Goal: Task Accomplishment & Management: Complete application form

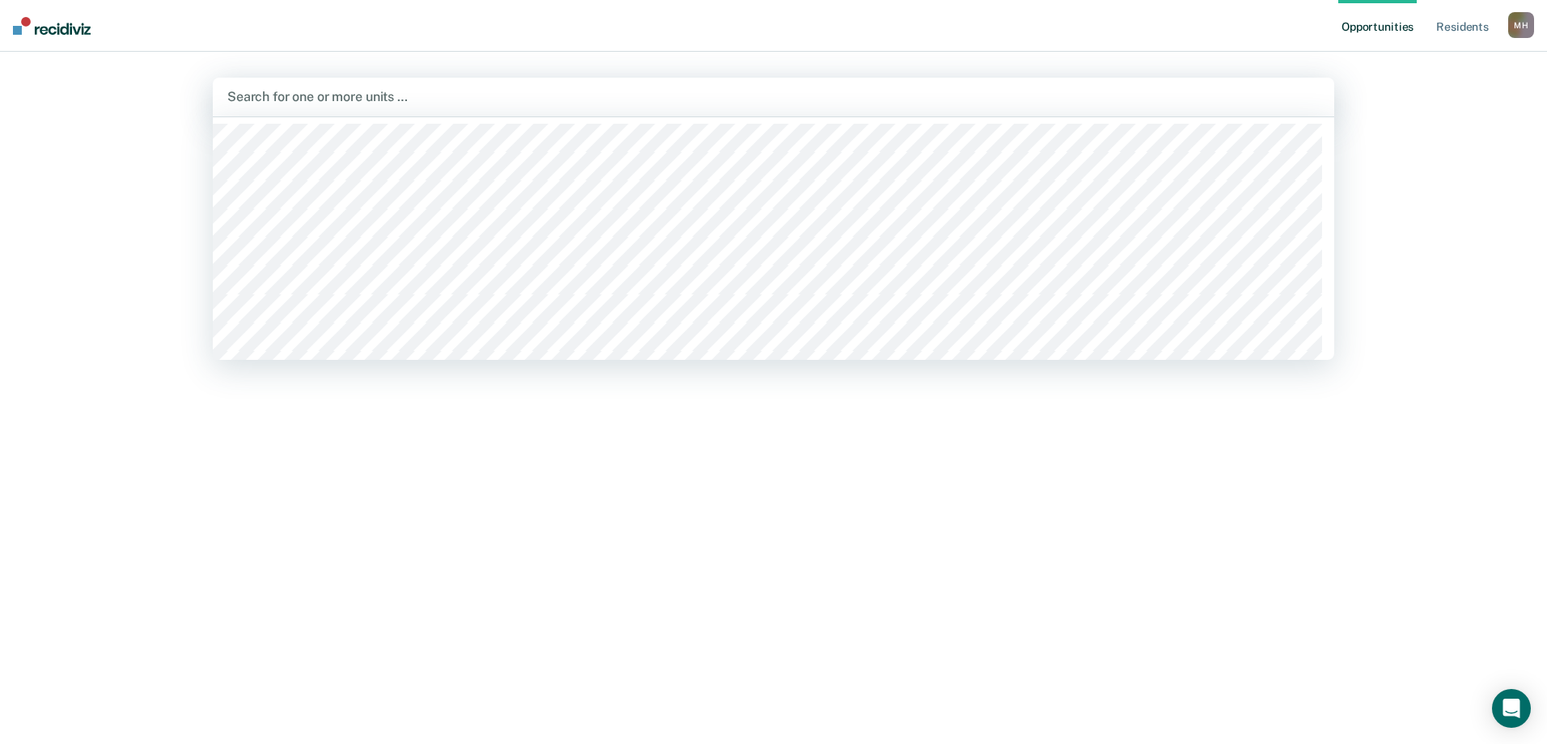
click at [322, 101] on div at bounding box center [773, 96] width 1092 height 19
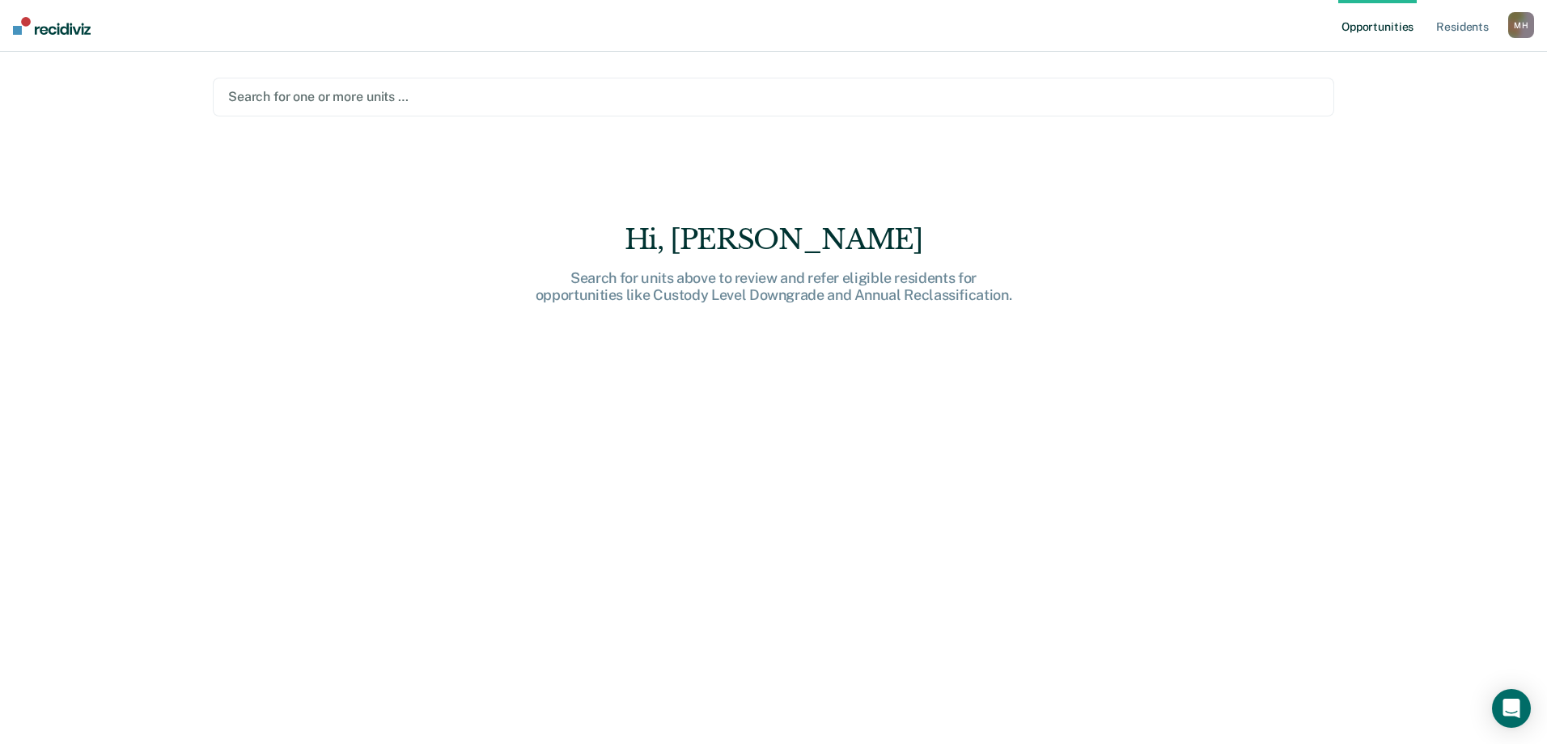
click at [307, 97] on div at bounding box center [773, 96] width 1091 height 19
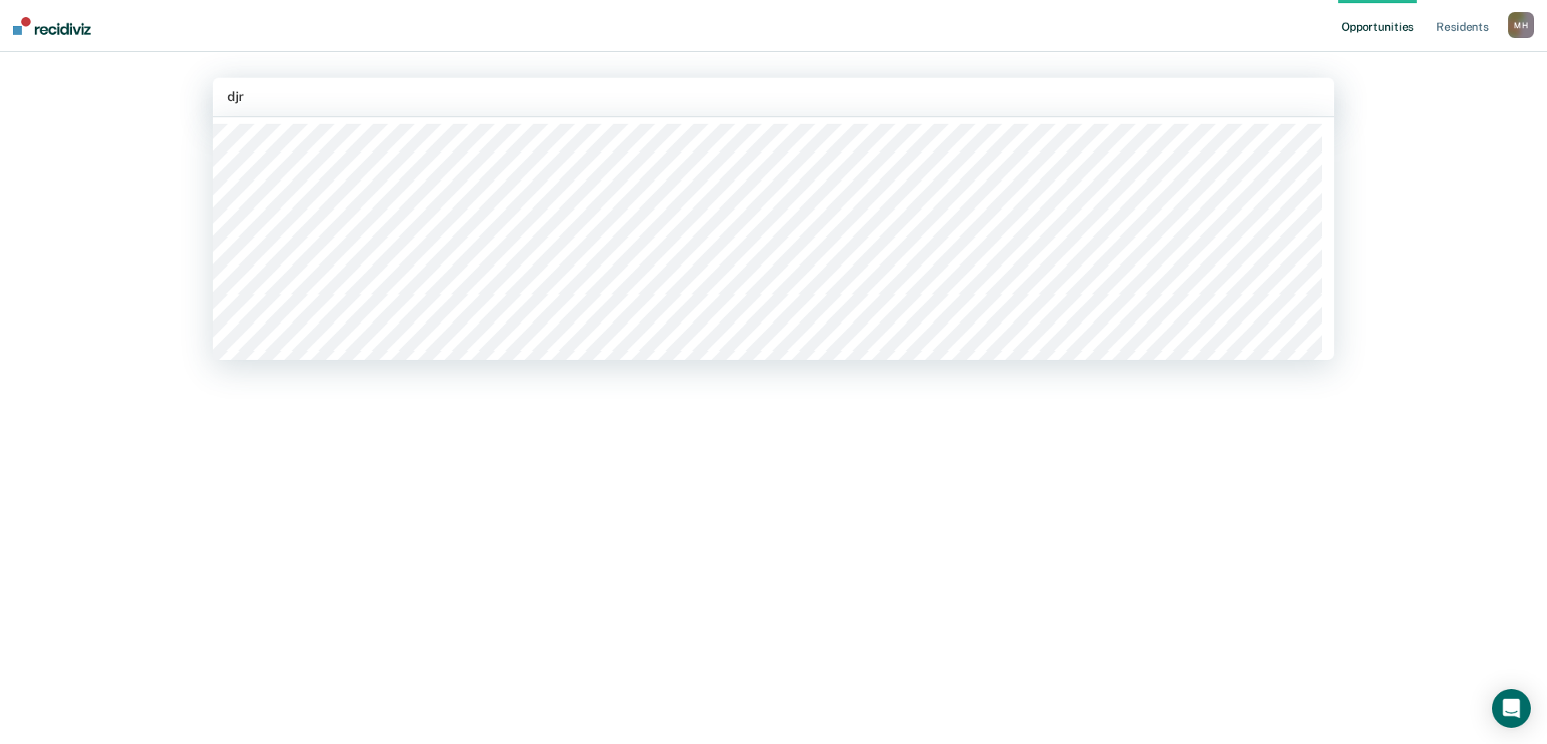
type input "djrc"
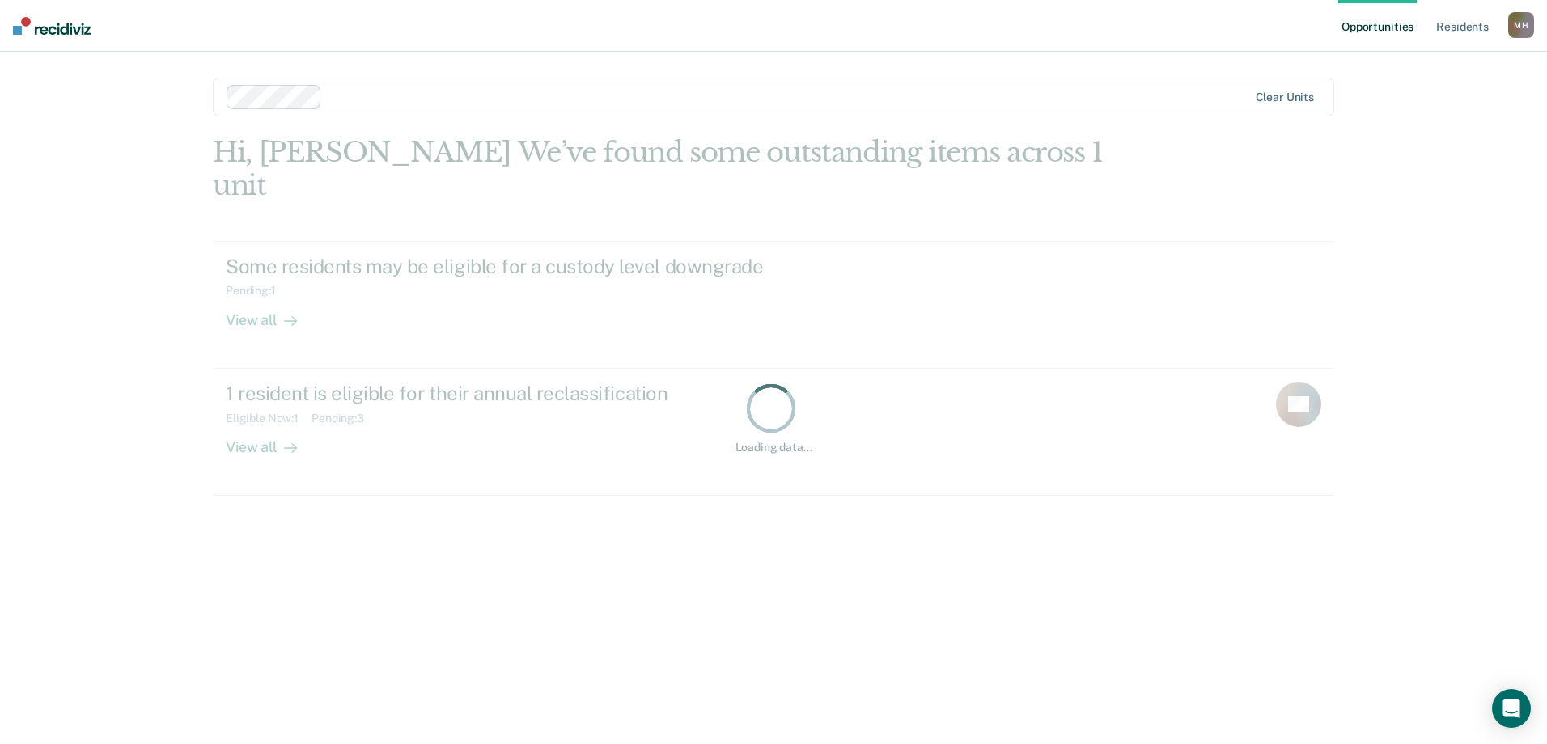
click at [338, 100] on div at bounding box center [788, 96] width 918 height 19
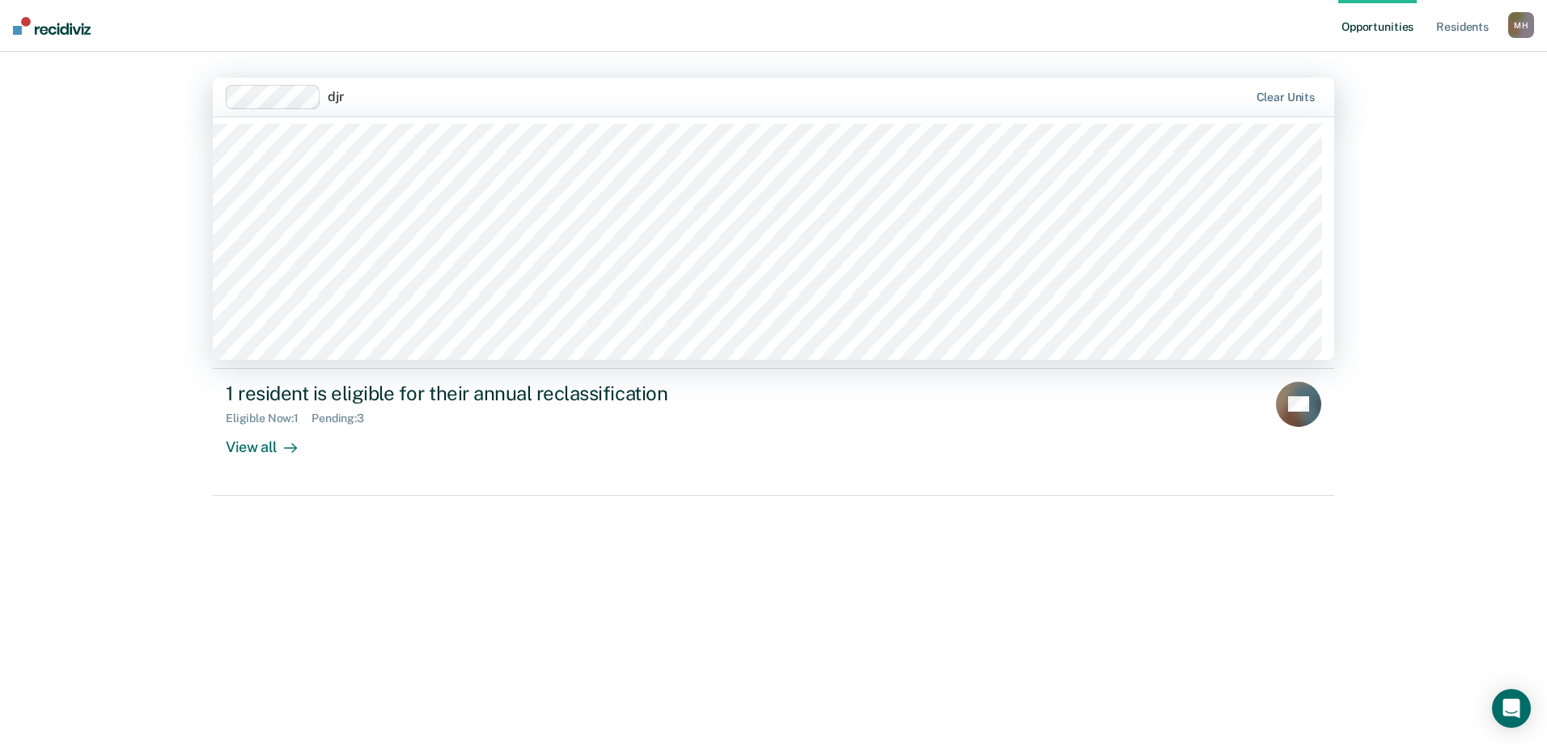
type input "djrc"
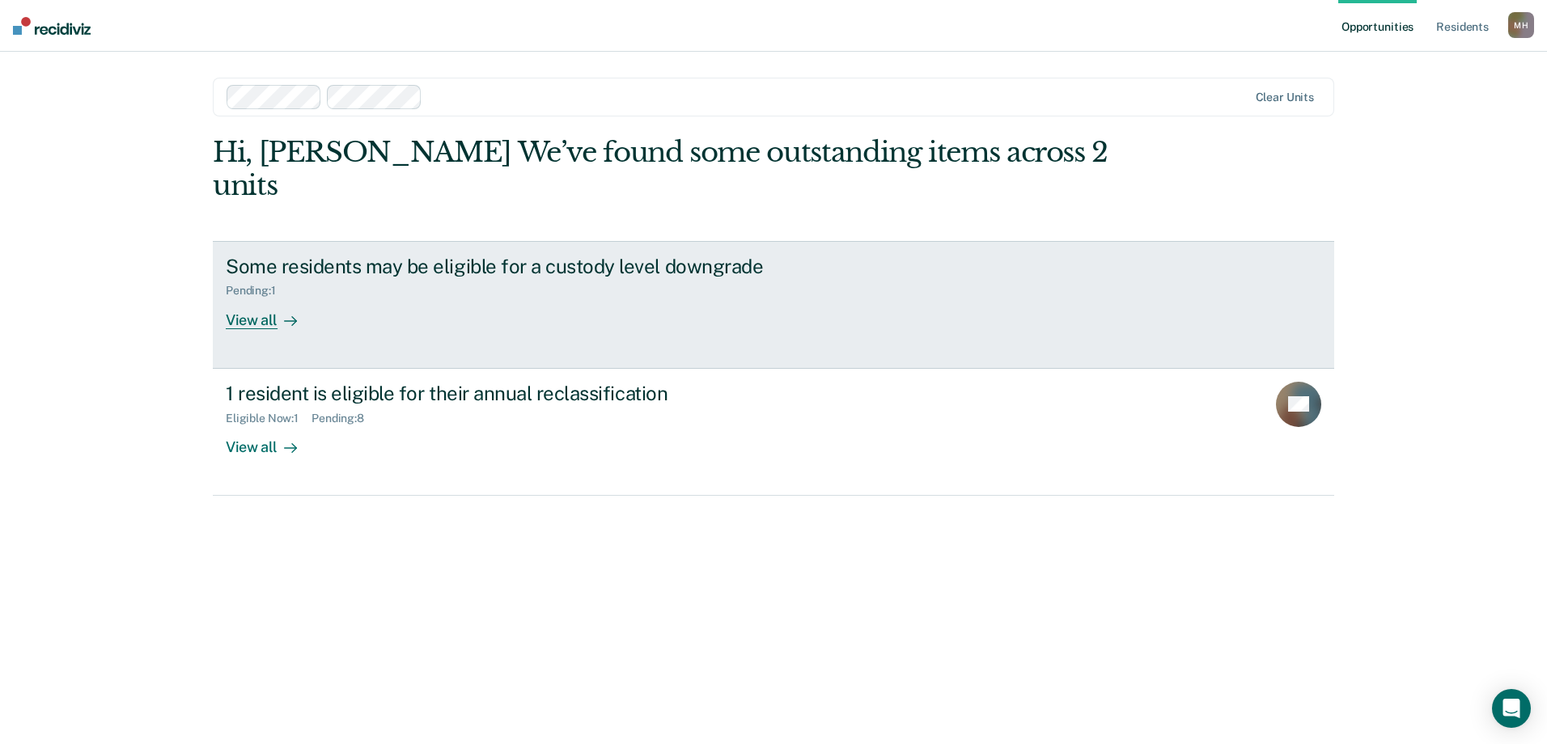
click at [291, 298] on link "Some residents may be eligible for a custody level downgrade Pending : 1 View a…" at bounding box center [773, 305] width 1121 height 128
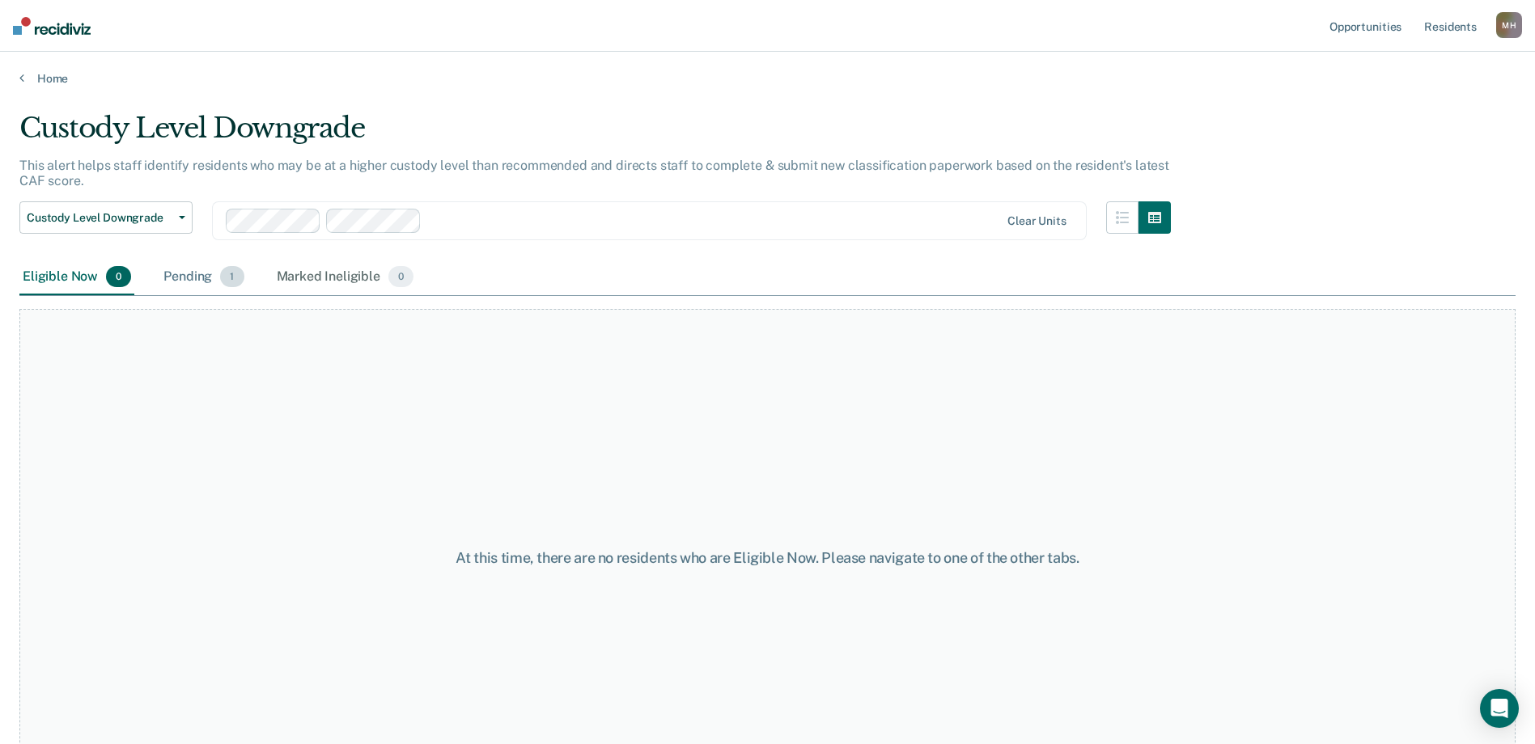
click at [207, 277] on div "Pending 1" at bounding box center [203, 278] width 87 height 36
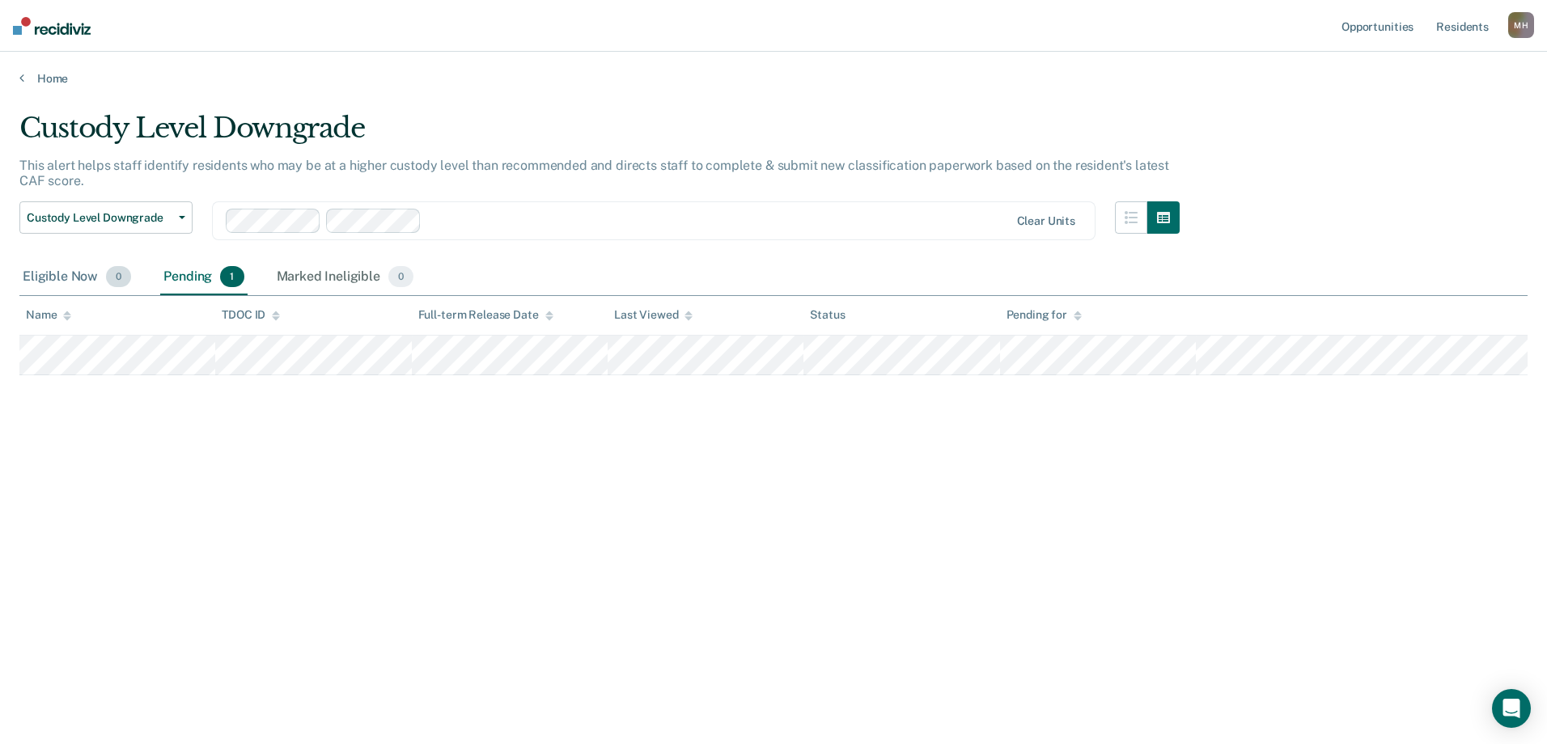
click at [65, 281] on div "Eligible Now 0" at bounding box center [76, 278] width 115 height 36
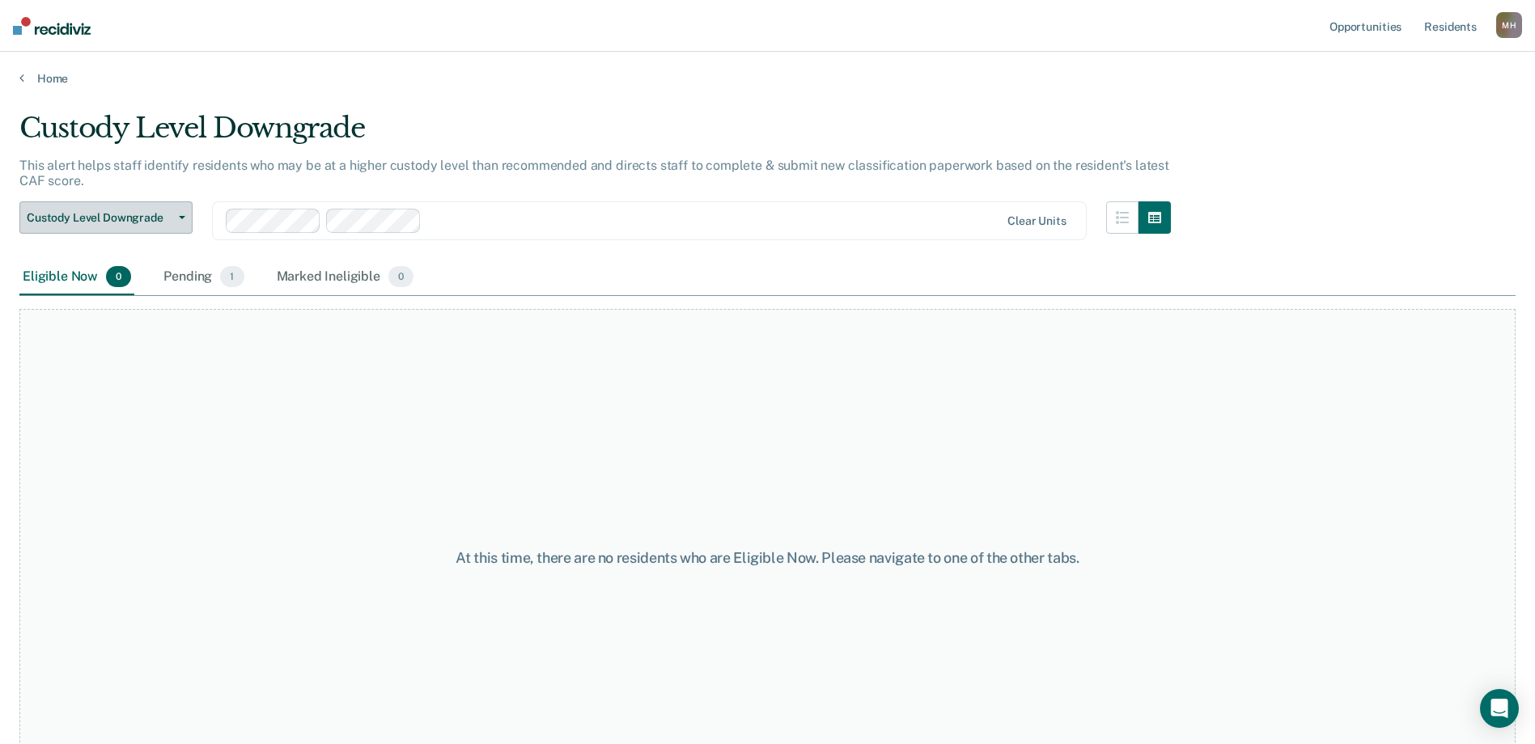
click at [86, 223] on span "Custody Level Downgrade" at bounding box center [100, 218] width 146 height 14
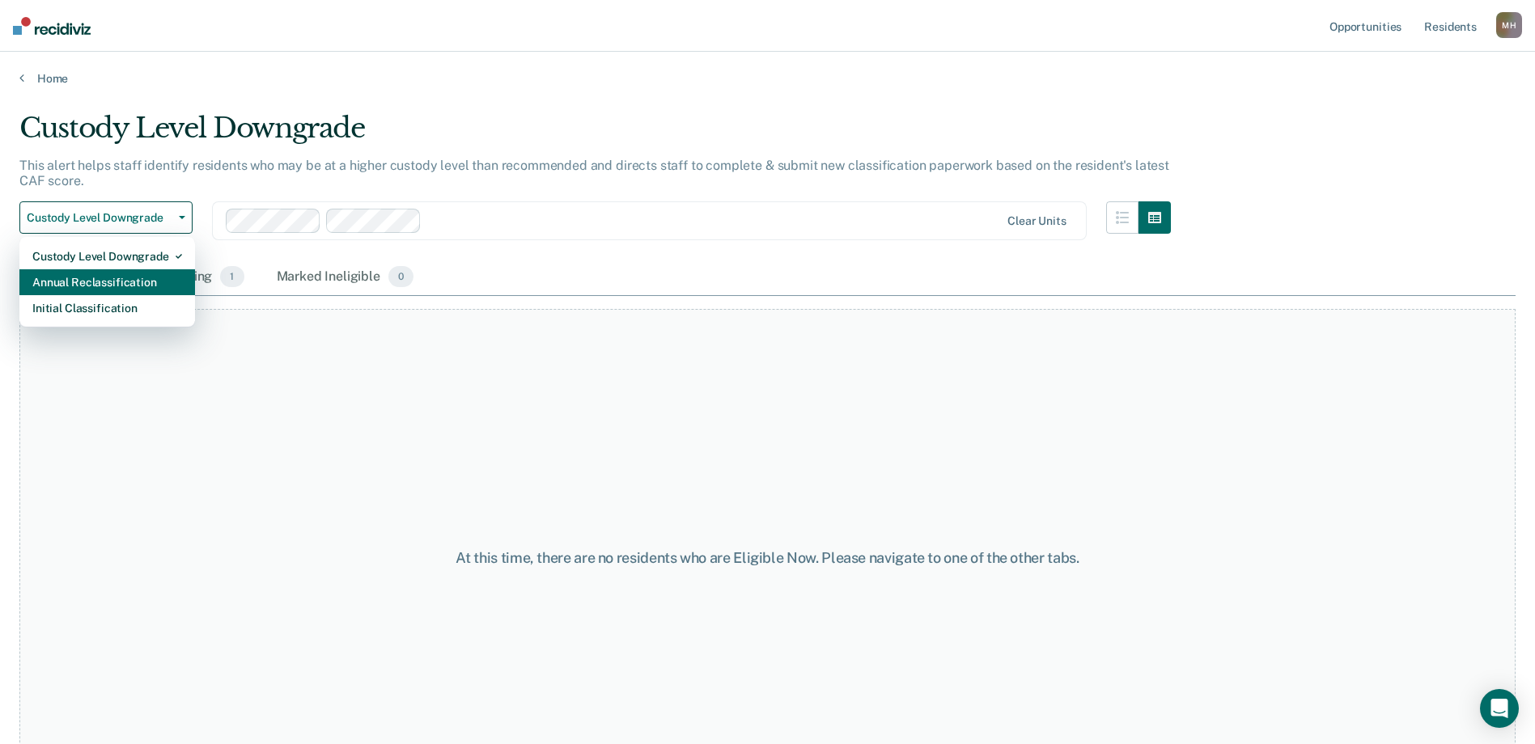
click at [95, 291] on div "Annual Reclassification" at bounding box center [107, 282] width 150 height 26
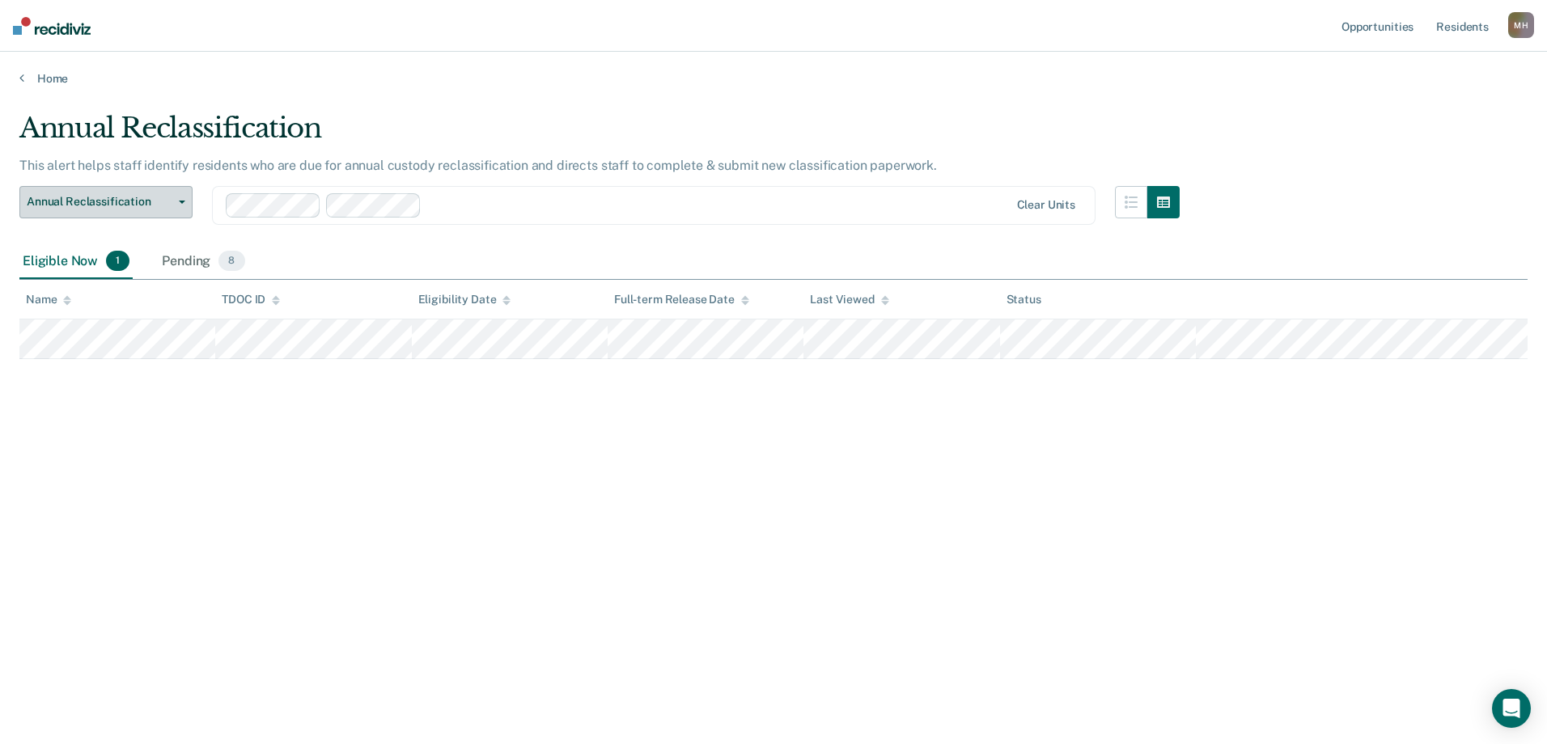
click at [116, 212] on button "Annual Reclassification" at bounding box center [105, 202] width 173 height 32
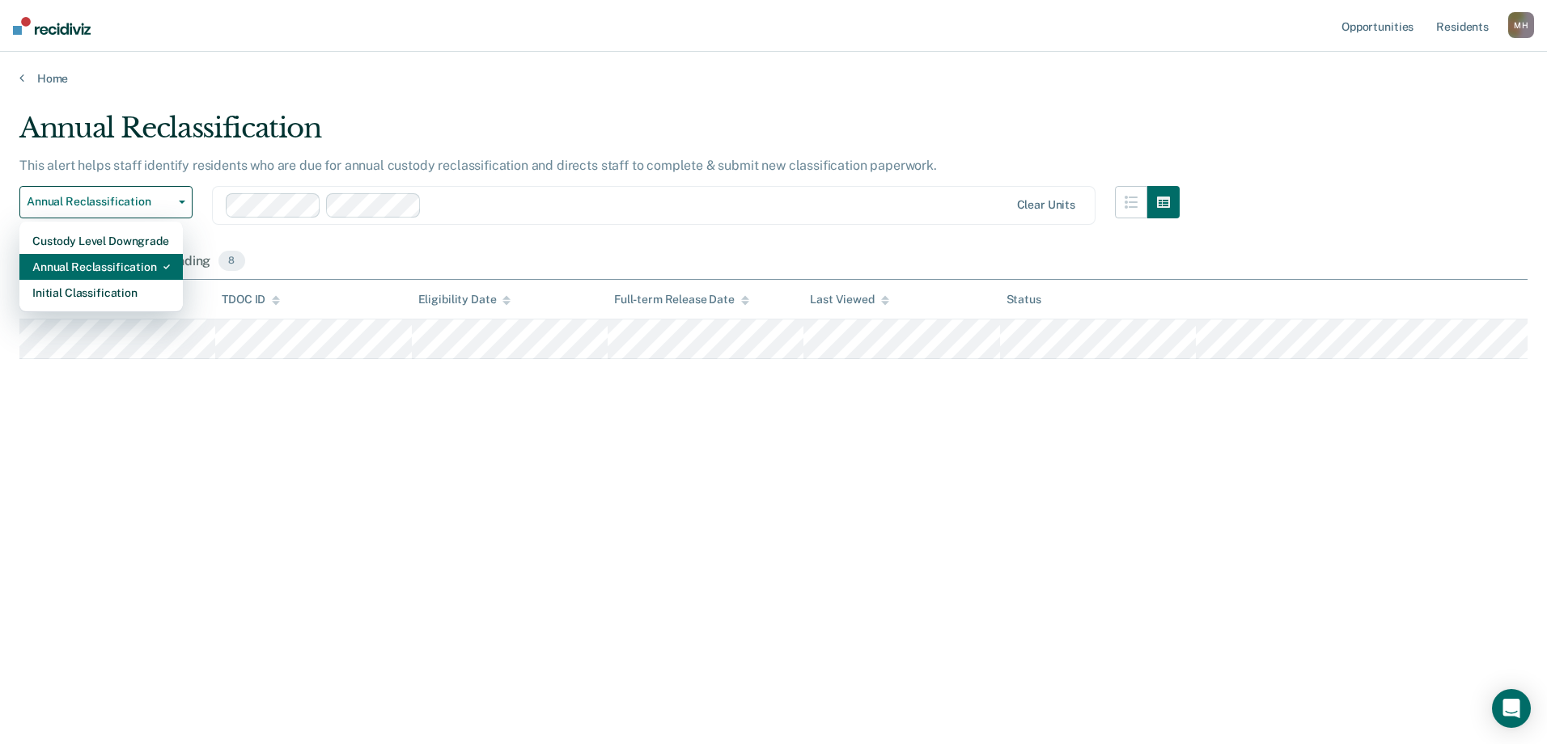
click at [129, 266] on div "Annual Reclassification" at bounding box center [101, 267] width 138 height 26
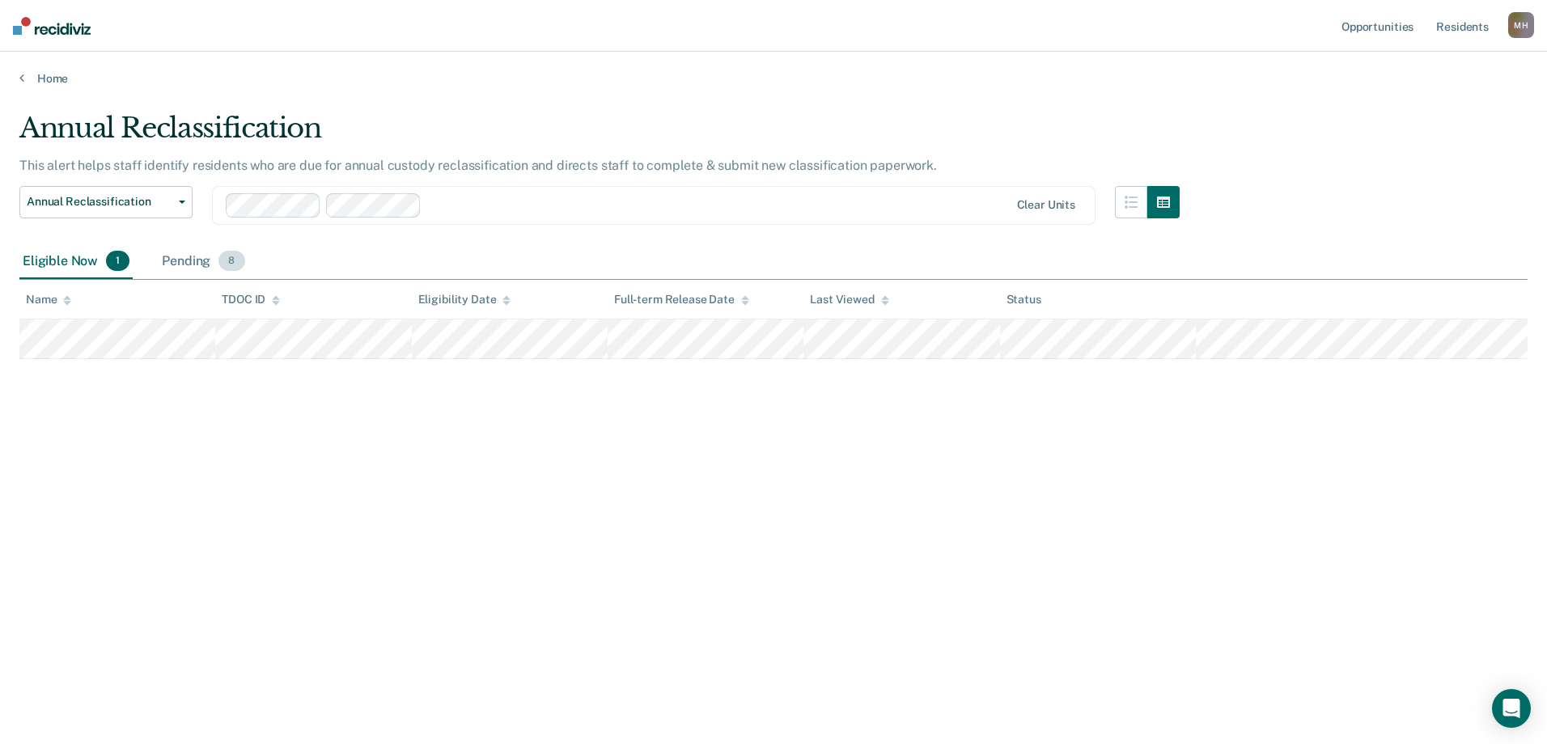
click at [195, 259] on div "Pending 8" at bounding box center [203, 262] width 89 height 36
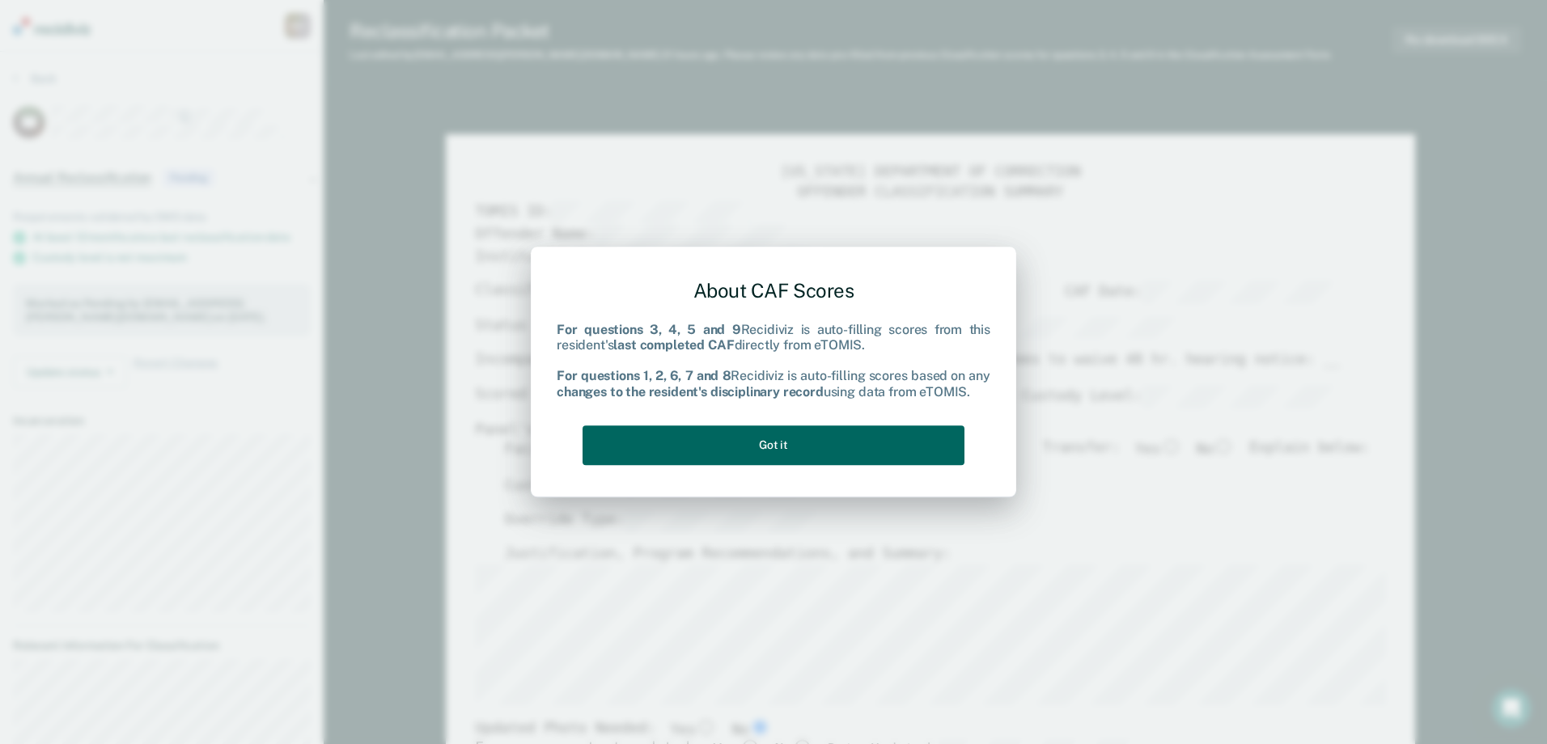
click at [666, 443] on button "Got it" at bounding box center [774, 446] width 382 height 40
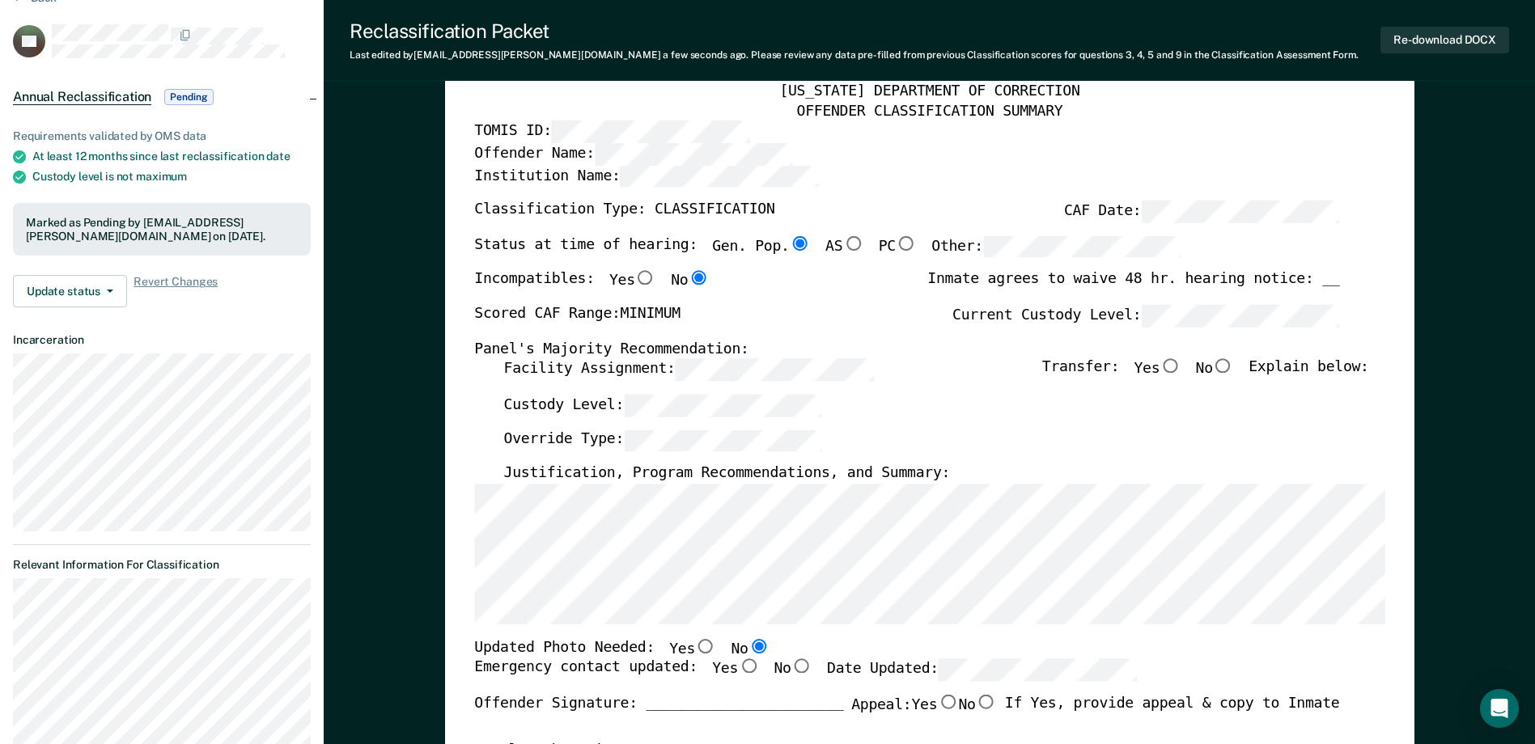
scroll to position [243, 0]
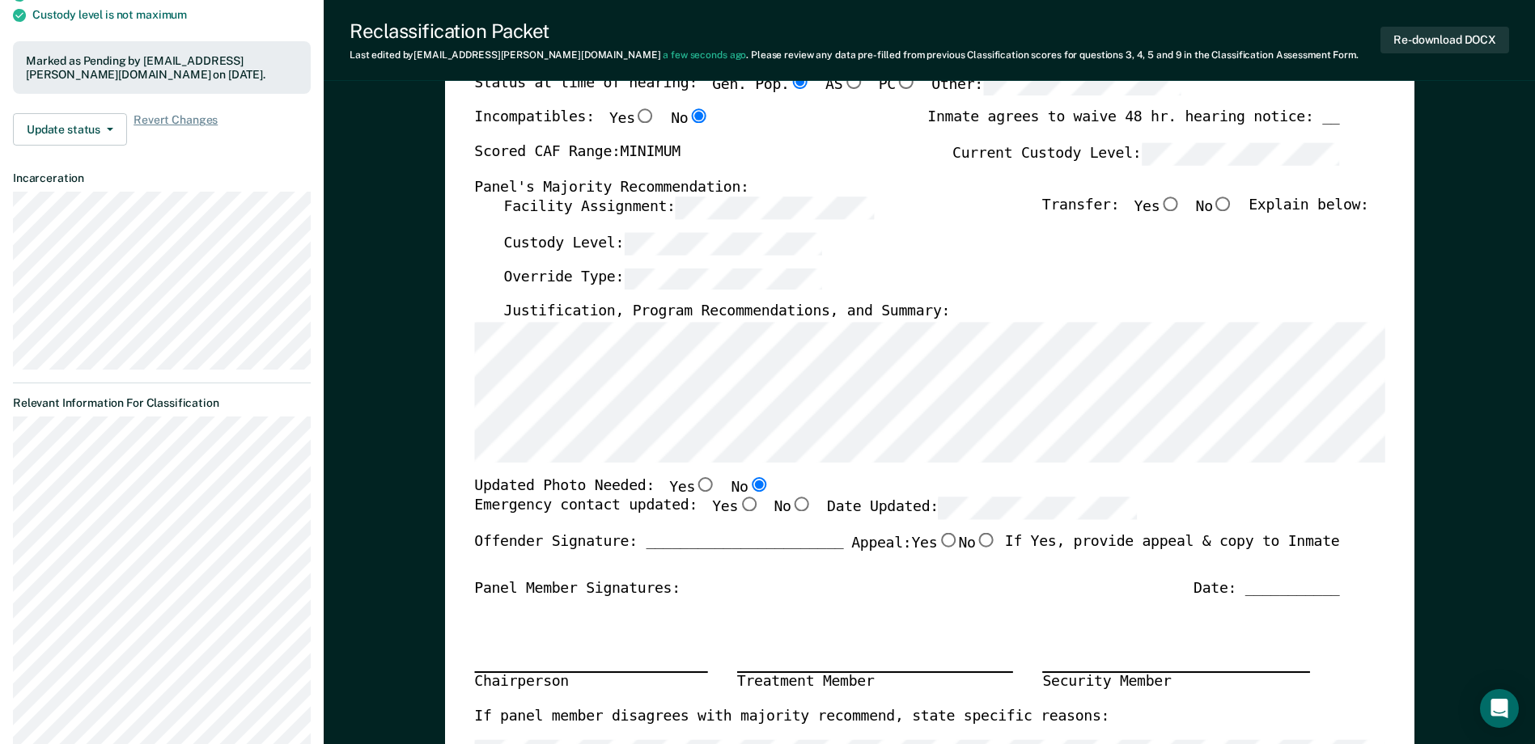
click at [738, 511] on input "Yes" at bounding box center [748, 505] width 21 height 15
type textarea "x"
radio input "true"
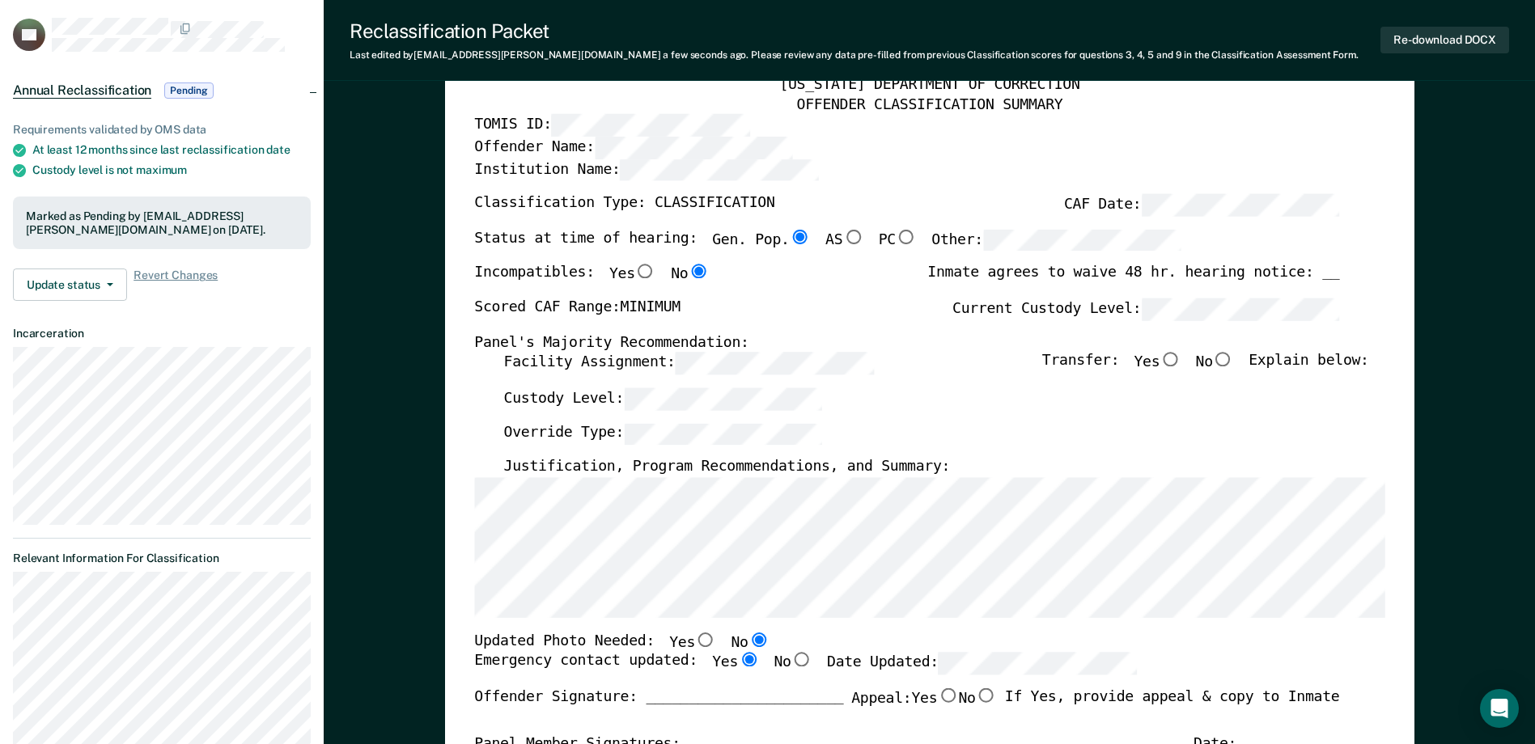
scroll to position [81, 0]
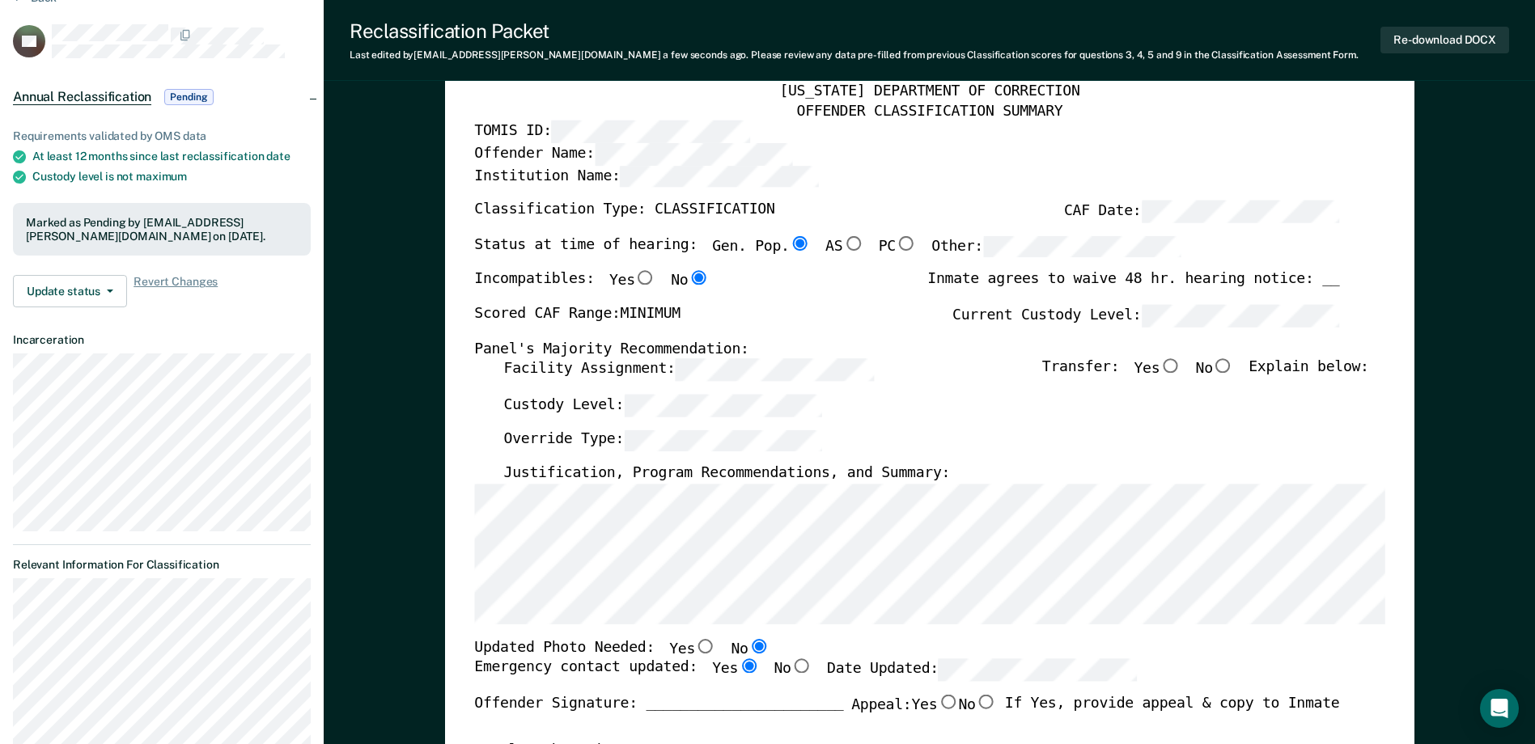
click at [1233, 377] on label "No" at bounding box center [1214, 370] width 38 height 22
click at [1234, 374] on input "No" at bounding box center [1223, 366] width 21 height 15
type textarea "x"
radio input "true"
click at [1417, 43] on button "Re-download DOCX" at bounding box center [1444, 40] width 129 height 27
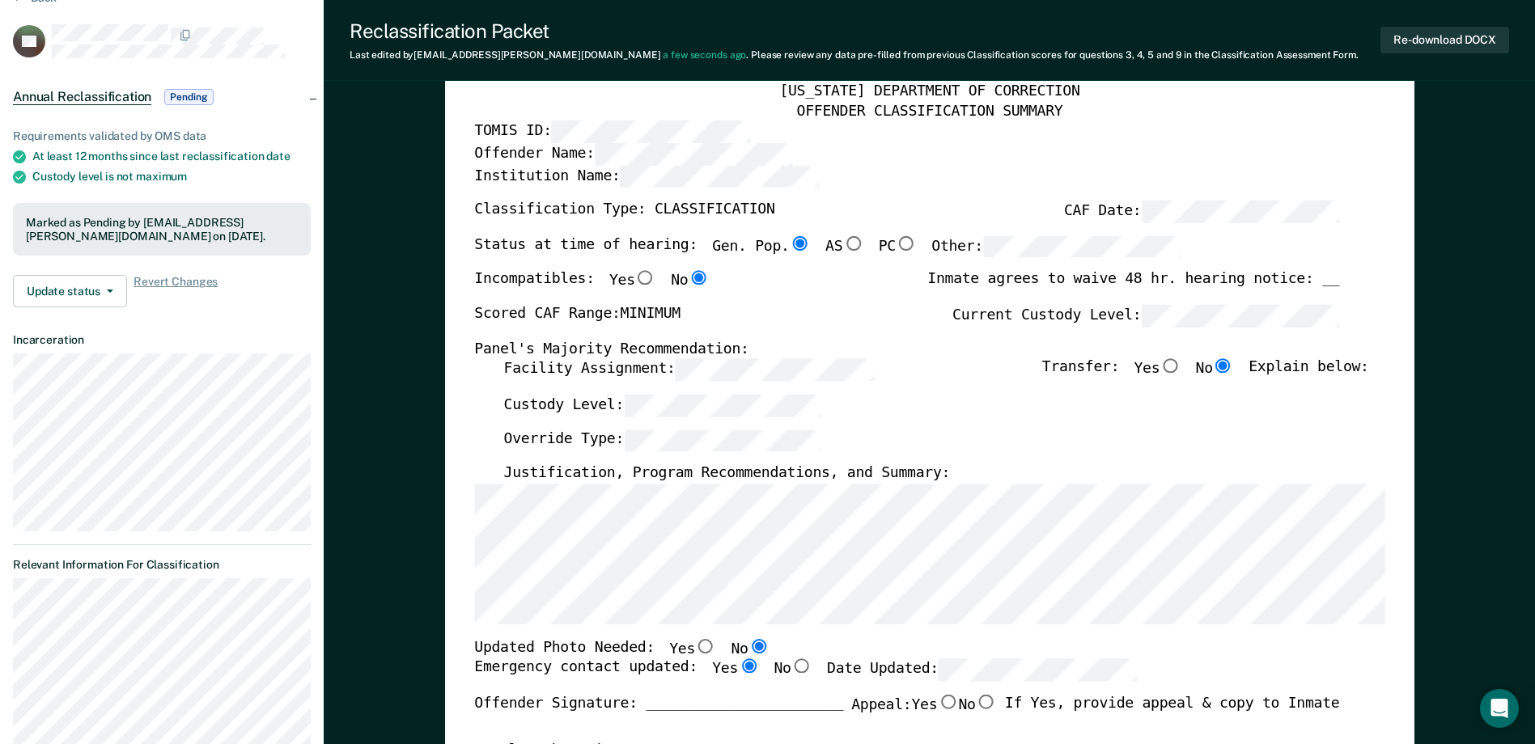
scroll to position [0, 0]
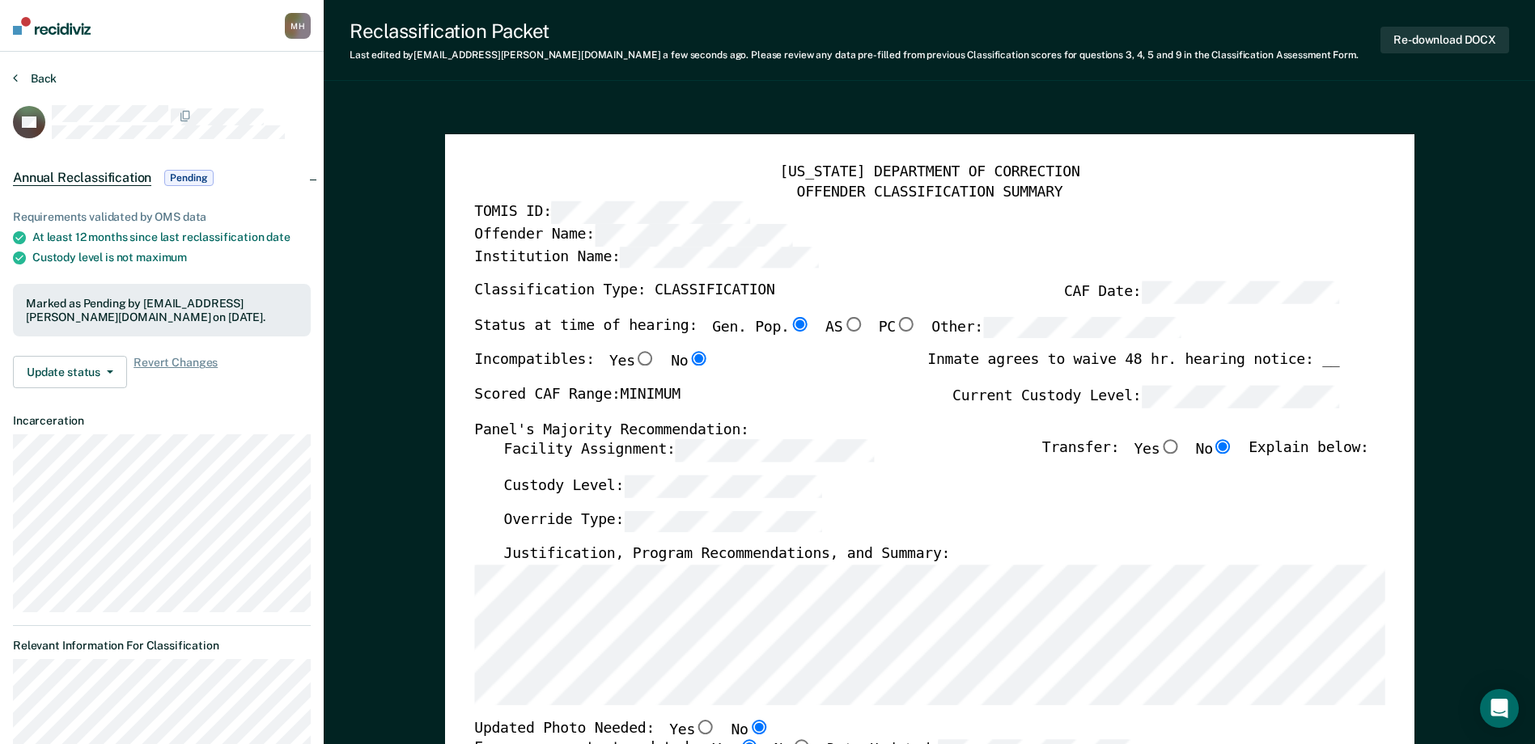
click at [53, 79] on button "Back" at bounding box center [35, 78] width 44 height 15
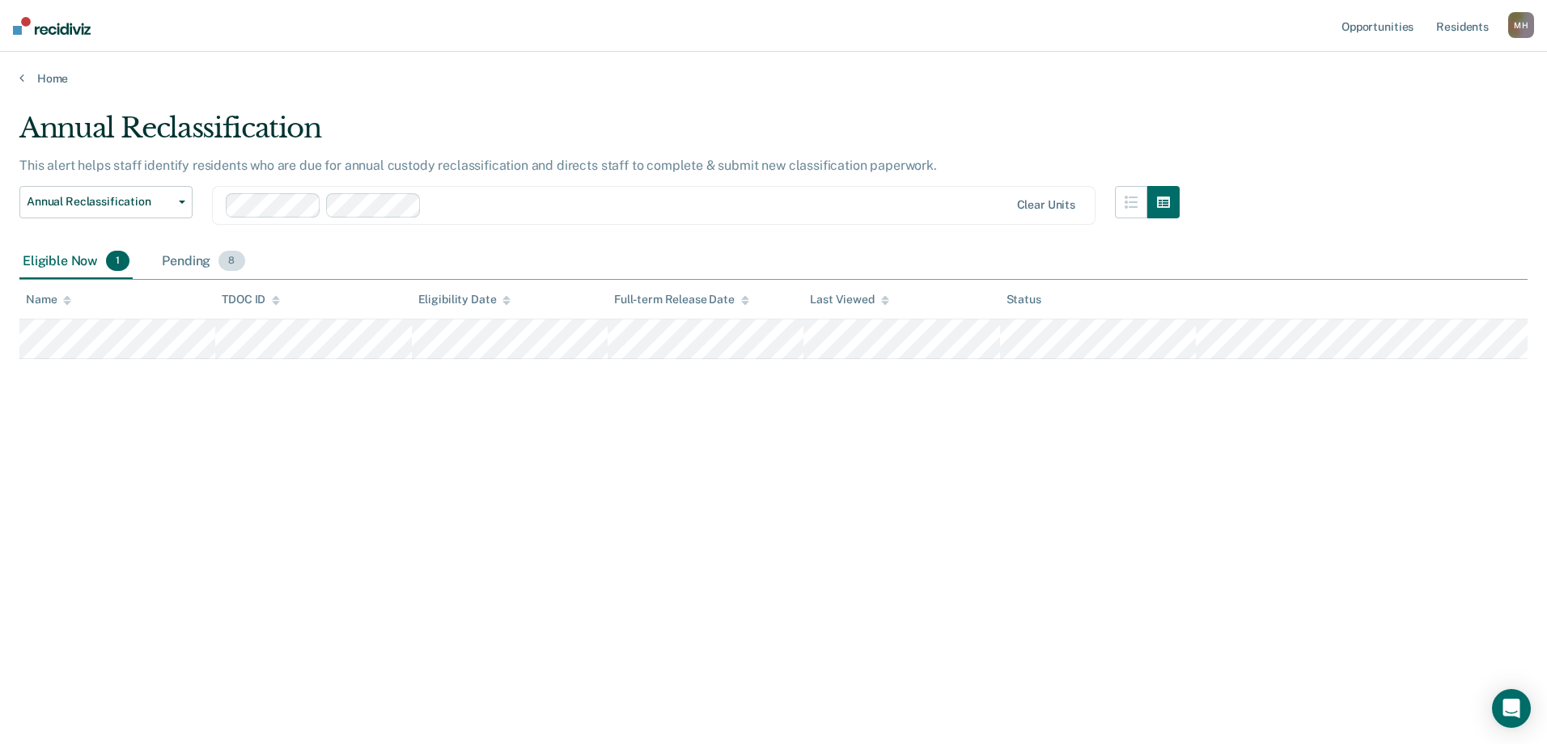
click at [188, 250] on div "Pending 8" at bounding box center [203, 262] width 89 height 36
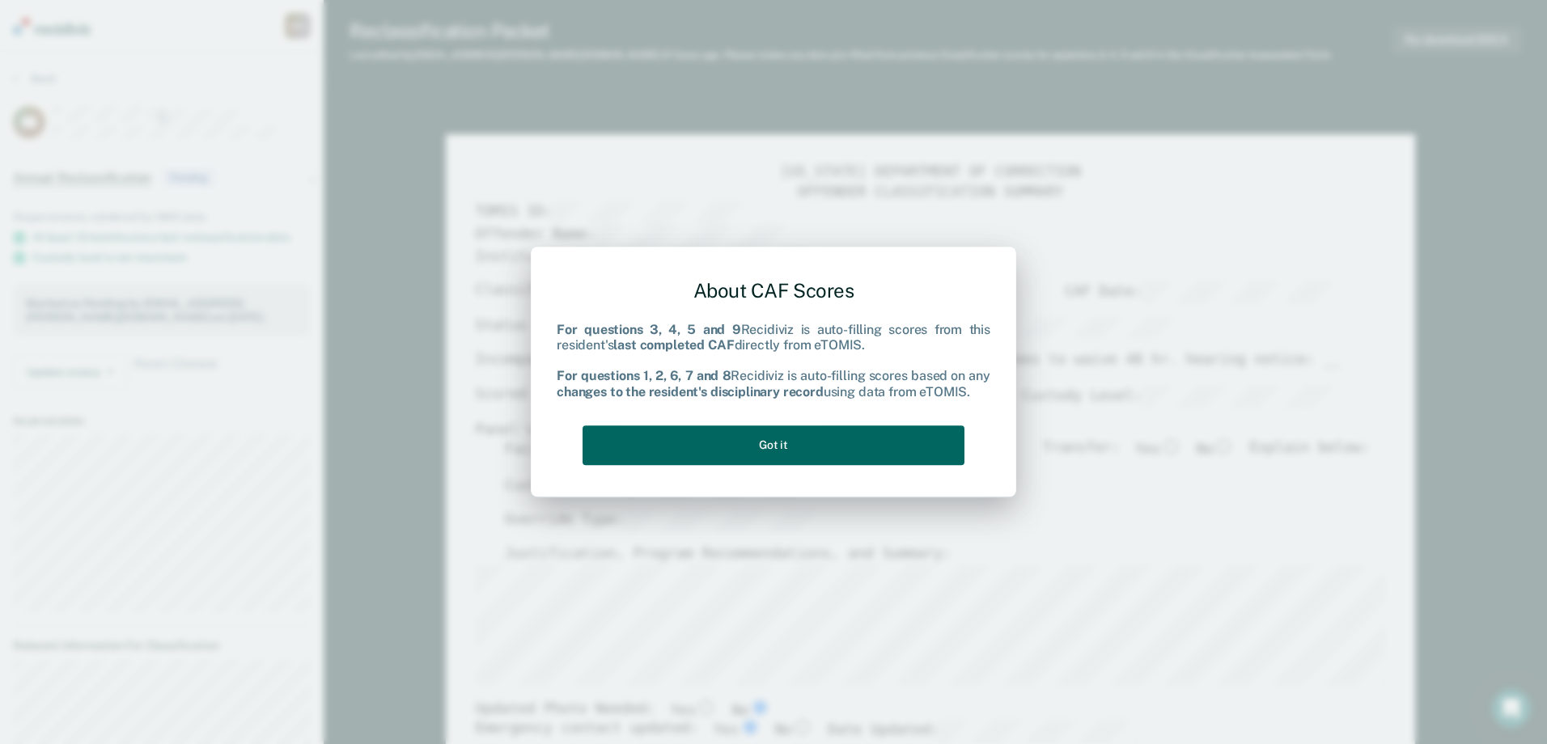
click at [875, 441] on button "Got it" at bounding box center [774, 446] width 382 height 40
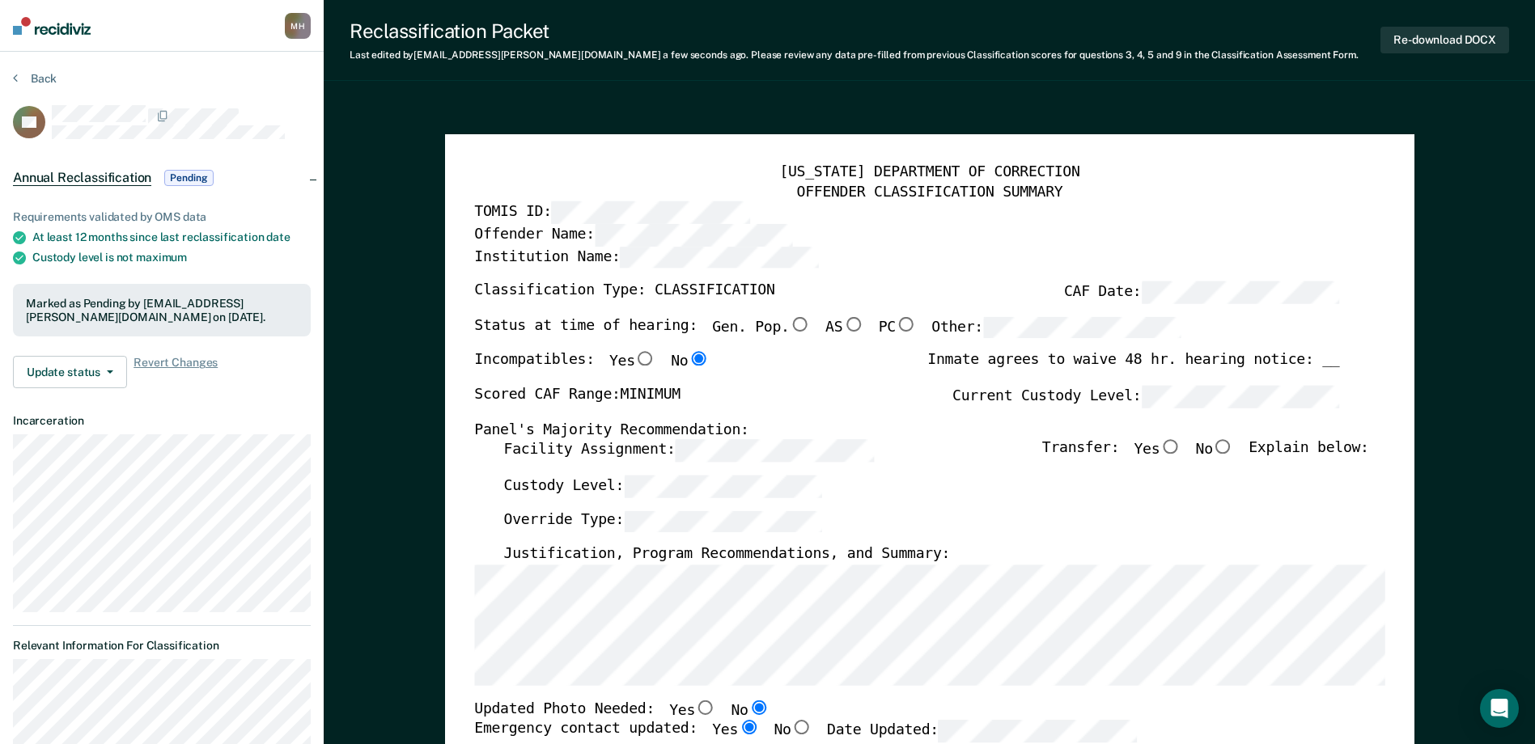
click at [1234, 449] on input "No" at bounding box center [1223, 447] width 21 height 15
type textarea "x"
radio input "true"
click at [849, 333] on div "Status at time of hearing: Gen. Pop. AS PC Other:" at bounding box center [827, 335] width 707 height 36
click at [789, 322] on input "Gen. Pop." at bounding box center [799, 324] width 21 height 15
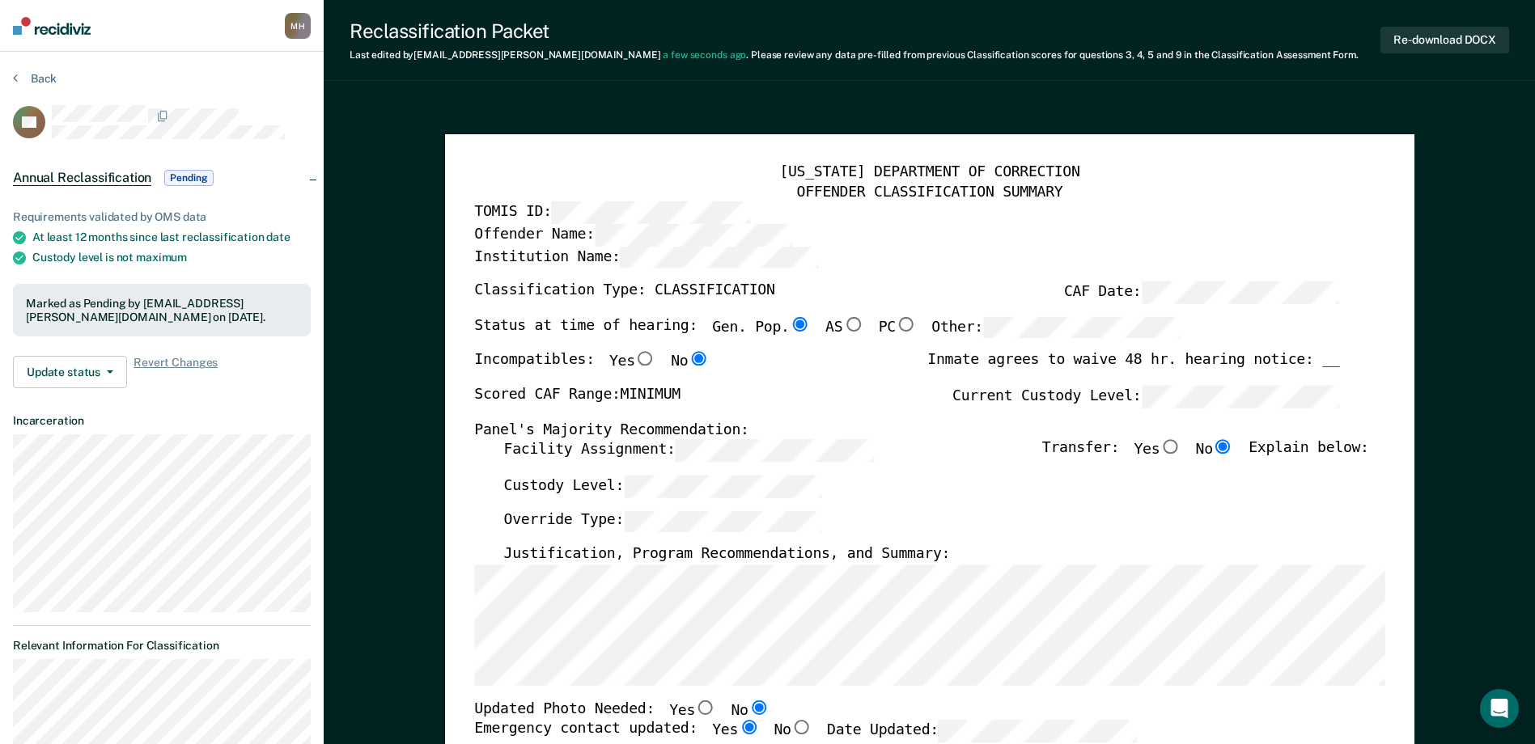
type textarea "x"
radio input "true"
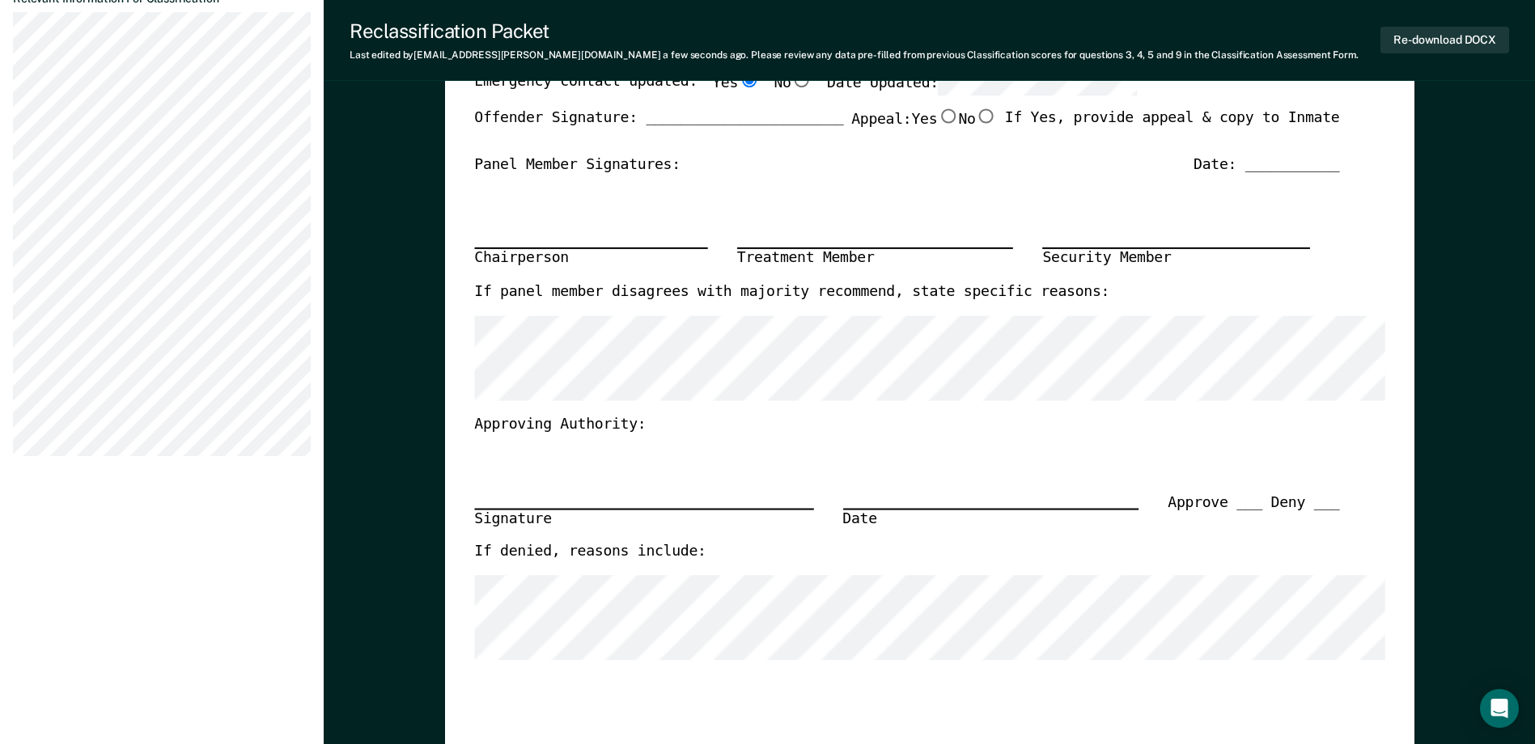
type textarea "x"
radio input "false"
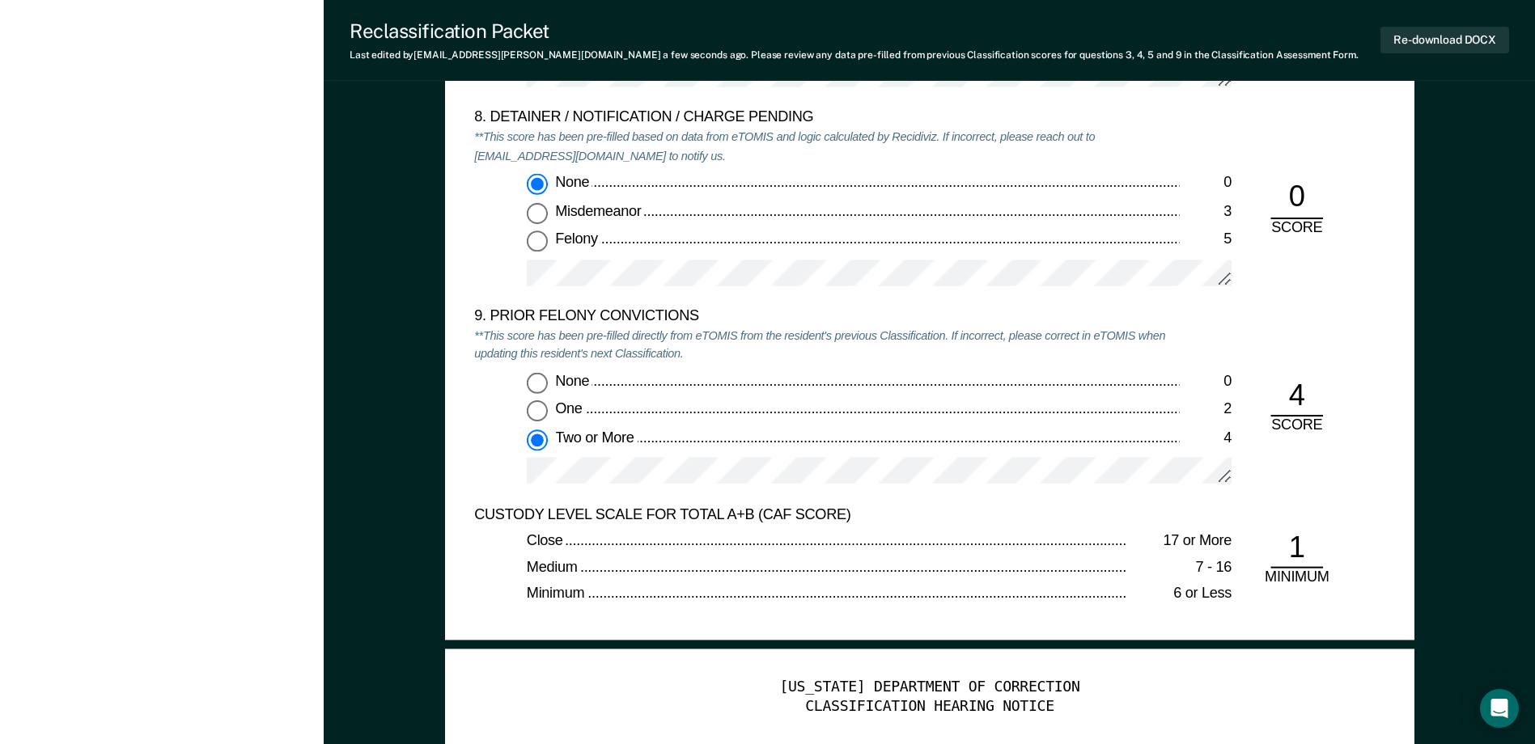
scroll to position [3884, 0]
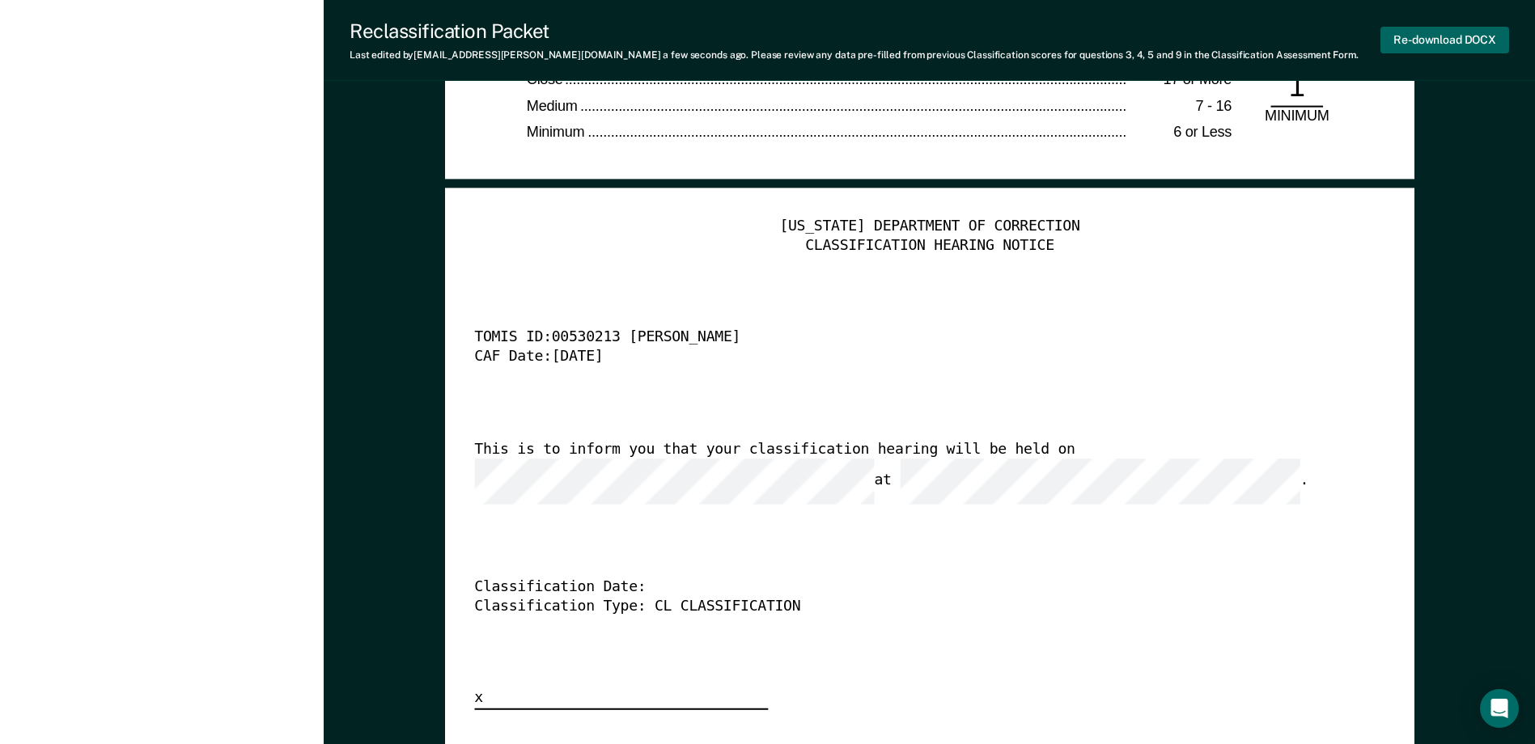
click at [1402, 48] on button "Re-download DOCX" at bounding box center [1444, 40] width 129 height 27
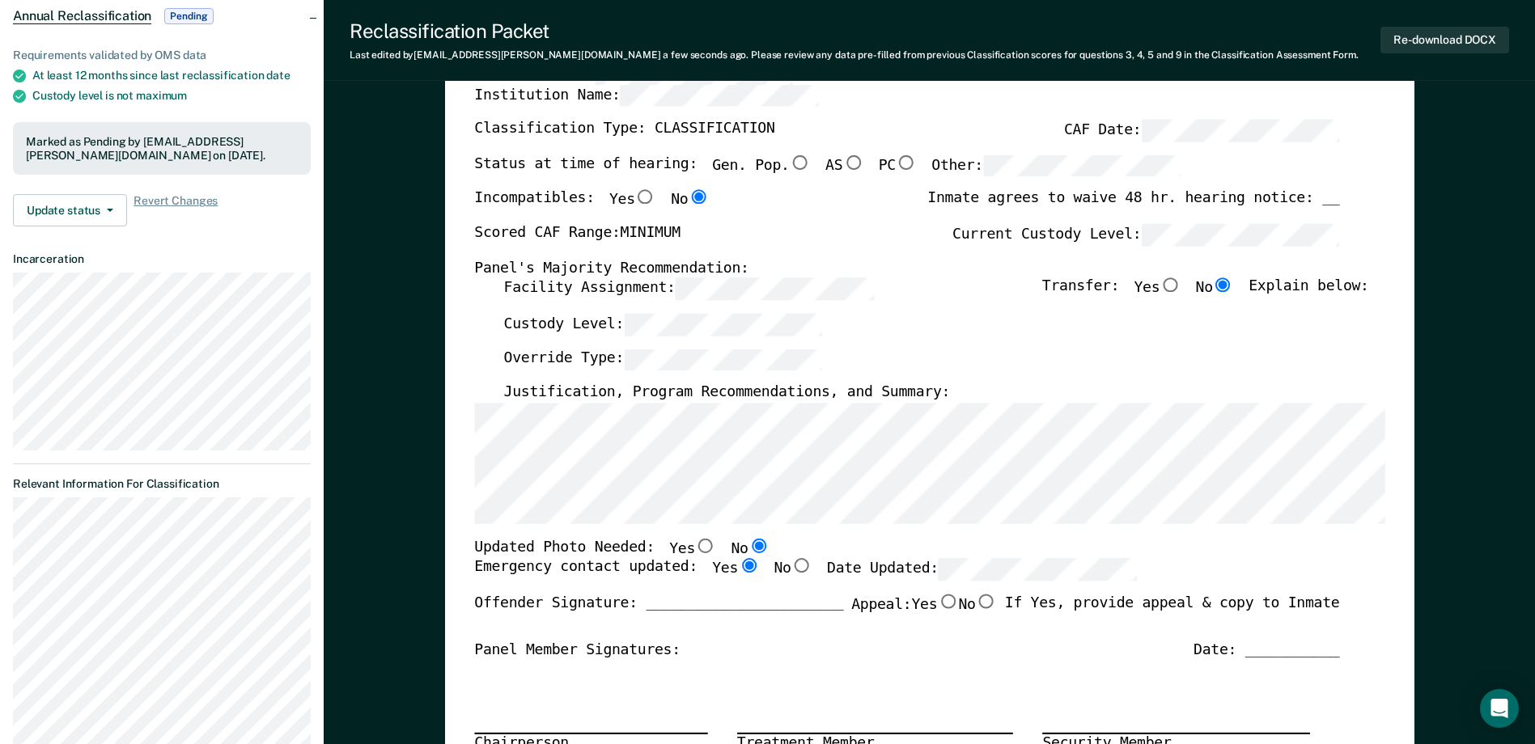
scroll to position [0, 0]
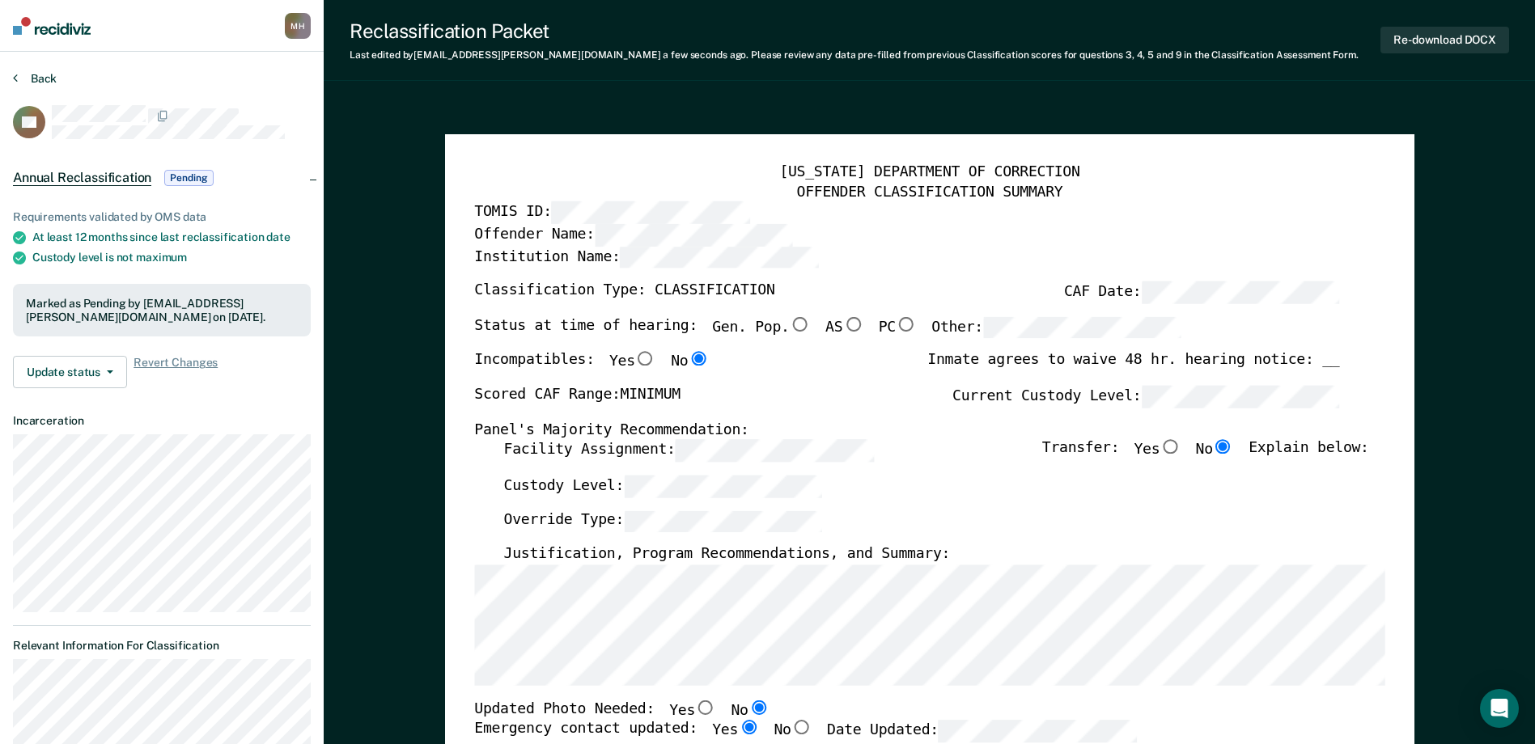
click at [28, 83] on button "Back" at bounding box center [35, 78] width 44 height 15
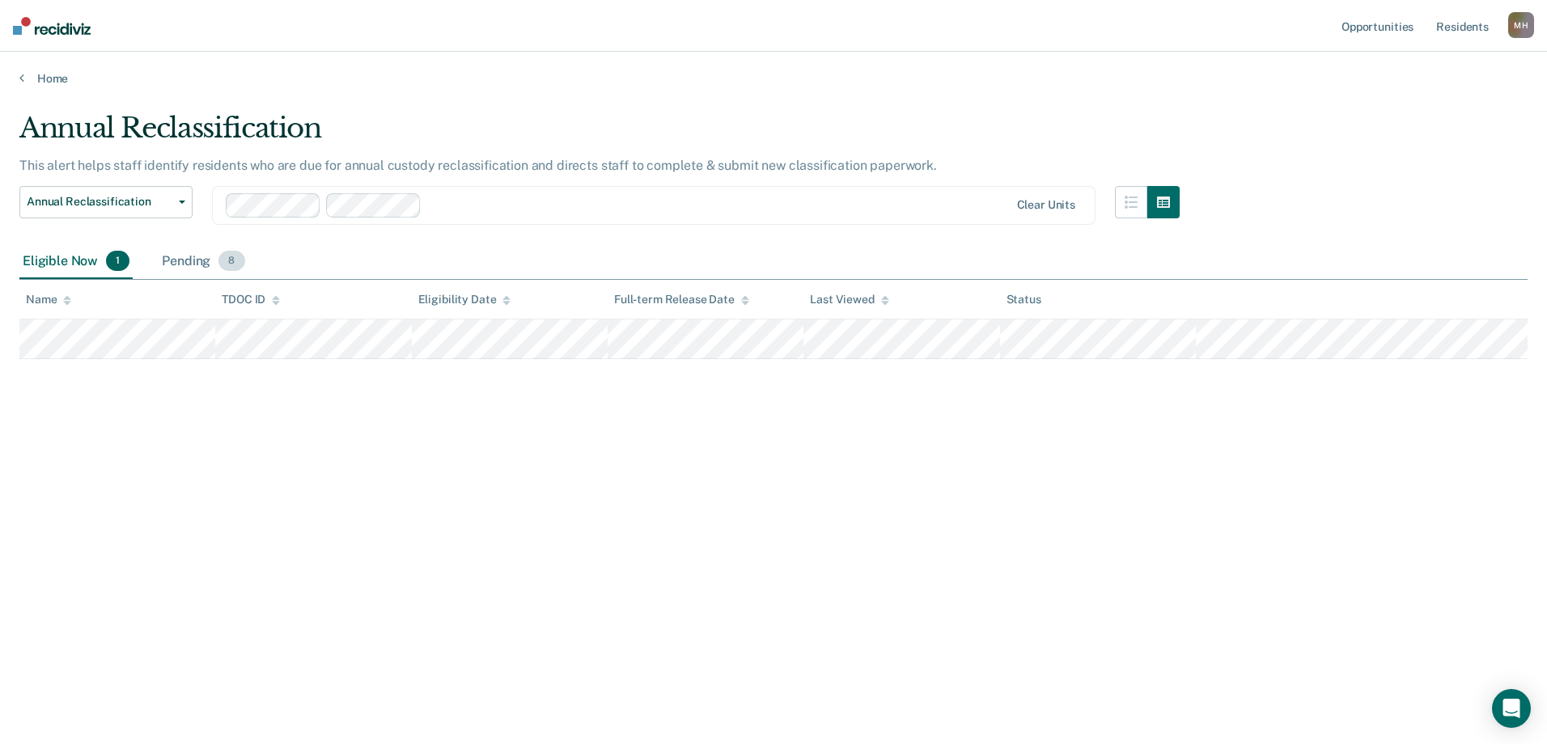
click at [206, 259] on div "Pending 8" at bounding box center [203, 262] width 89 height 36
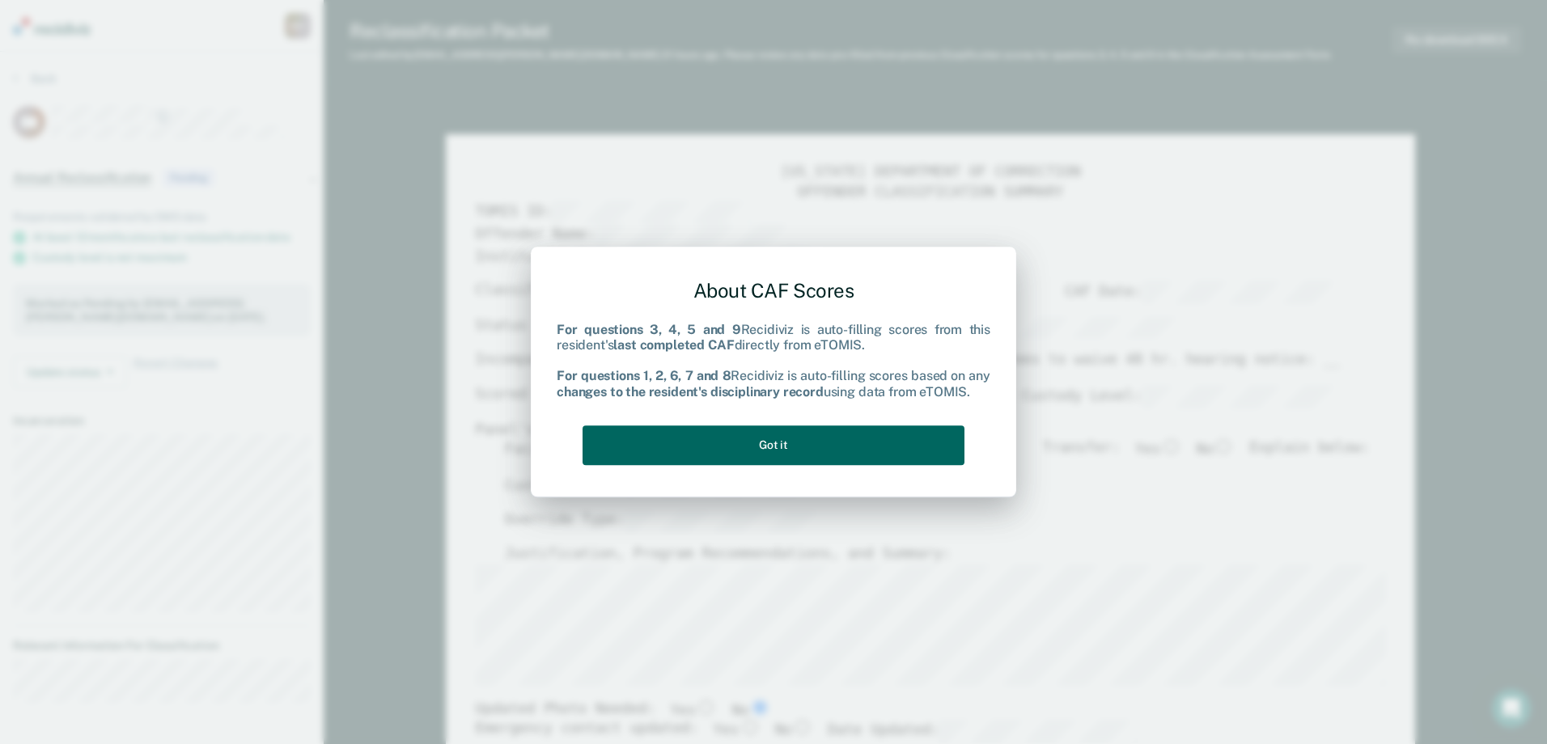
drag, startPoint x: 881, startPoint y: 449, endPoint x: 1026, endPoint y: 449, distance: 144.8
click at [881, 449] on button "Got it" at bounding box center [774, 446] width 382 height 40
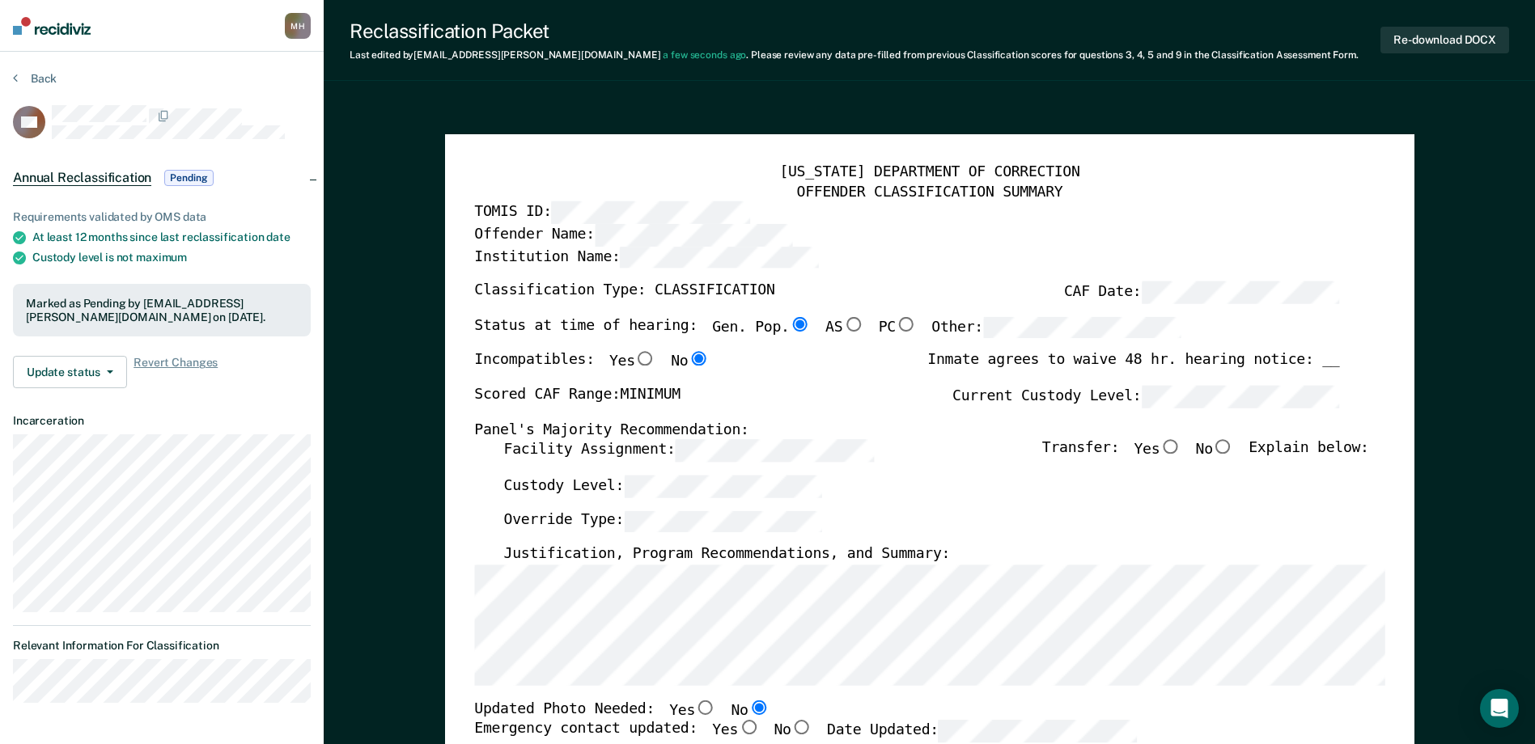
click at [1232, 448] on input "No" at bounding box center [1223, 447] width 21 height 15
type textarea "x"
radio input "true"
click at [1494, 46] on button "Re-download DOCX" at bounding box center [1444, 40] width 129 height 27
click at [49, 80] on button "Back" at bounding box center [35, 78] width 44 height 15
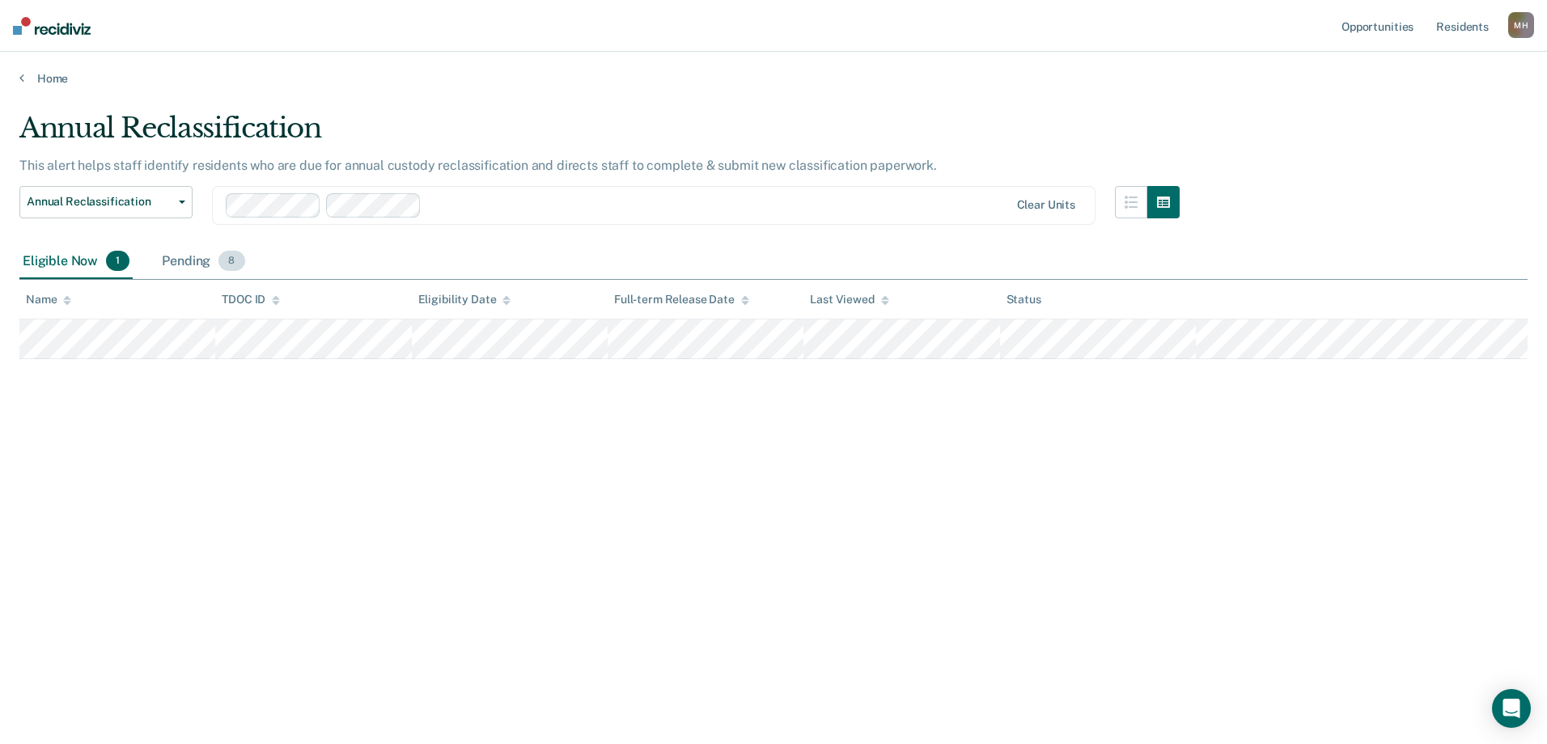
click at [211, 256] on div "Pending 8" at bounding box center [203, 262] width 89 height 36
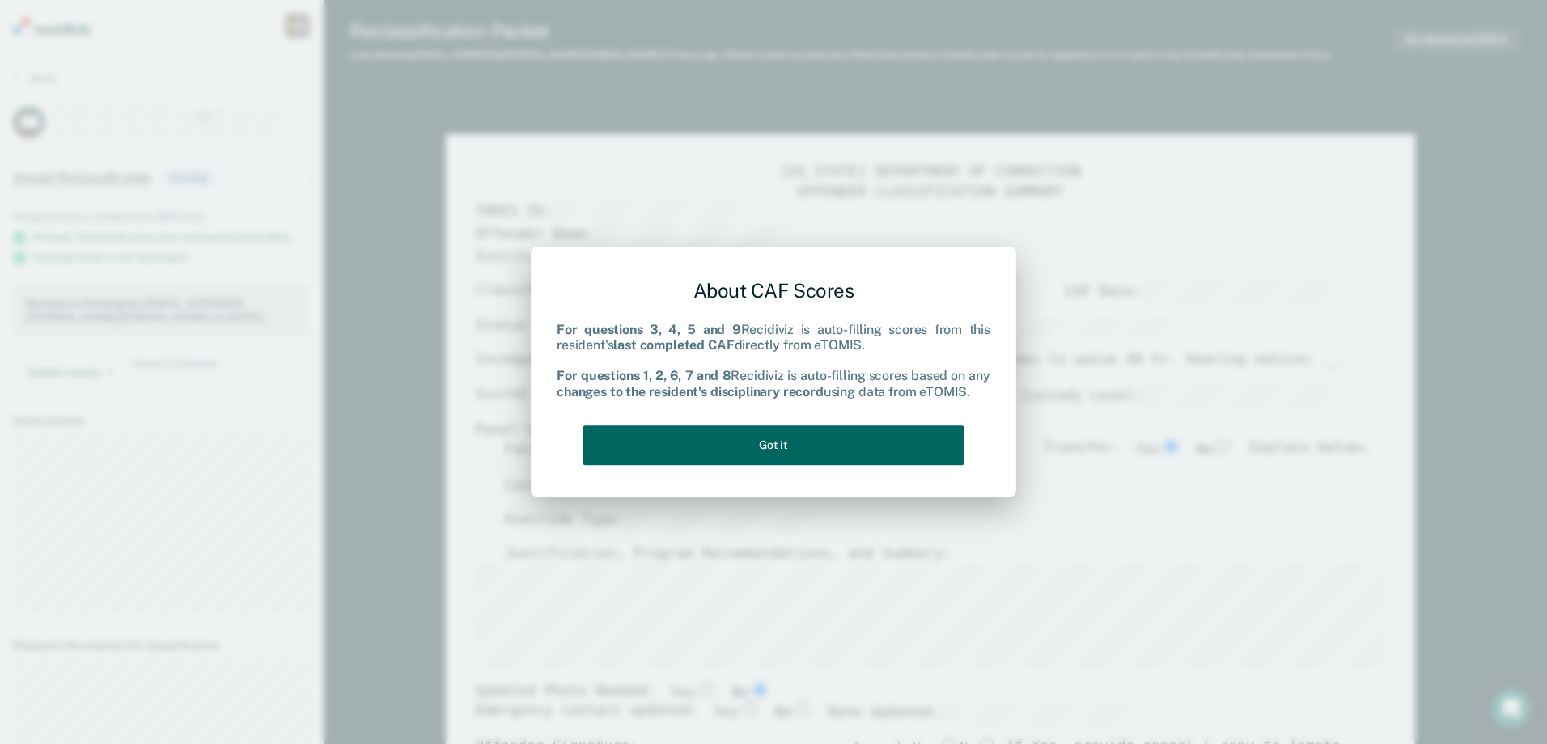
click at [881, 426] on button "Got it" at bounding box center [774, 446] width 382 height 40
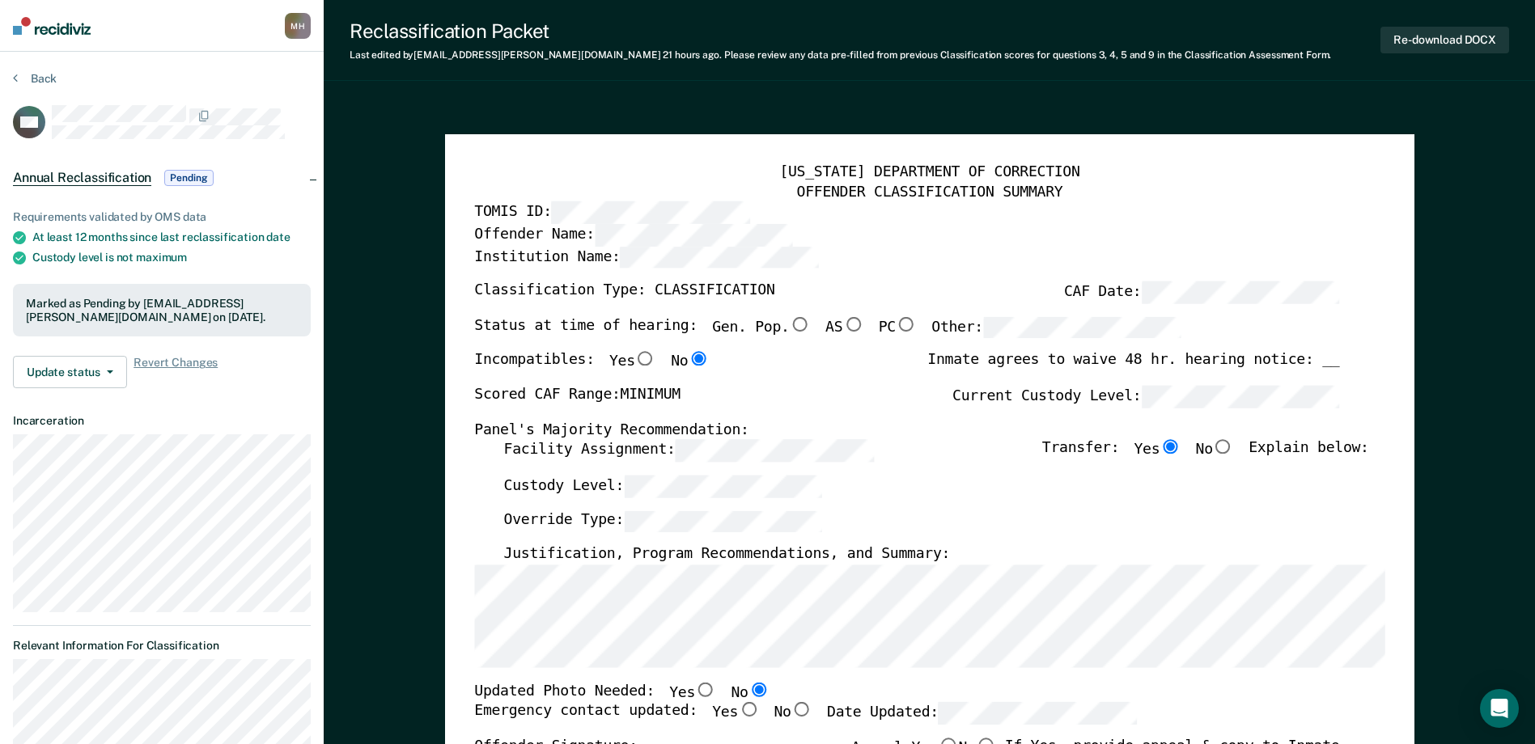
click at [945, 337] on label "Other:" at bounding box center [1056, 328] width 250 height 22
click at [585, 448] on label "Facility Assignment:" at bounding box center [688, 451] width 370 height 22
click at [1230, 446] on input "No" at bounding box center [1223, 447] width 21 height 15
type textarea "x"
radio input "false"
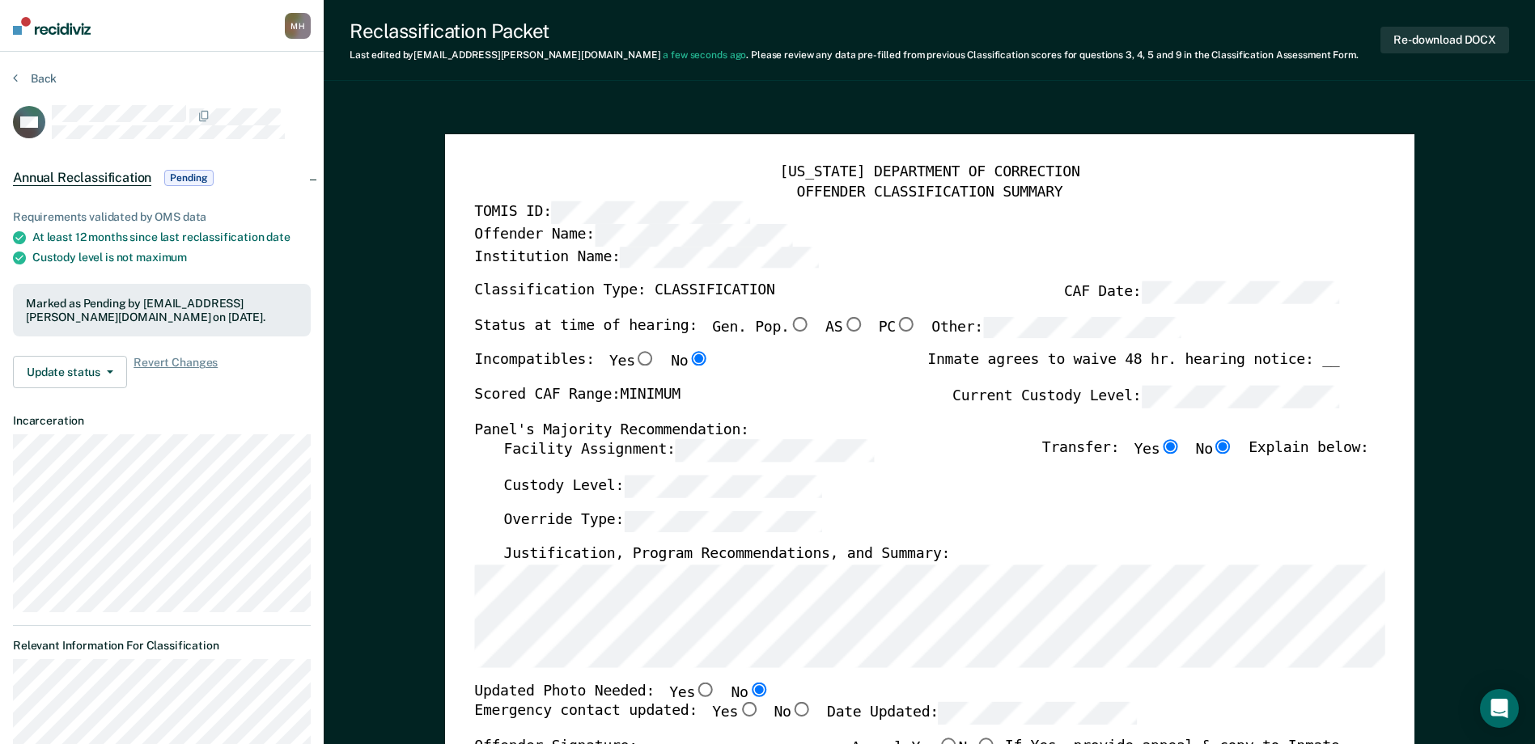
radio input "true"
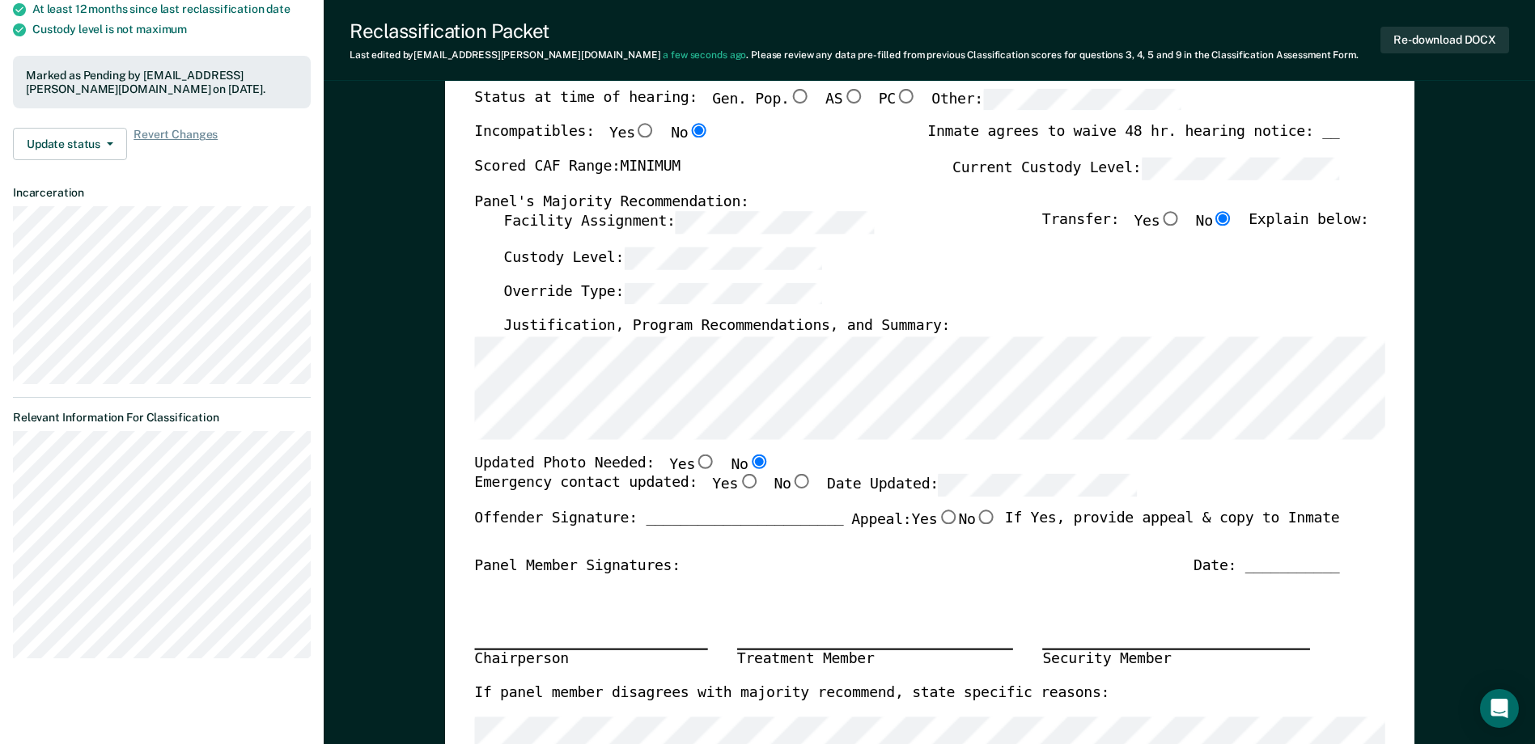
scroll to position [485, 0]
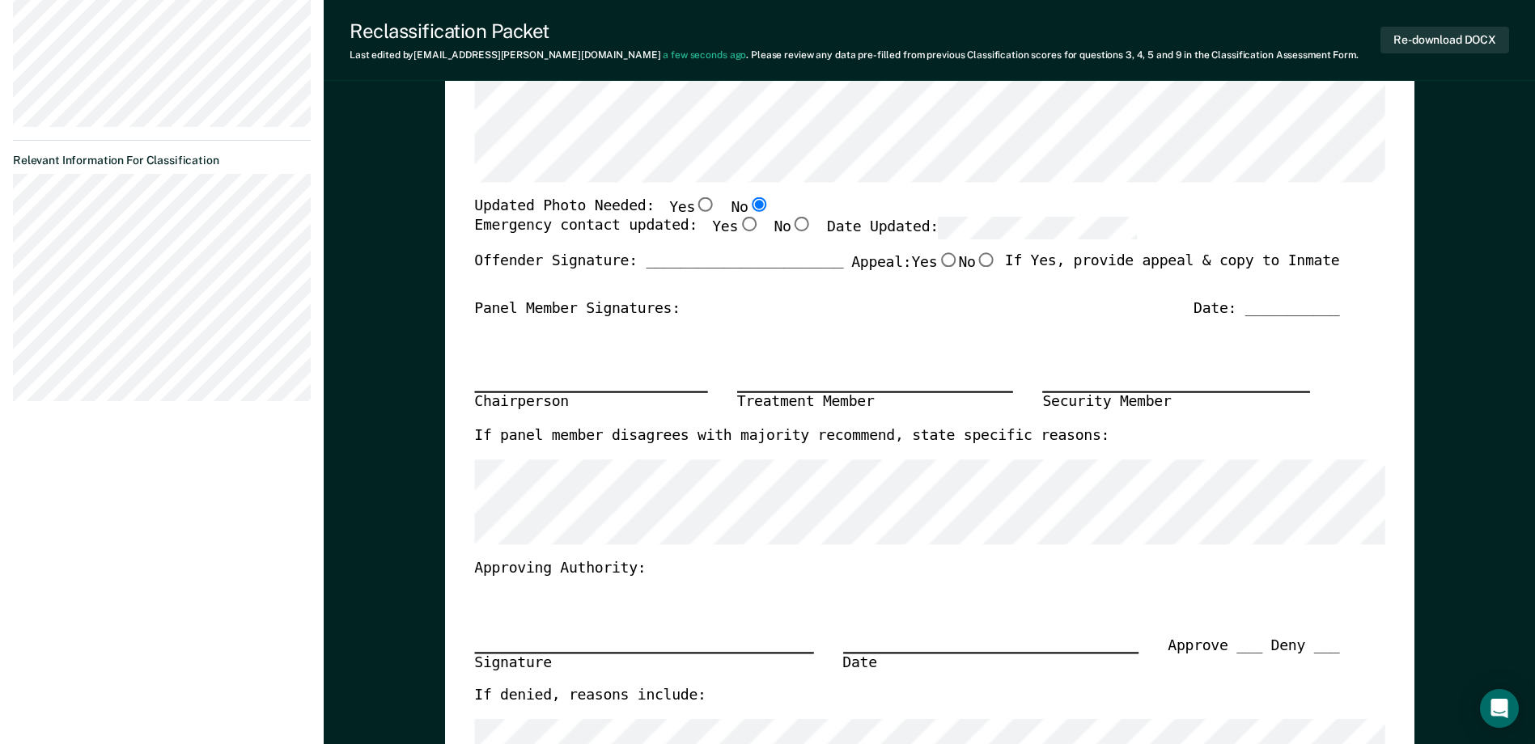
click at [957, 245] on div "Emergency contact updated: Yes No Date Updated:" at bounding box center [805, 236] width 663 height 36
click at [738, 227] on input "Yes" at bounding box center [748, 225] width 21 height 15
type textarea "x"
radio input "true"
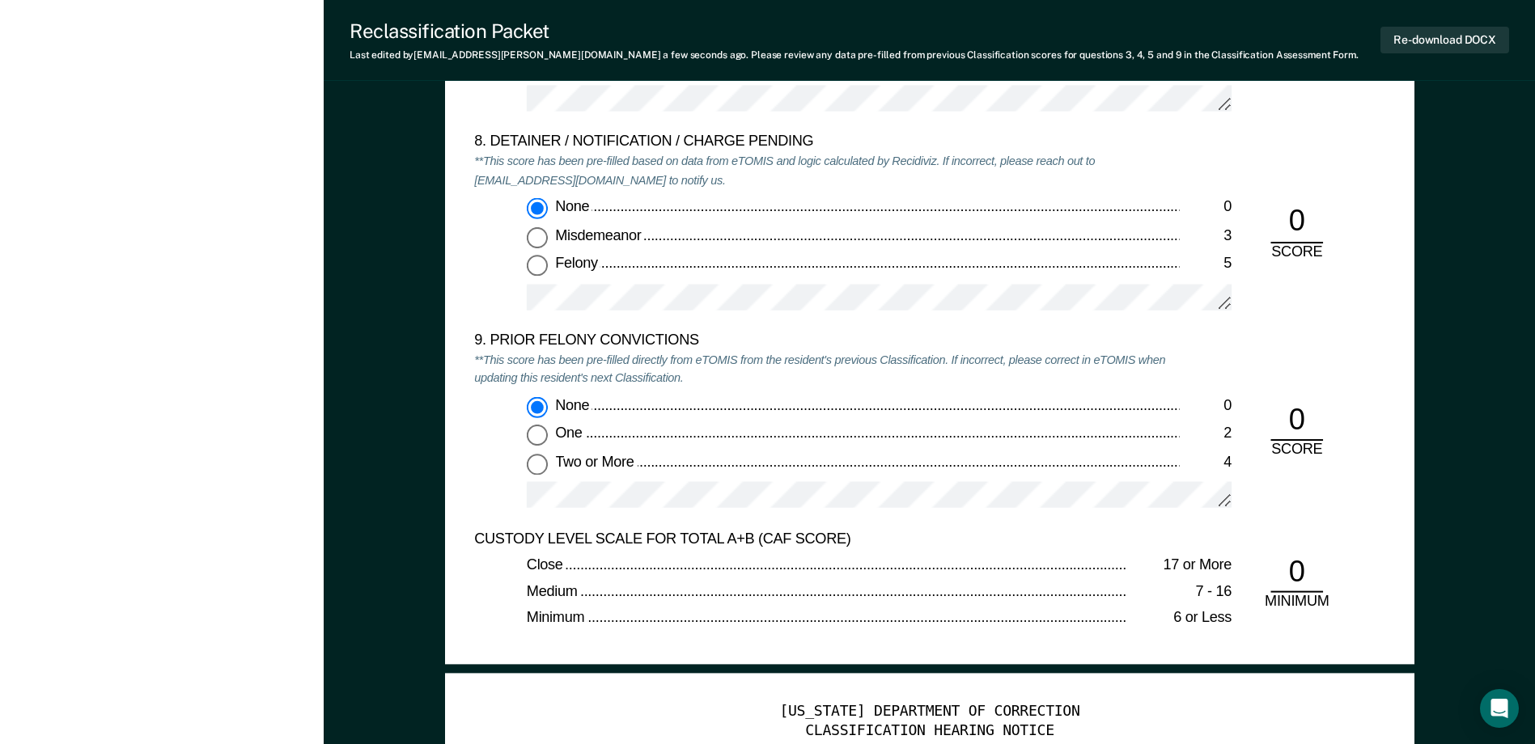
scroll to position [2994, 0]
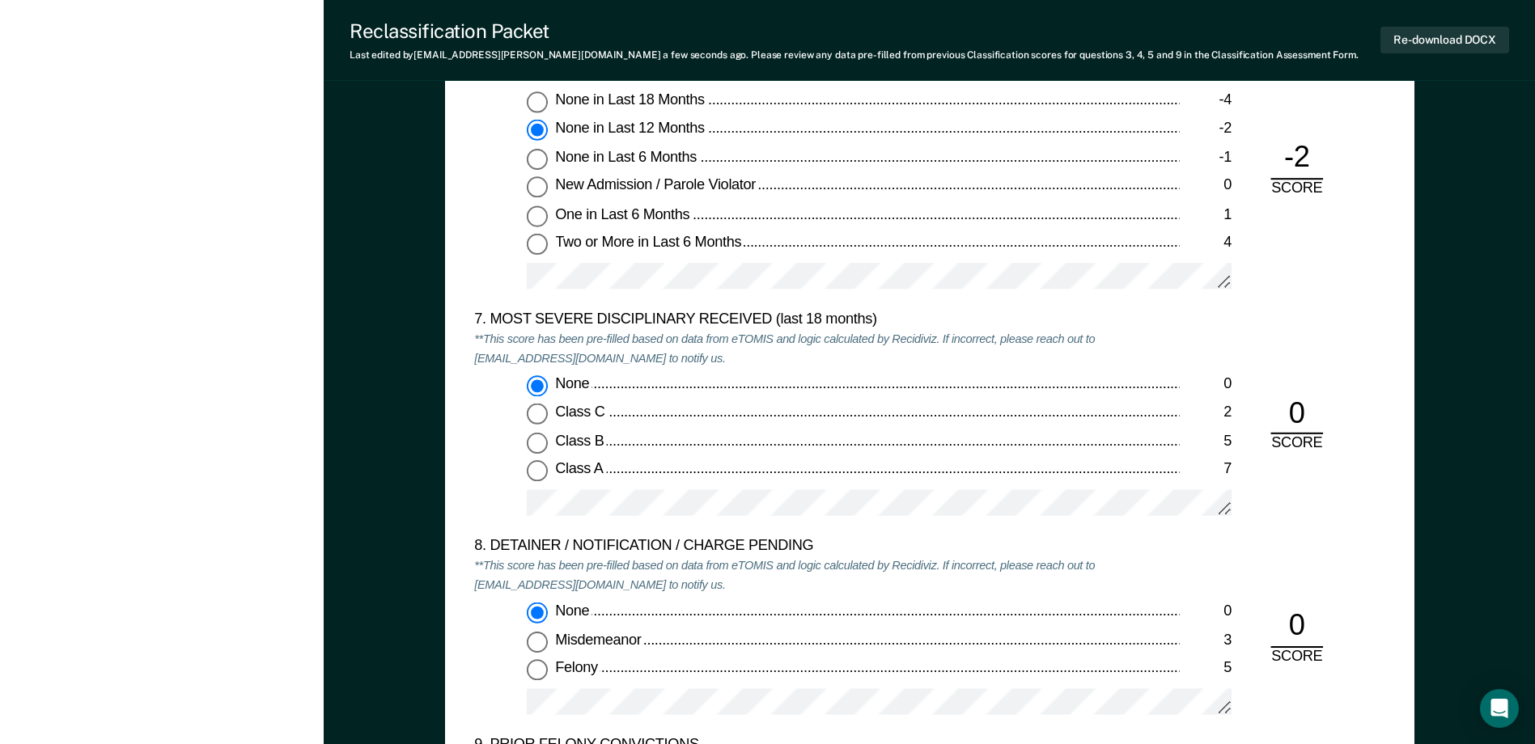
click at [1431, 53] on div "Re-download DOCX" at bounding box center [1444, 39] width 129 height 41
click at [1435, 40] on button "Re-download DOCX" at bounding box center [1444, 40] width 129 height 27
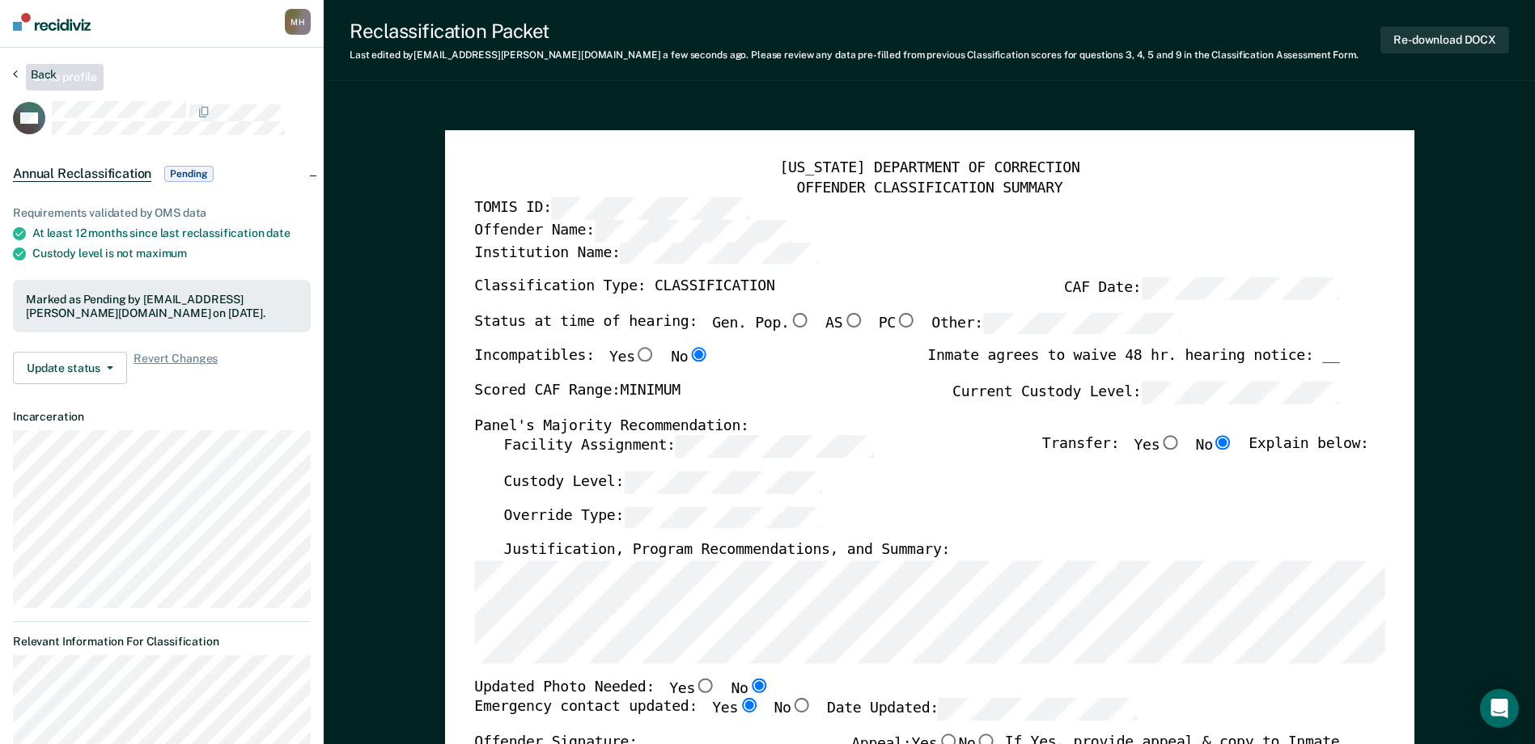
scroll to position [0, 0]
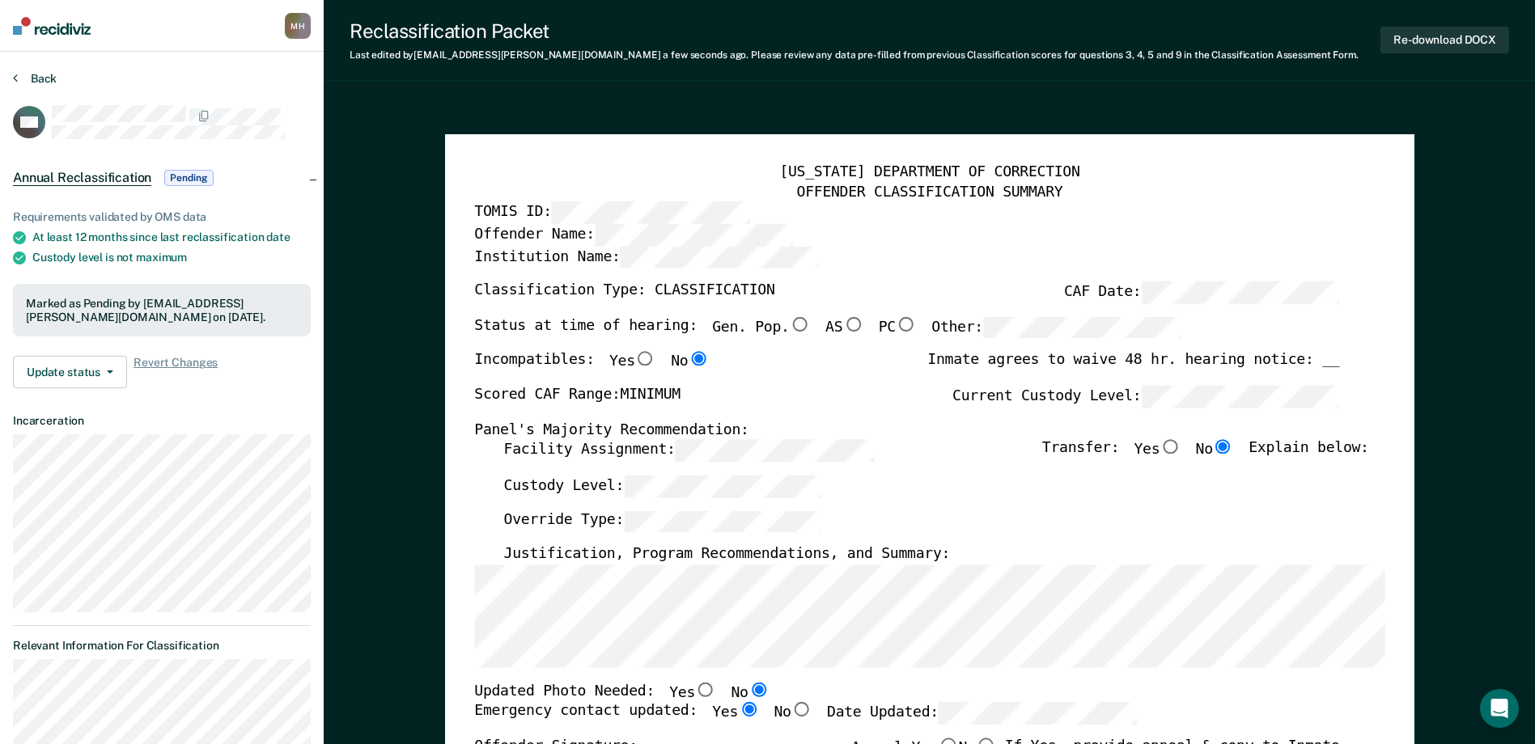
click at [40, 74] on button "Back" at bounding box center [35, 78] width 44 height 15
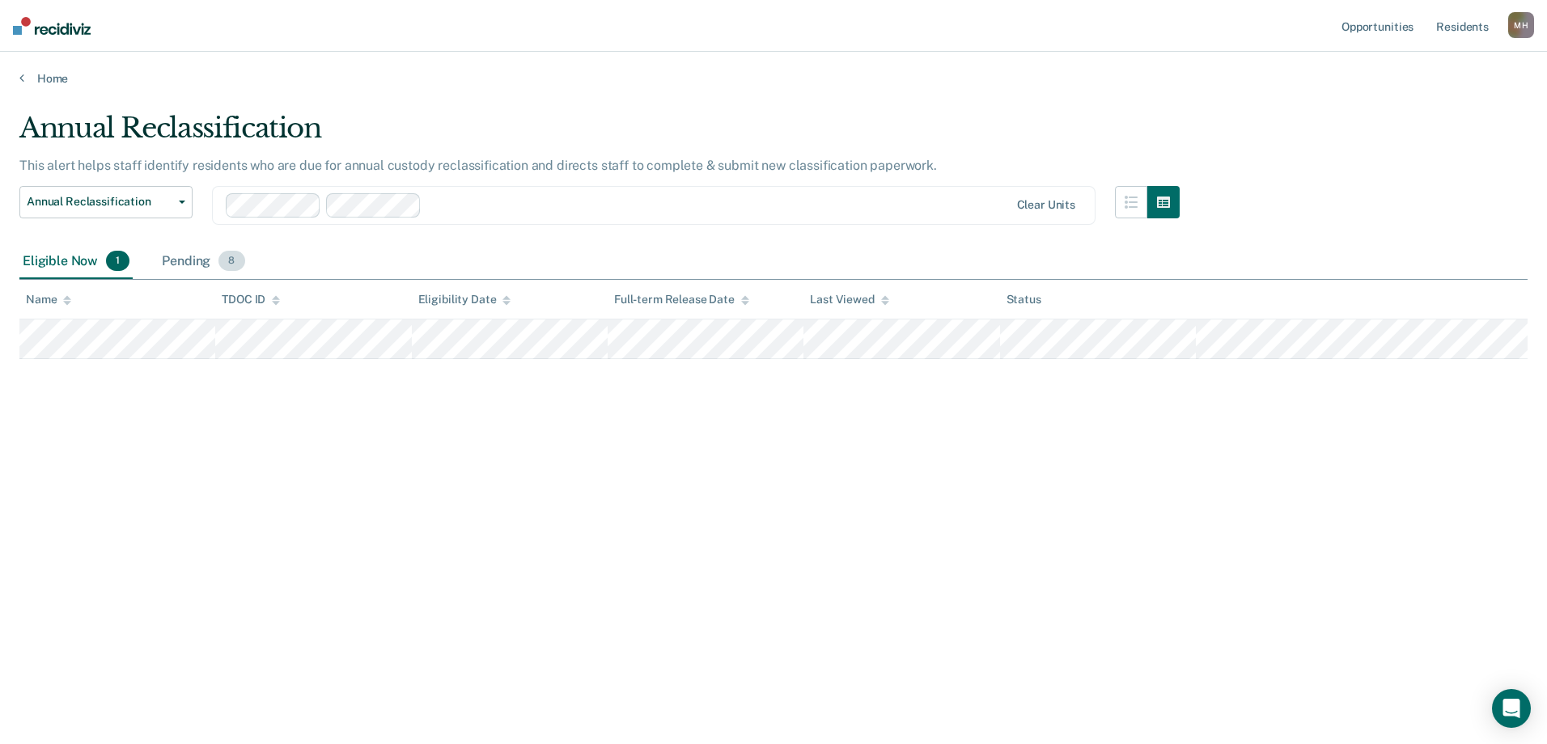
click at [193, 265] on div "Pending 8" at bounding box center [203, 262] width 89 height 36
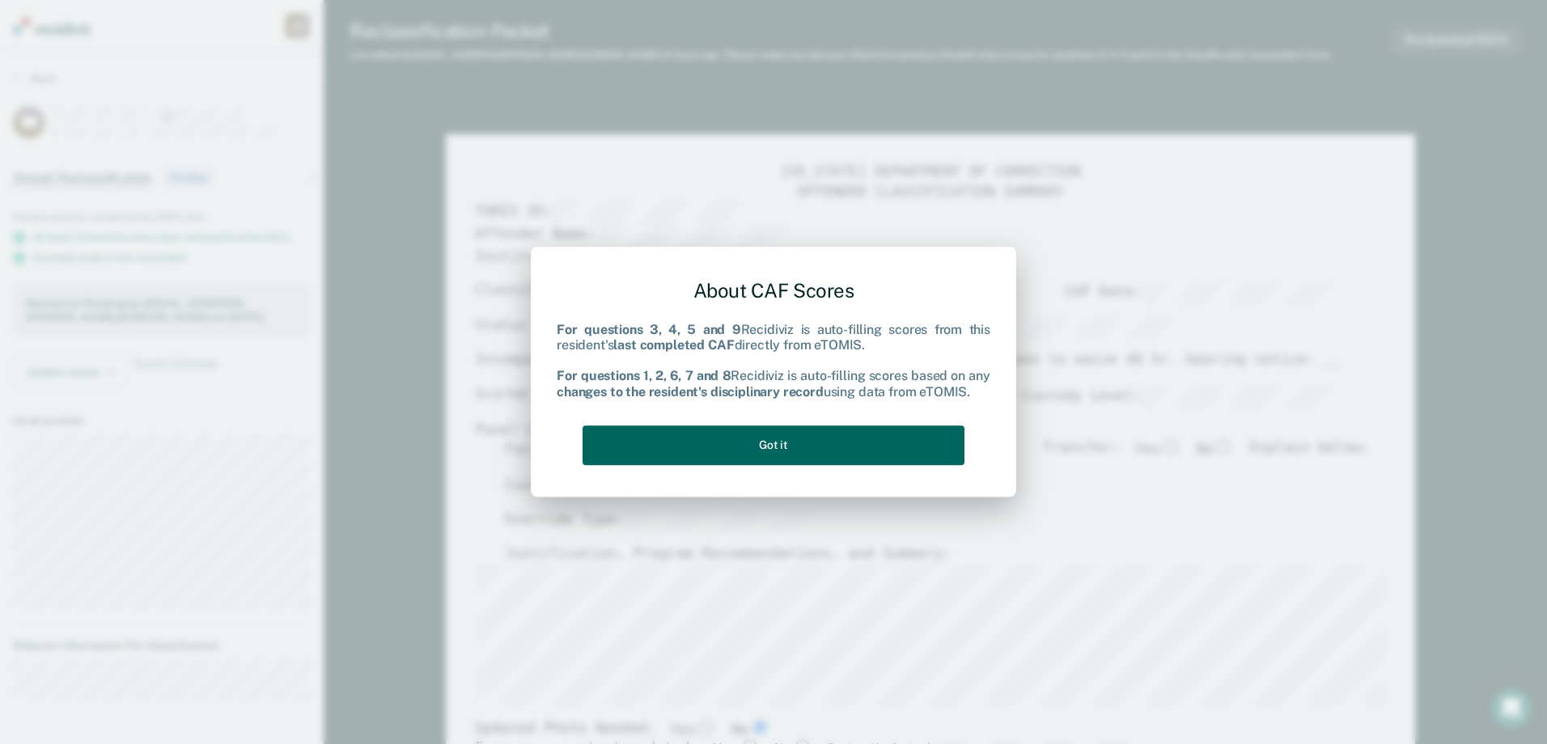
click at [778, 446] on button "Got it" at bounding box center [774, 446] width 382 height 40
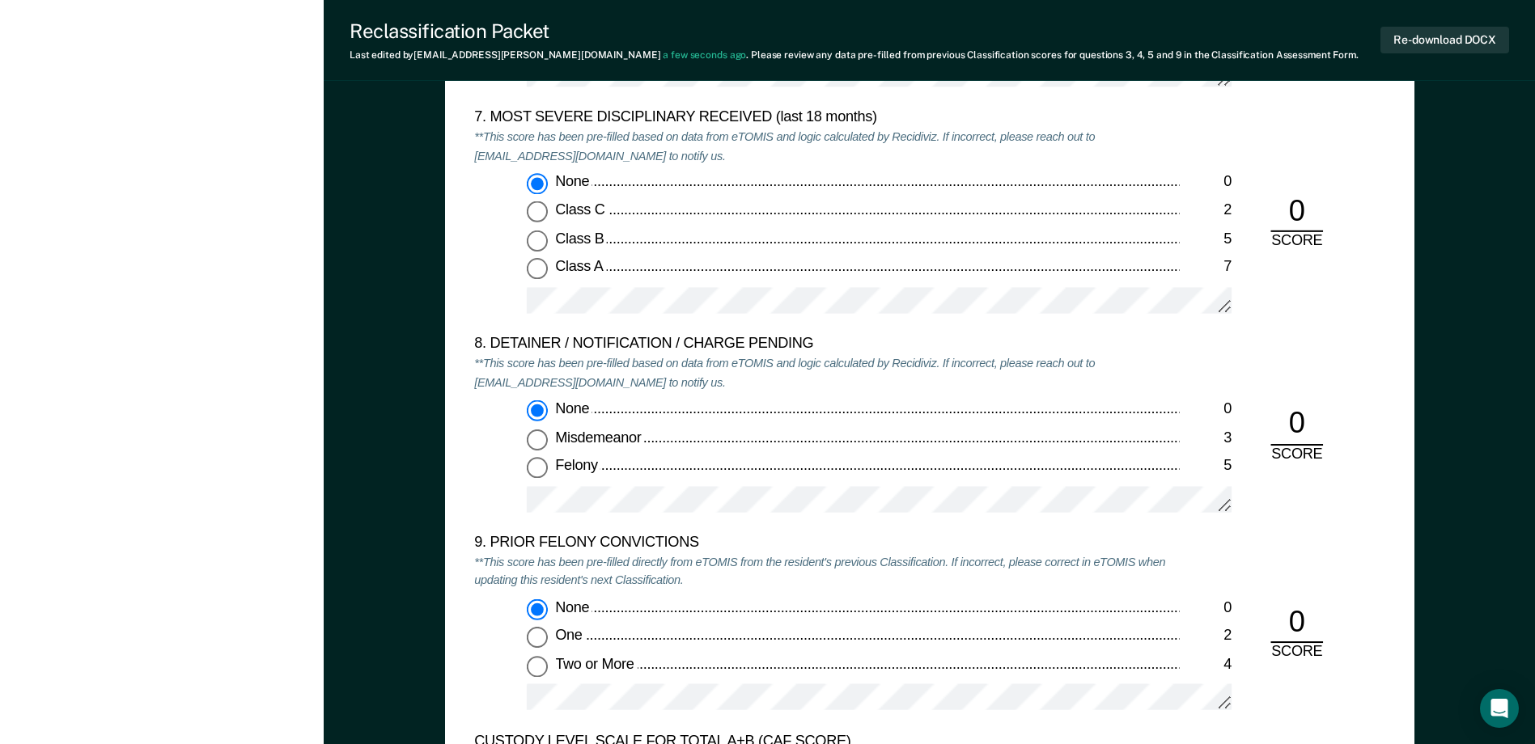
scroll to position [3479, 0]
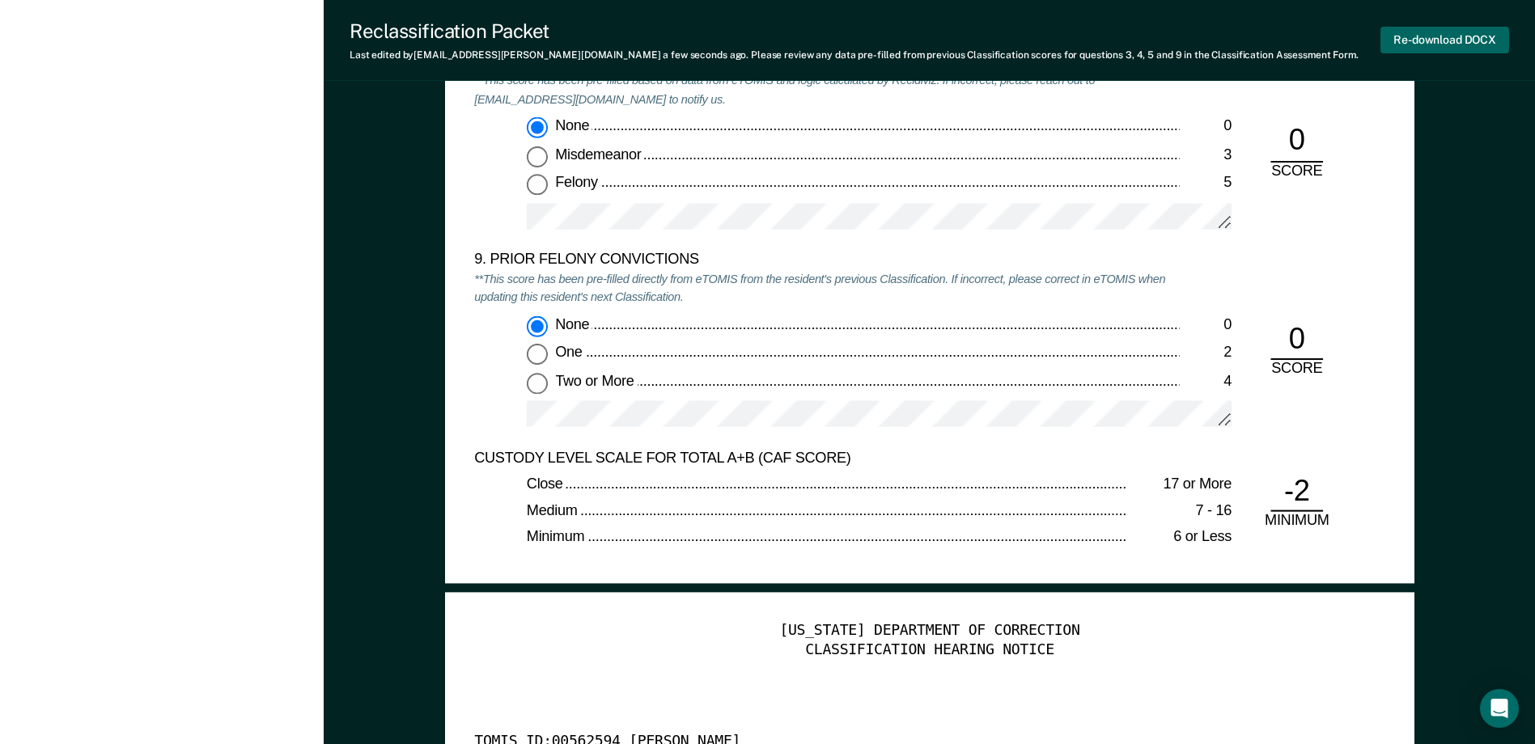
click at [1467, 33] on button "Re-download DOCX" at bounding box center [1444, 40] width 129 height 27
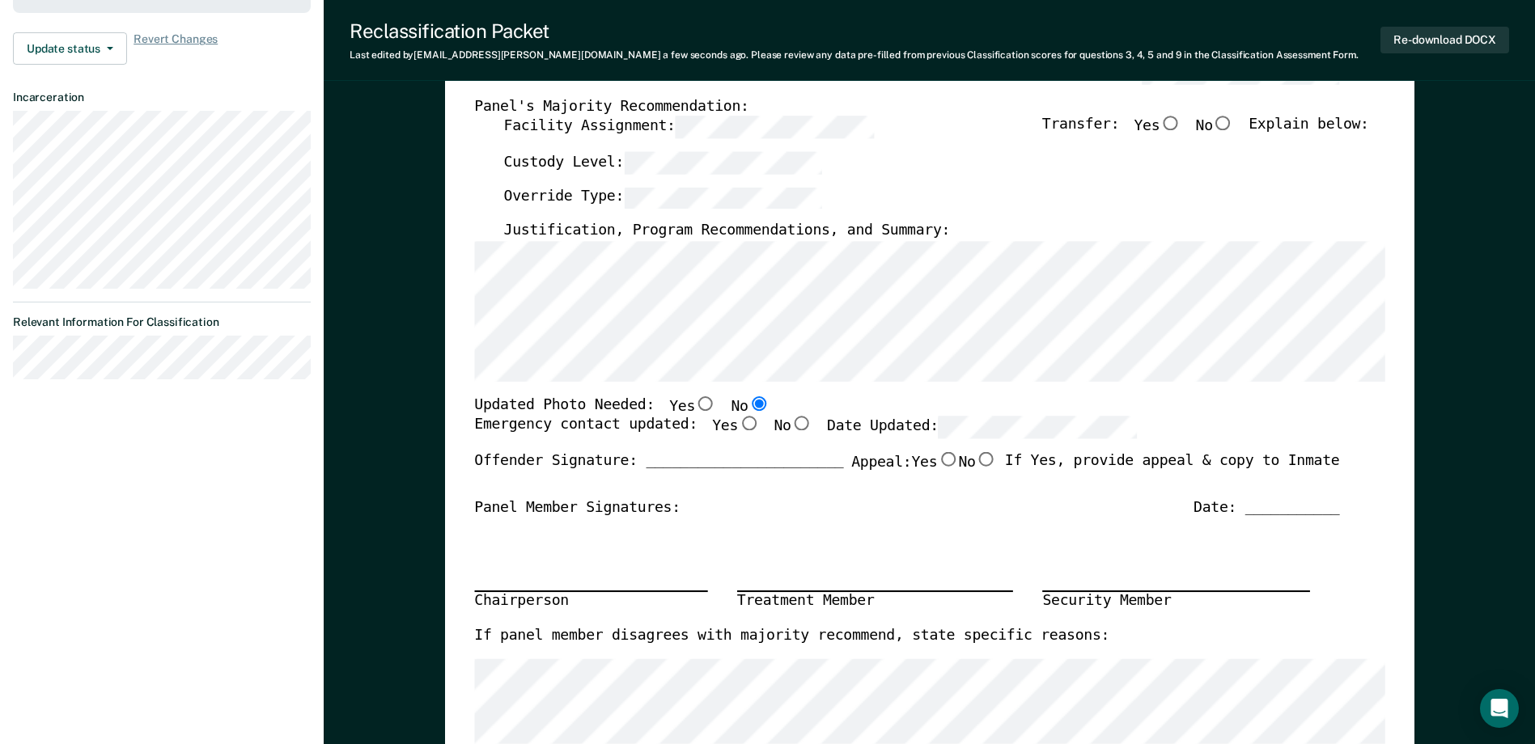
scroll to position [0, 0]
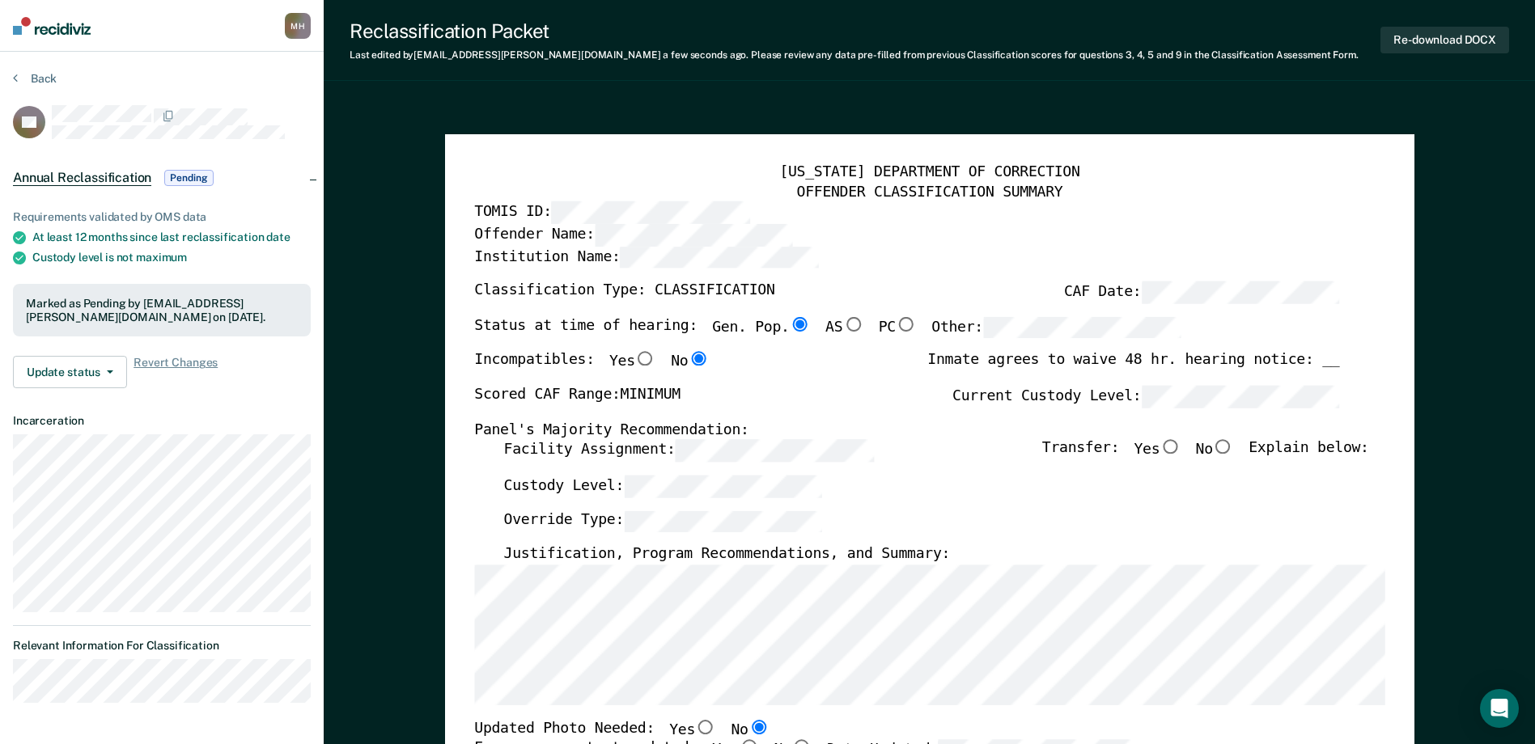
click at [1227, 455] on input "No" at bounding box center [1223, 447] width 21 height 15
type textarea "x"
radio input "true"
click at [36, 80] on button "Back" at bounding box center [35, 78] width 44 height 15
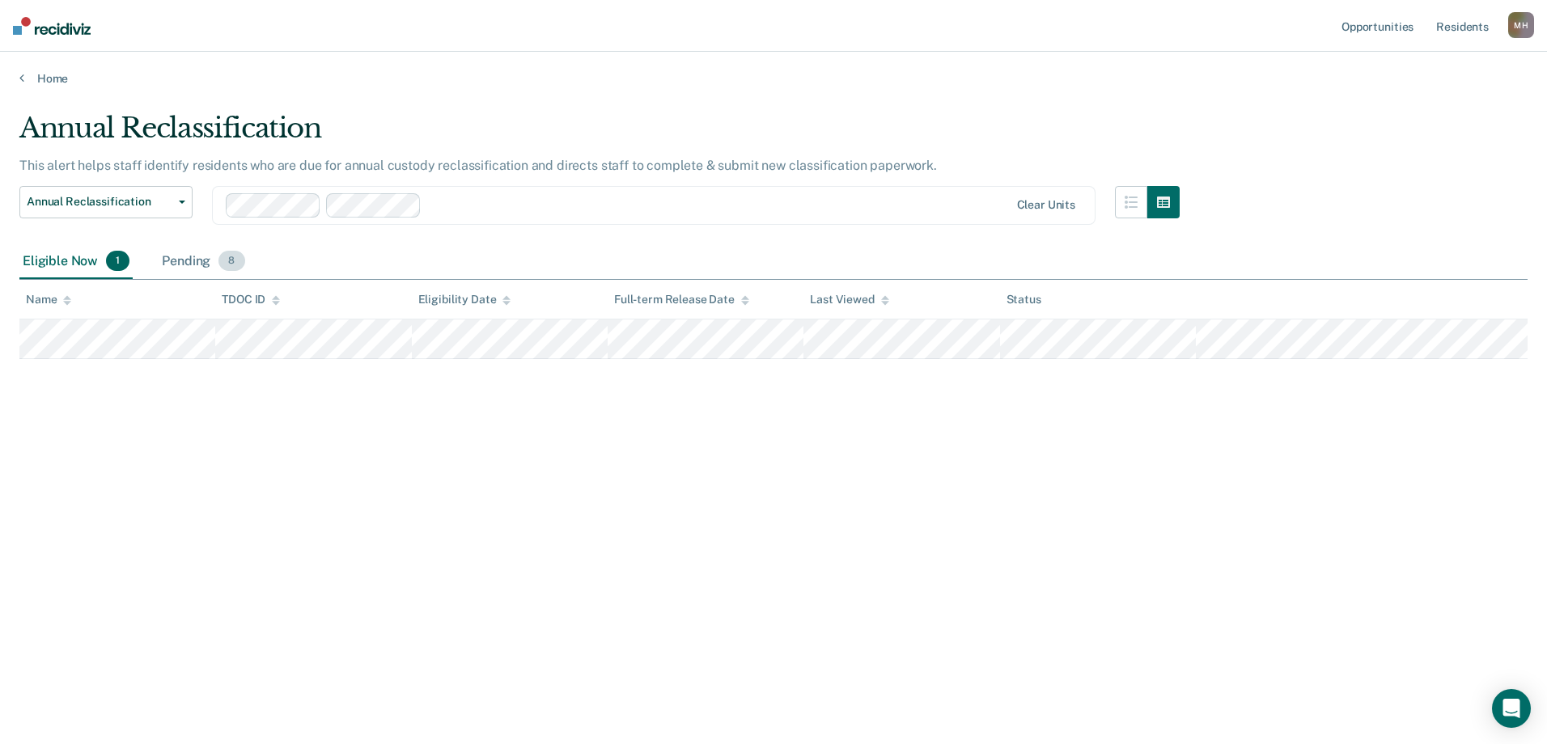
click at [193, 255] on div "Pending 8" at bounding box center [203, 262] width 89 height 36
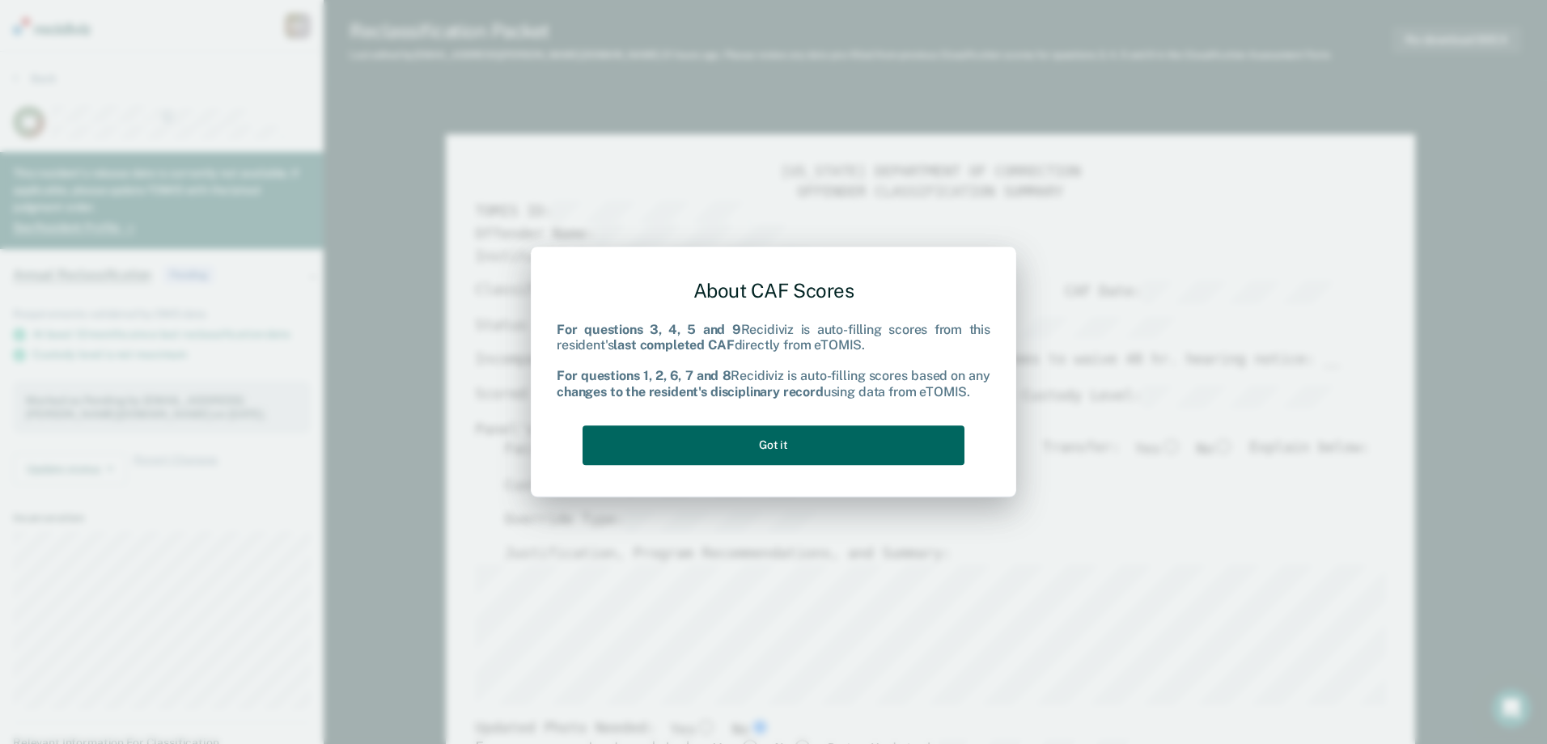
click at [667, 442] on button "Got it" at bounding box center [774, 446] width 382 height 40
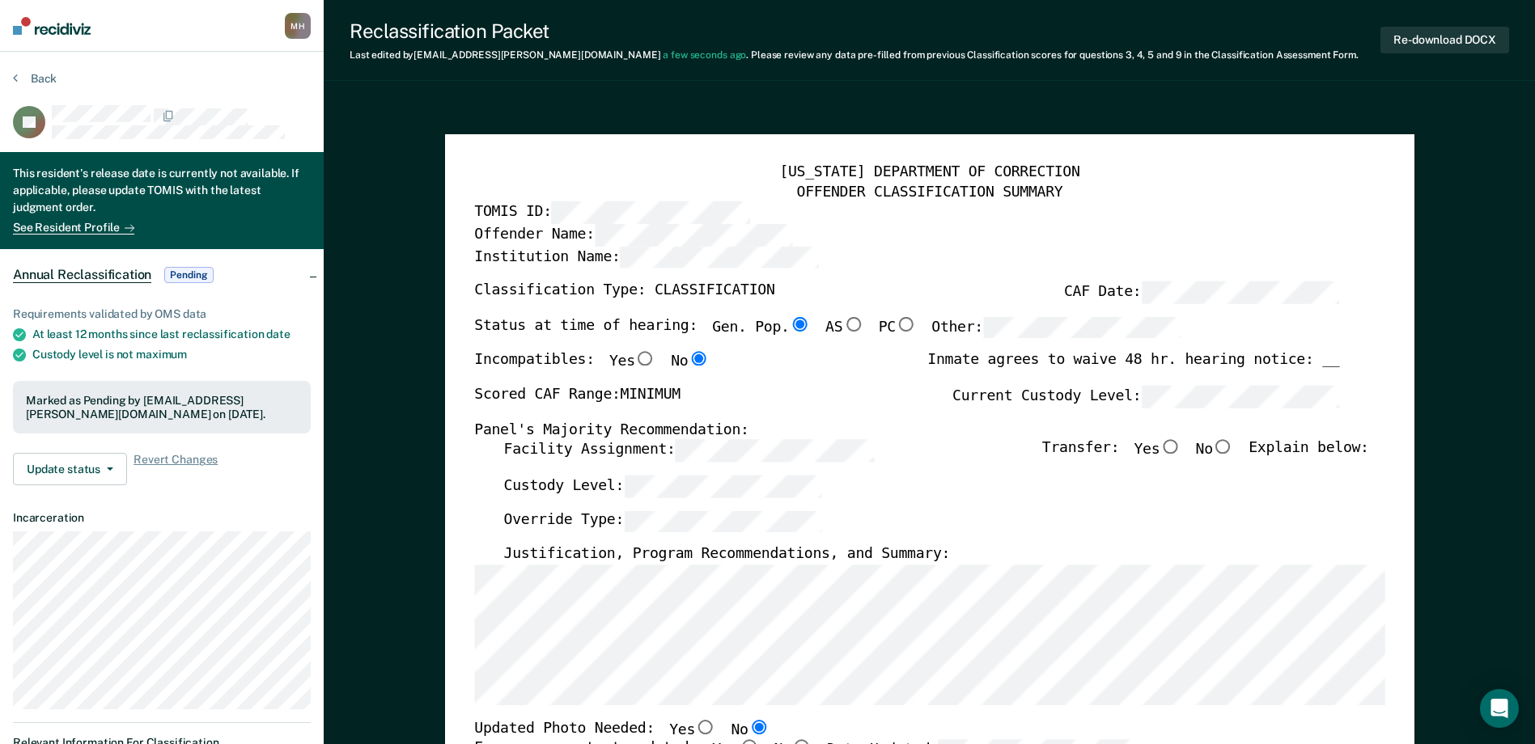
click at [1234, 451] on input "No" at bounding box center [1223, 447] width 21 height 15
type textarea "x"
radio input "true"
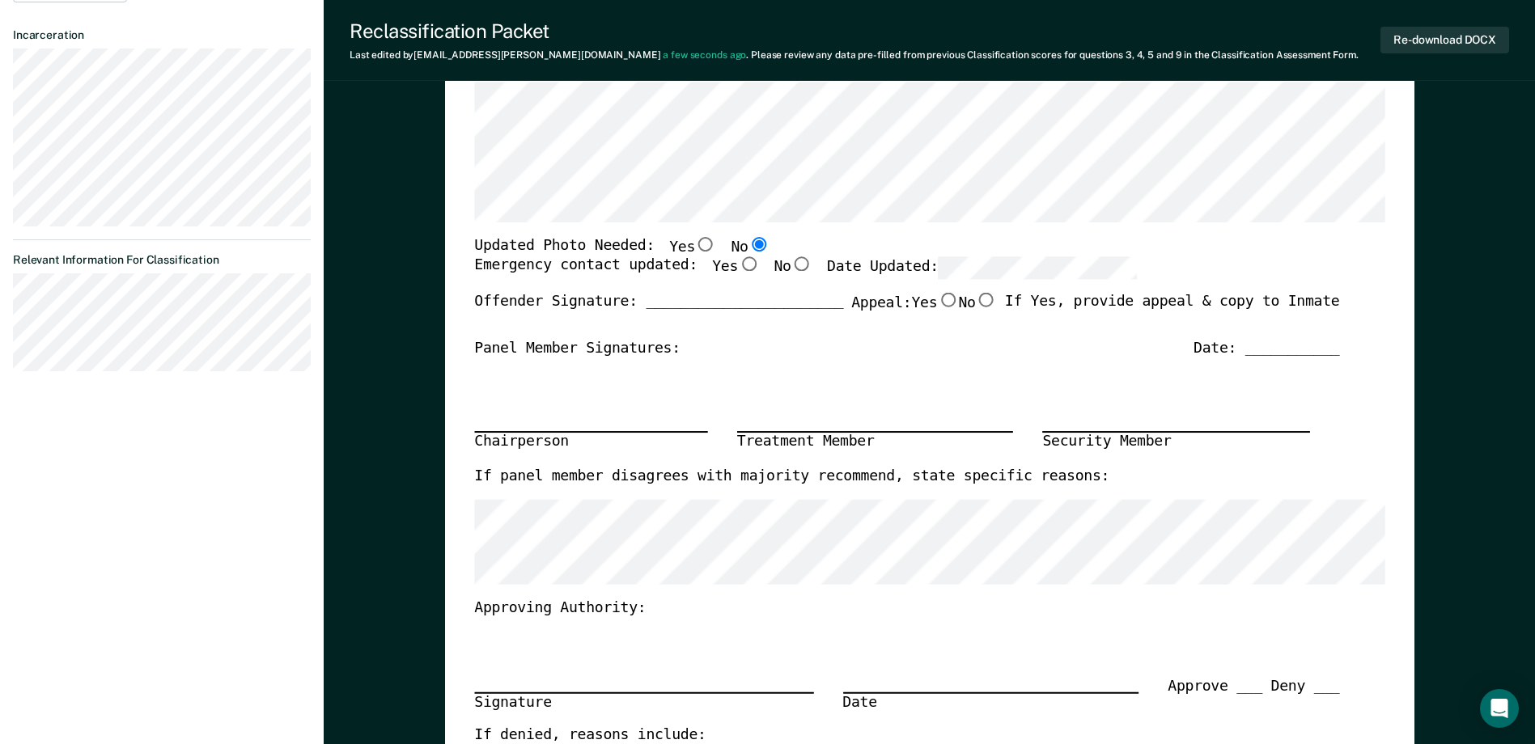
scroll to position [485, 0]
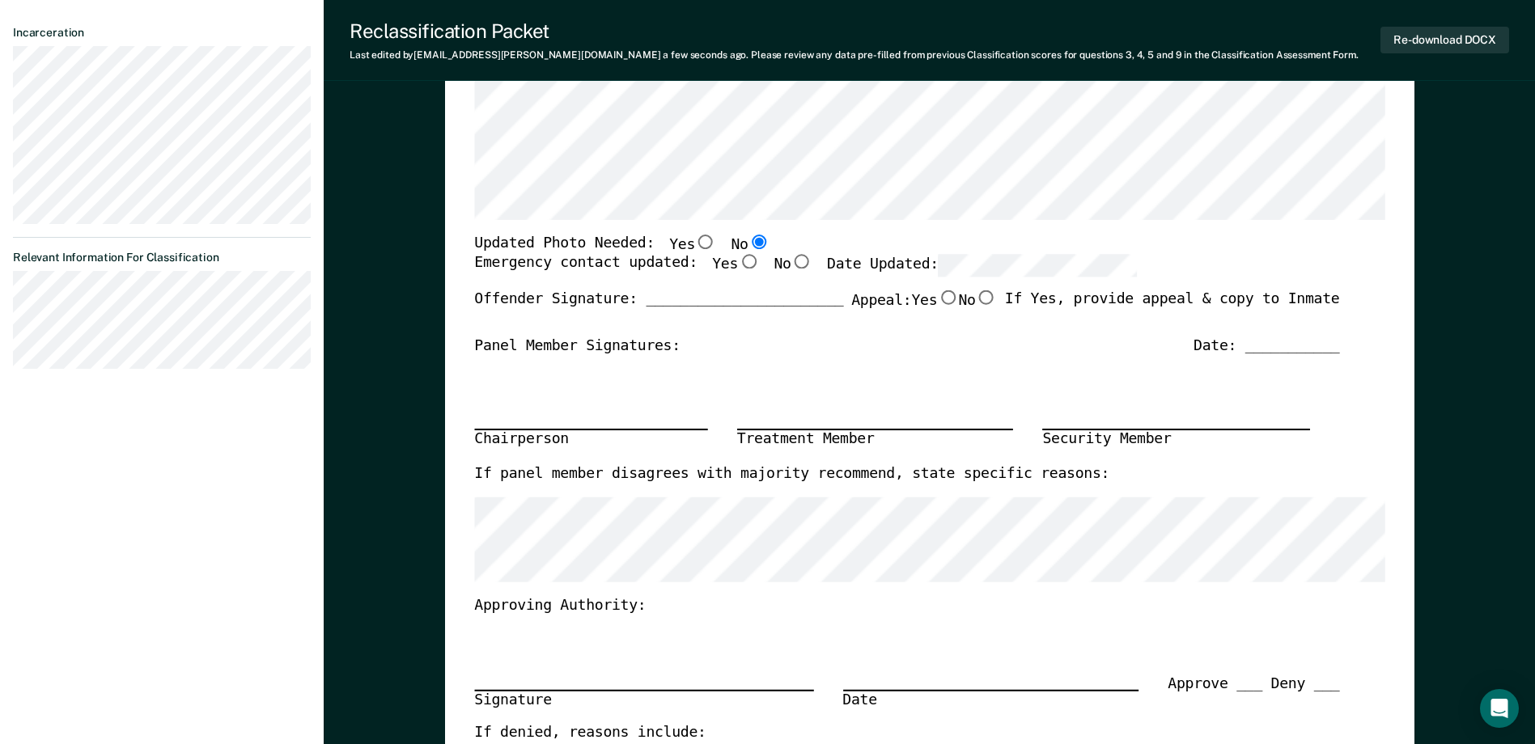
click at [791, 264] on input "No" at bounding box center [801, 262] width 21 height 15
type textarea "x"
radio input "true"
click at [738, 268] on input "Yes" at bounding box center [748, 262] width 21 height 15
type textarea "x"
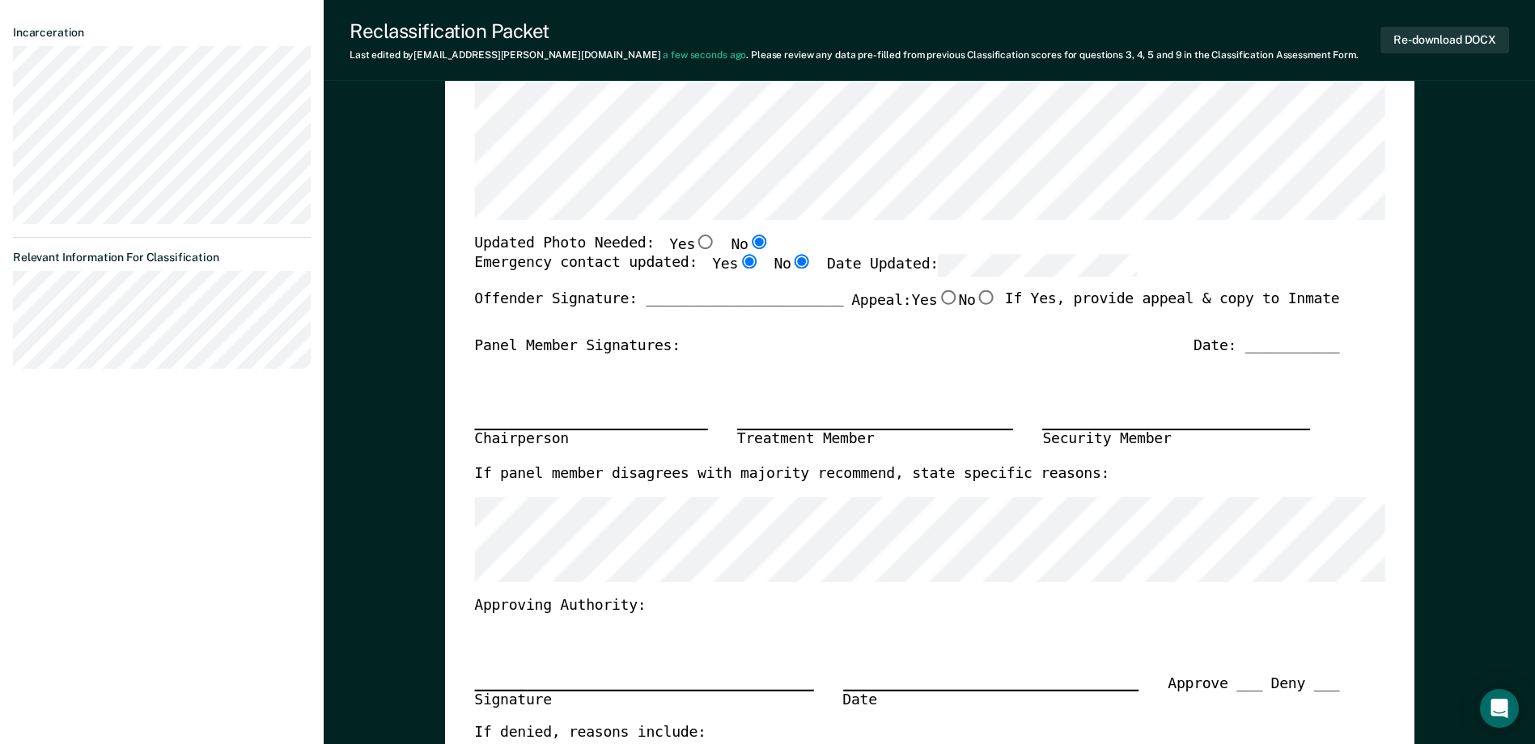
radio input "true"
radio input "false"
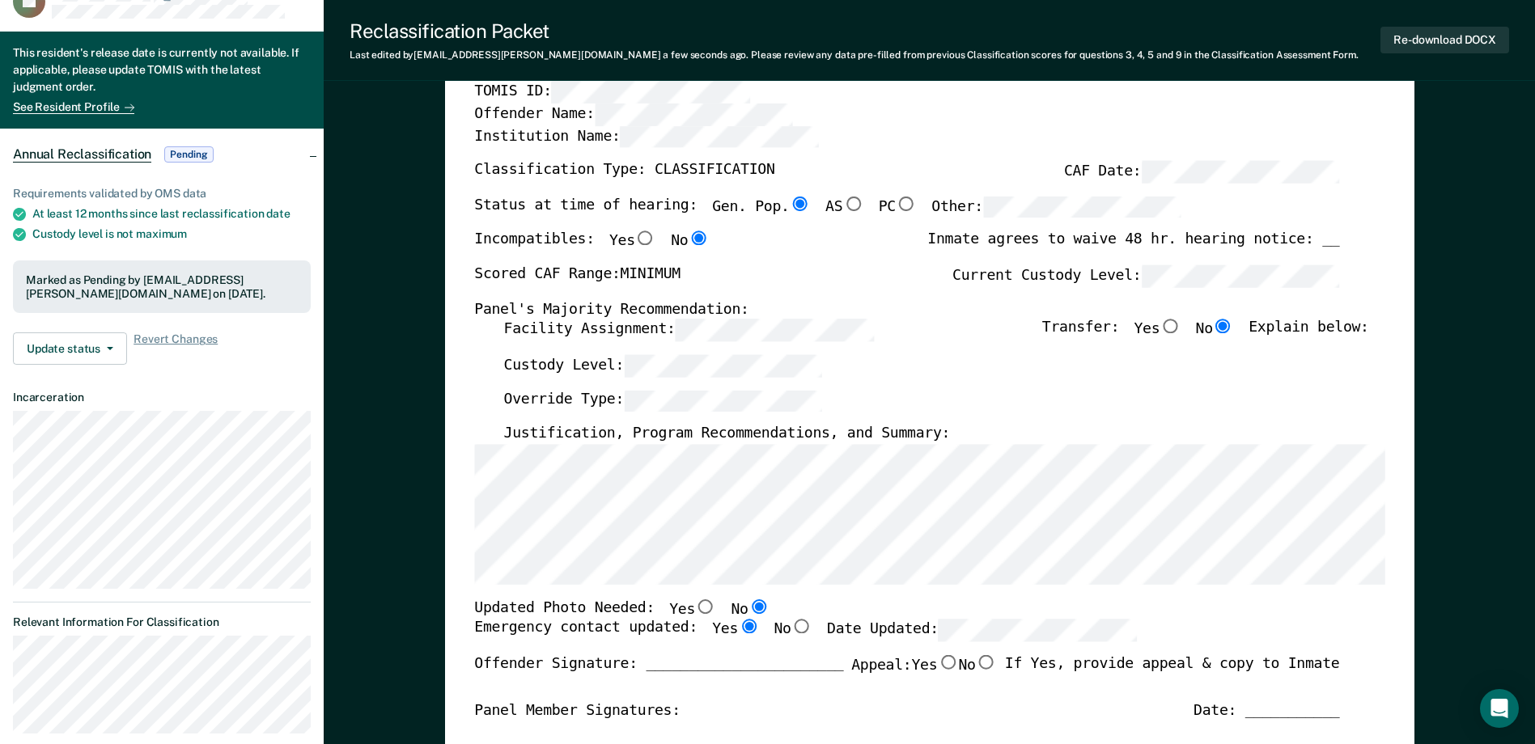
scroll to position [0, 0]
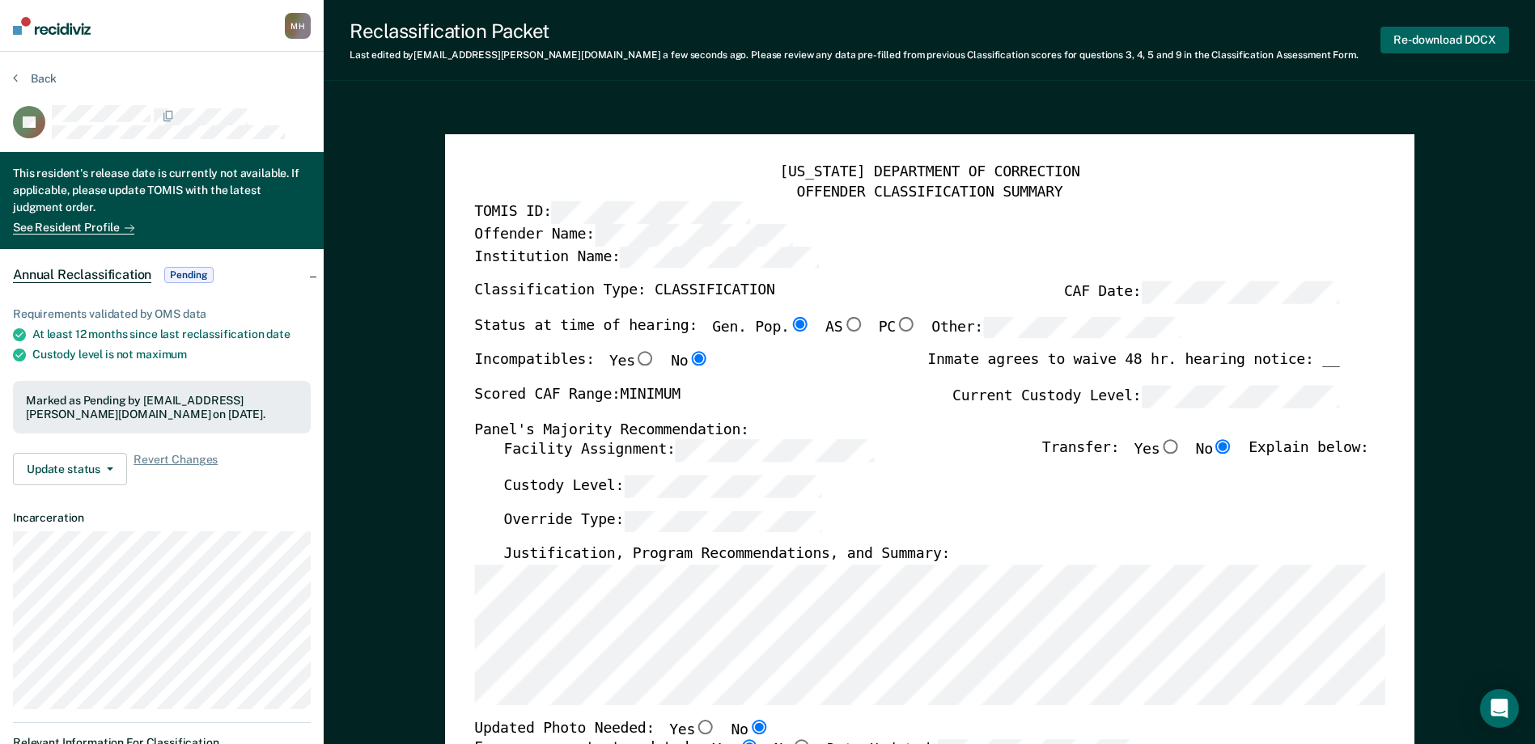
click at [1403, 38] on button "Re-download DOCX" at bounding box center [1444, 40] width 129 height 27
click at [32, 70] on section "Back JH This resident's release date is currently not available. If applicable,…" at bounding box center [162, 469] width 324 height 835
click at [32, 72] on button "Back" at bounding box center [35, 78] width 44 height 15
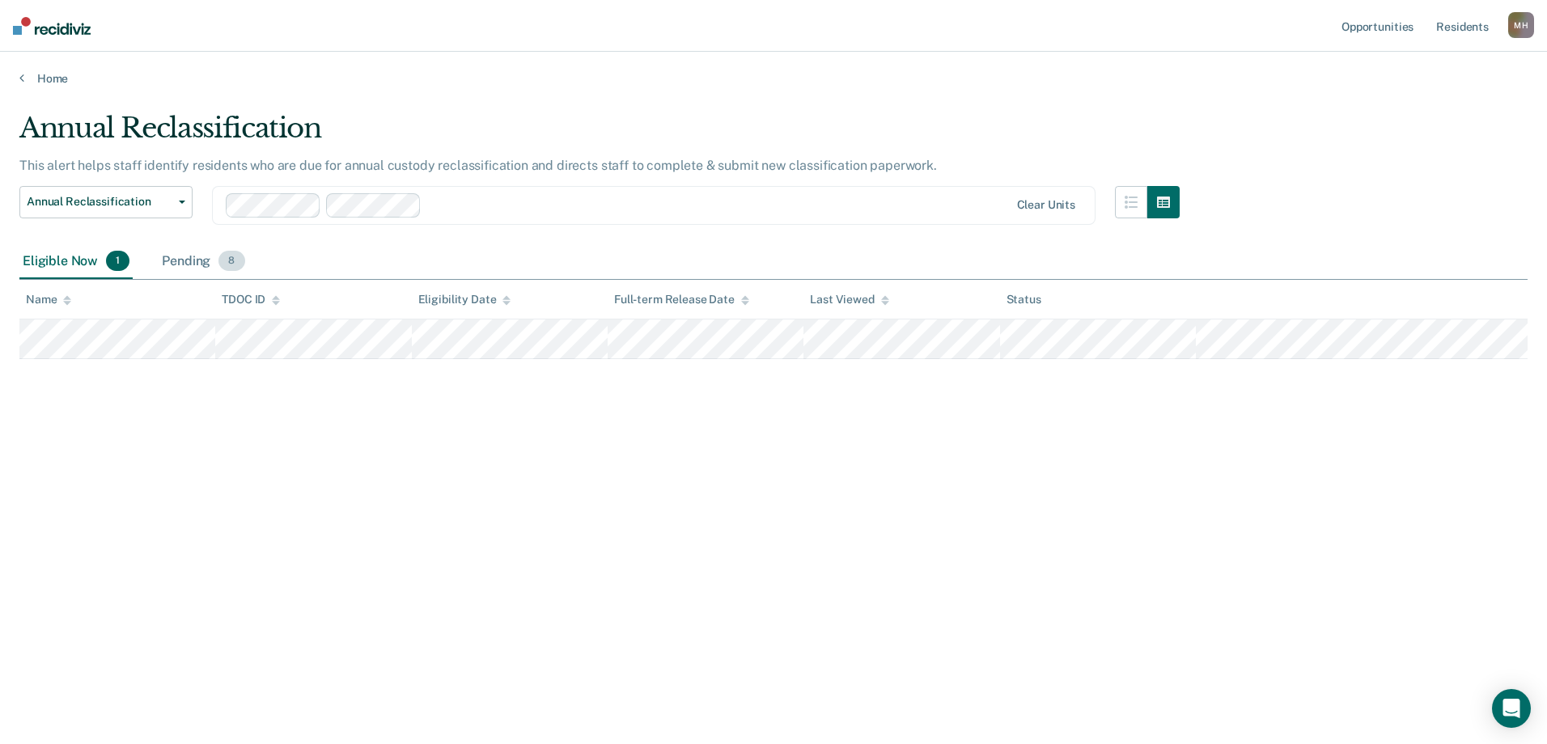
click at [190, 265] on div "Pending 8" at bounding box center [203, 262] width 89 height 36
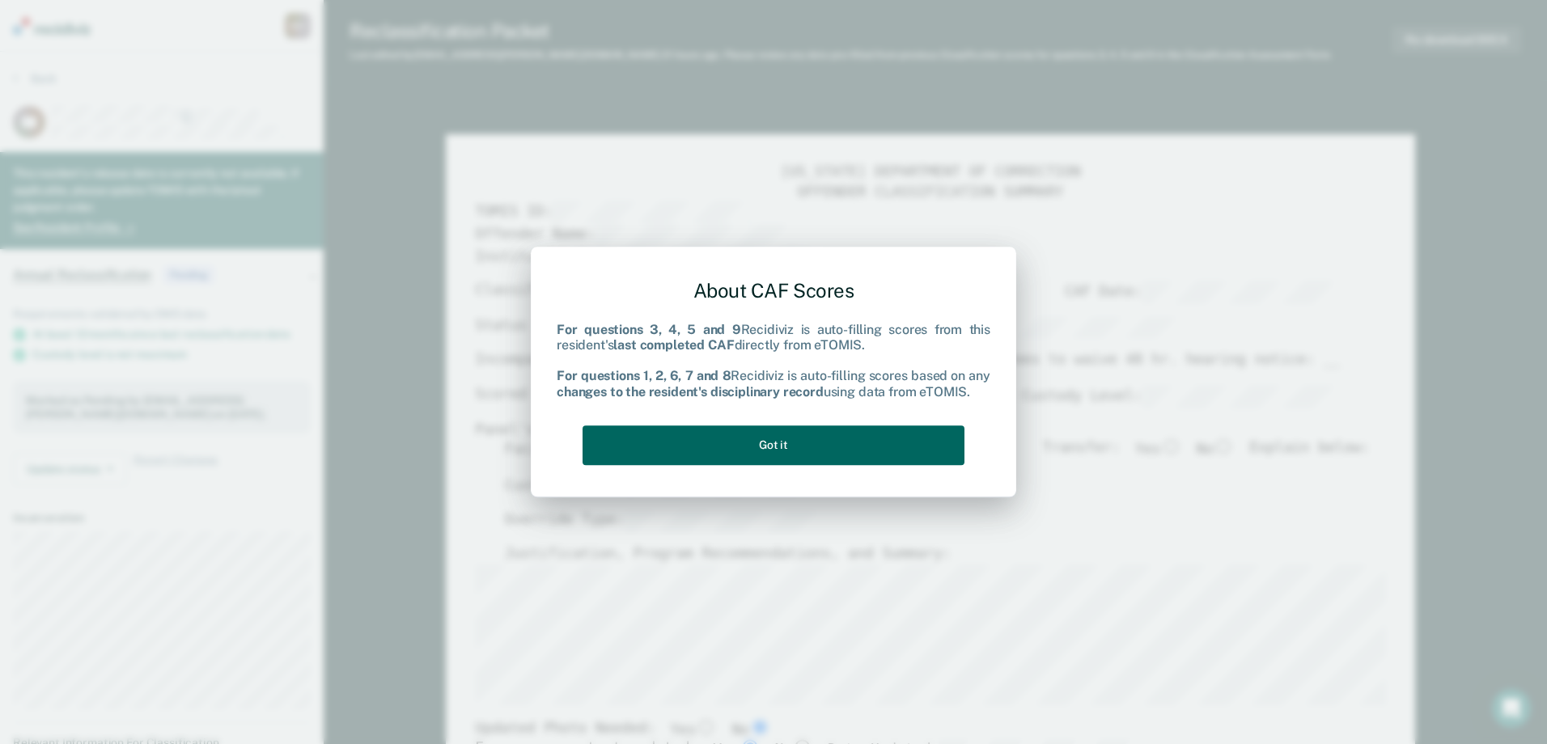
click at [765, 439] on button "Got it" at bounding box center [774, 446] width 382 height 40
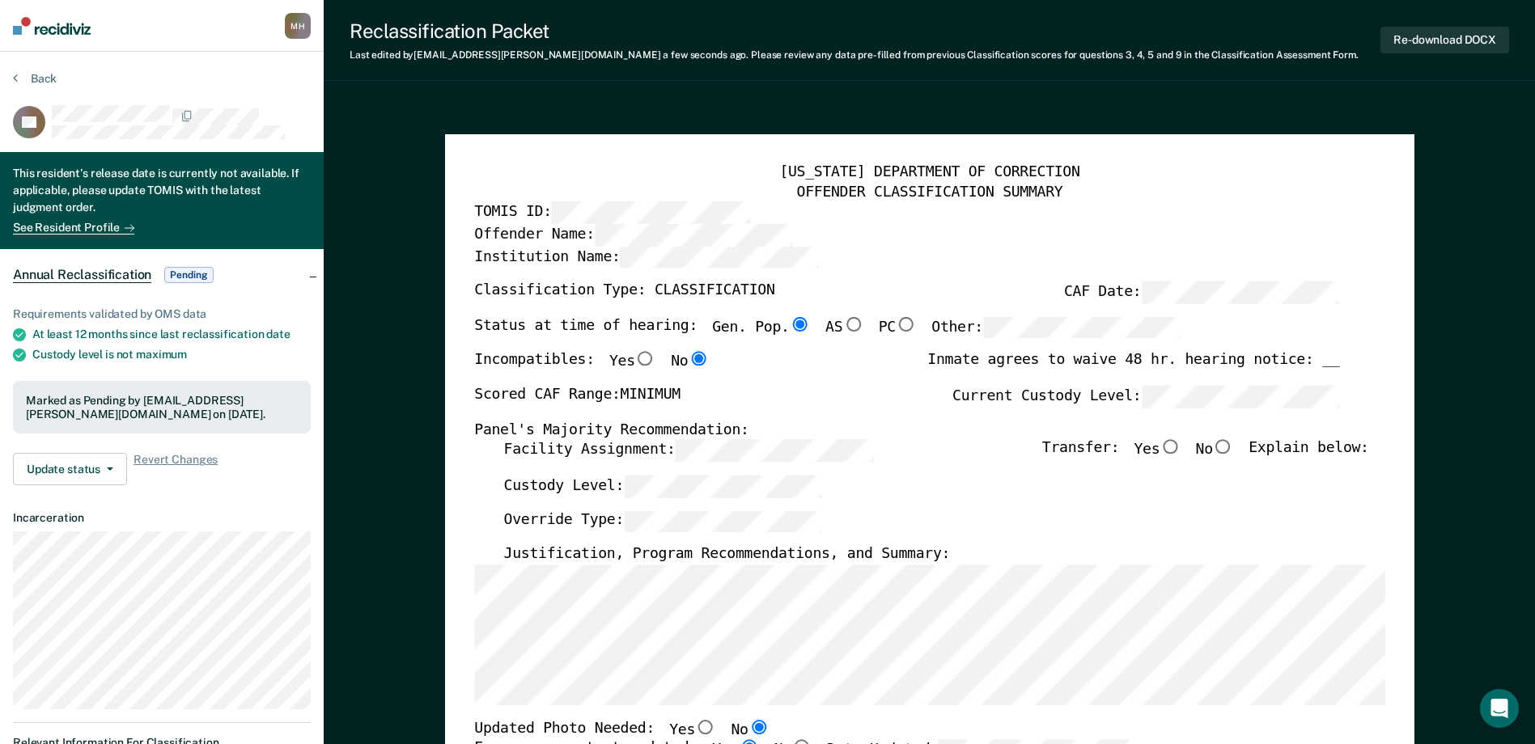
click at [1234, 450] on input "No" at bounding box center [1223, 447] width 21 height 15
type textarea "x"
radio input "true"
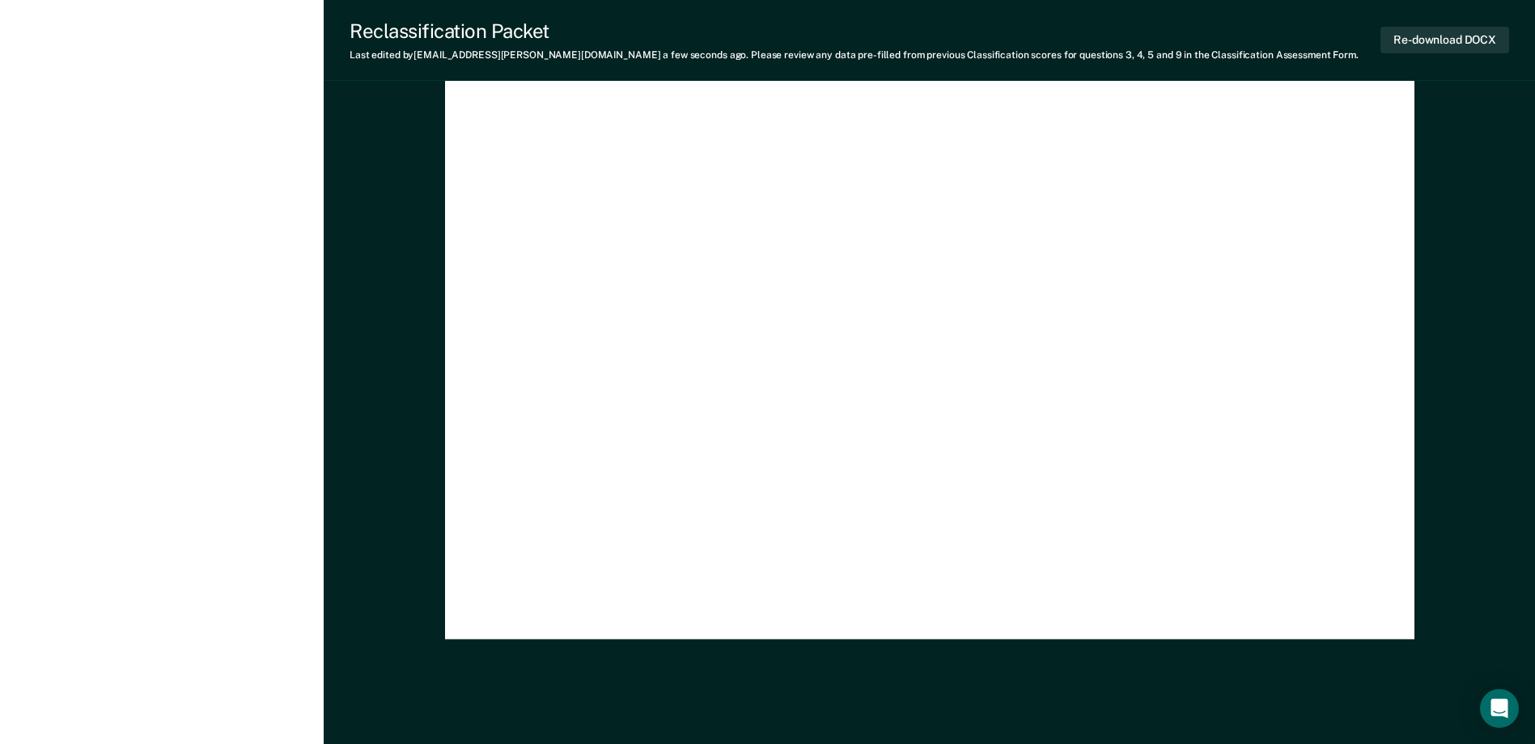
scroll to position [4717, 0]
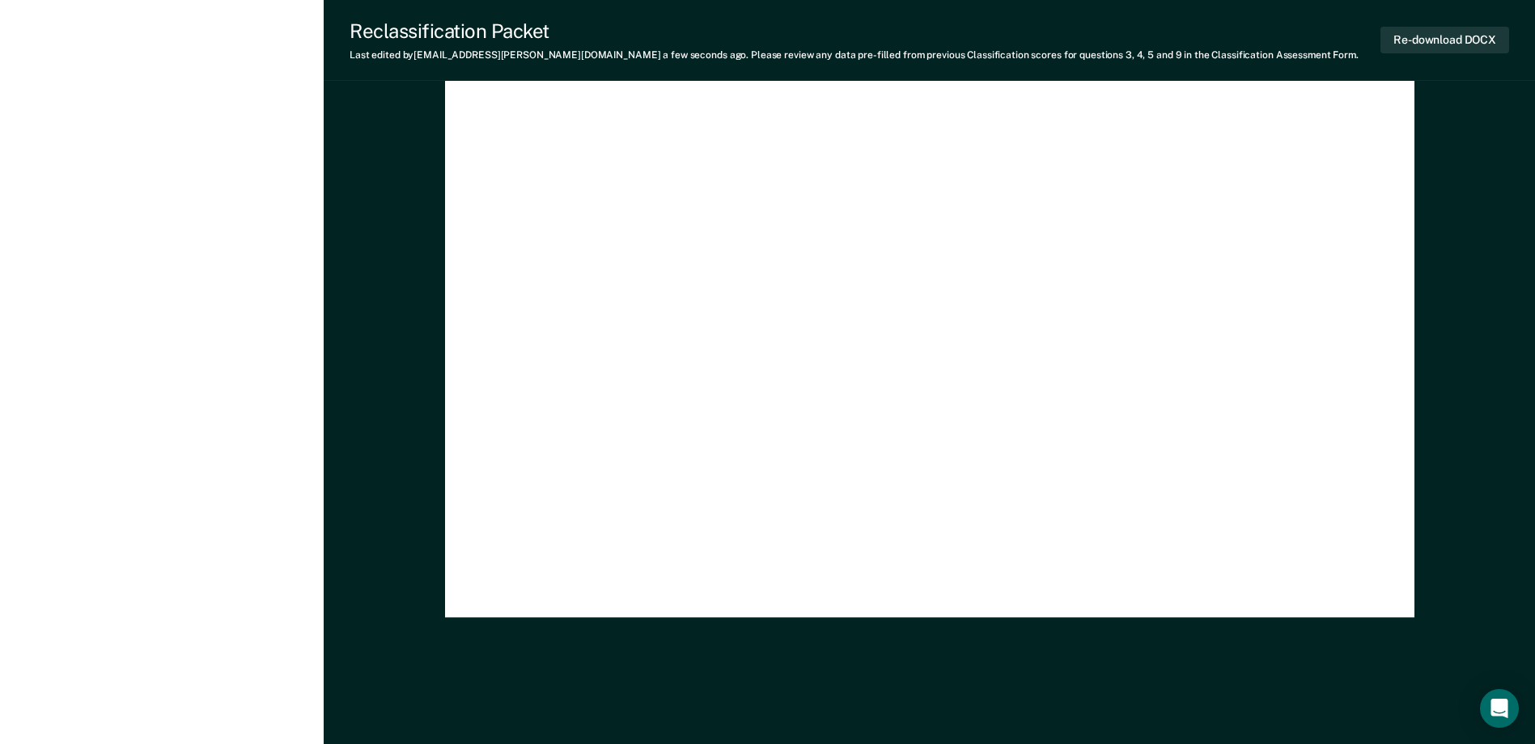
click at [1405, 21] on div "Re-download DOCX" at bounding box center [1444, 39] width 129 height 41
click at [1405, 37] on button "Re-download DOCX" at bounding box center [1444, 40] width 129 height 27
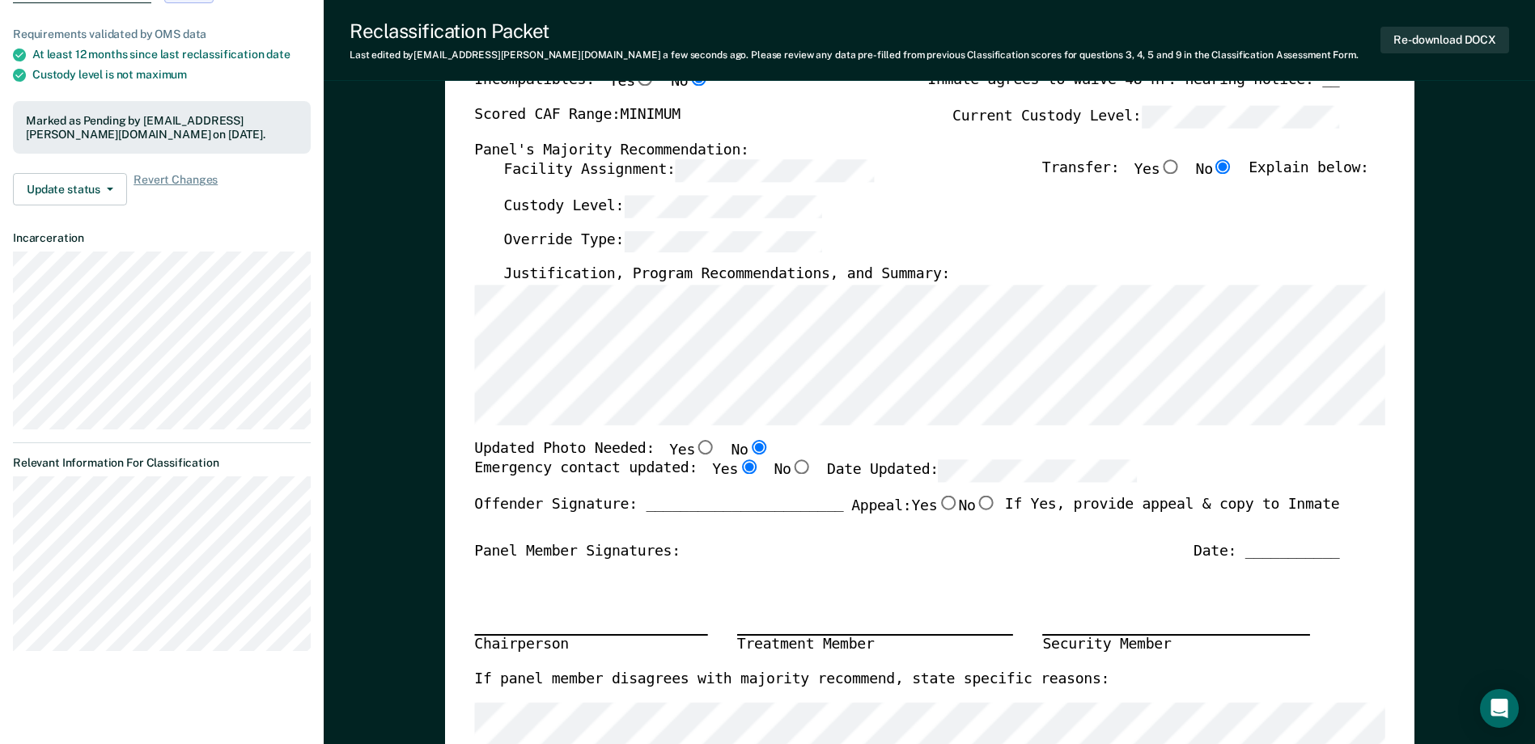
scroll to position [24, 0]
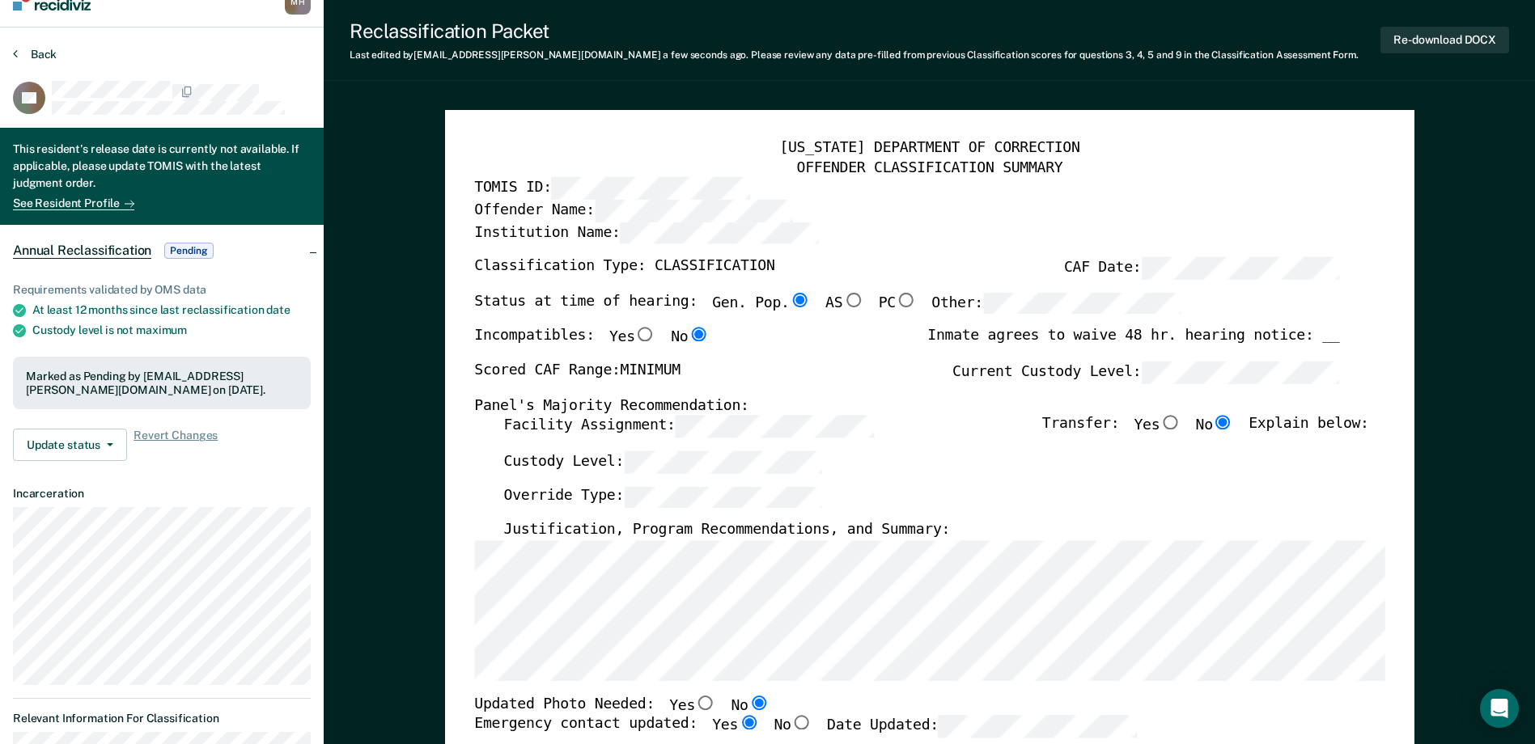
click at [51, 58] on button "Back" at bounding box center [35, 54] width 44 height 15
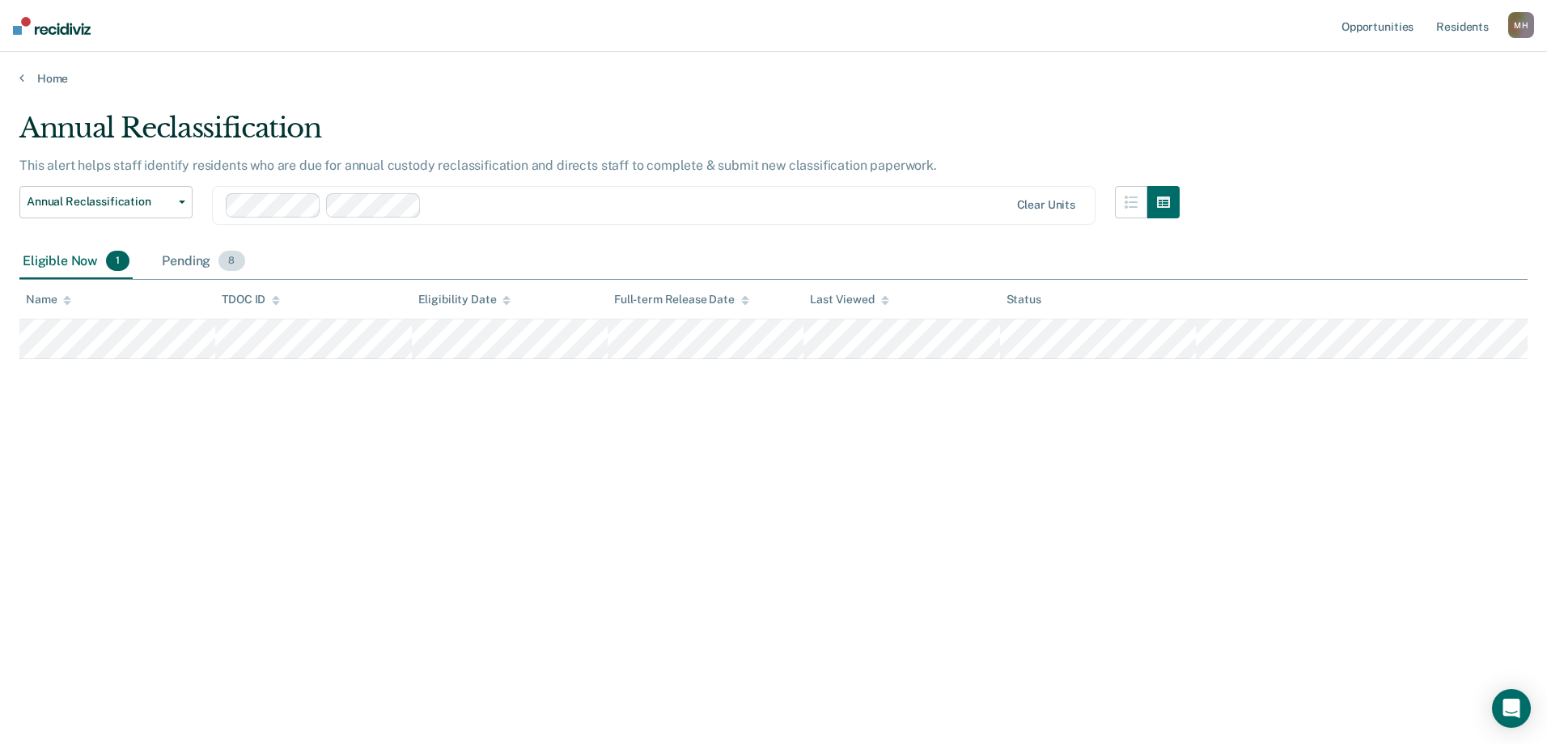
click at [212, 265] on div "Pending 8" at bounding box center [203, 262] width 89 height 36
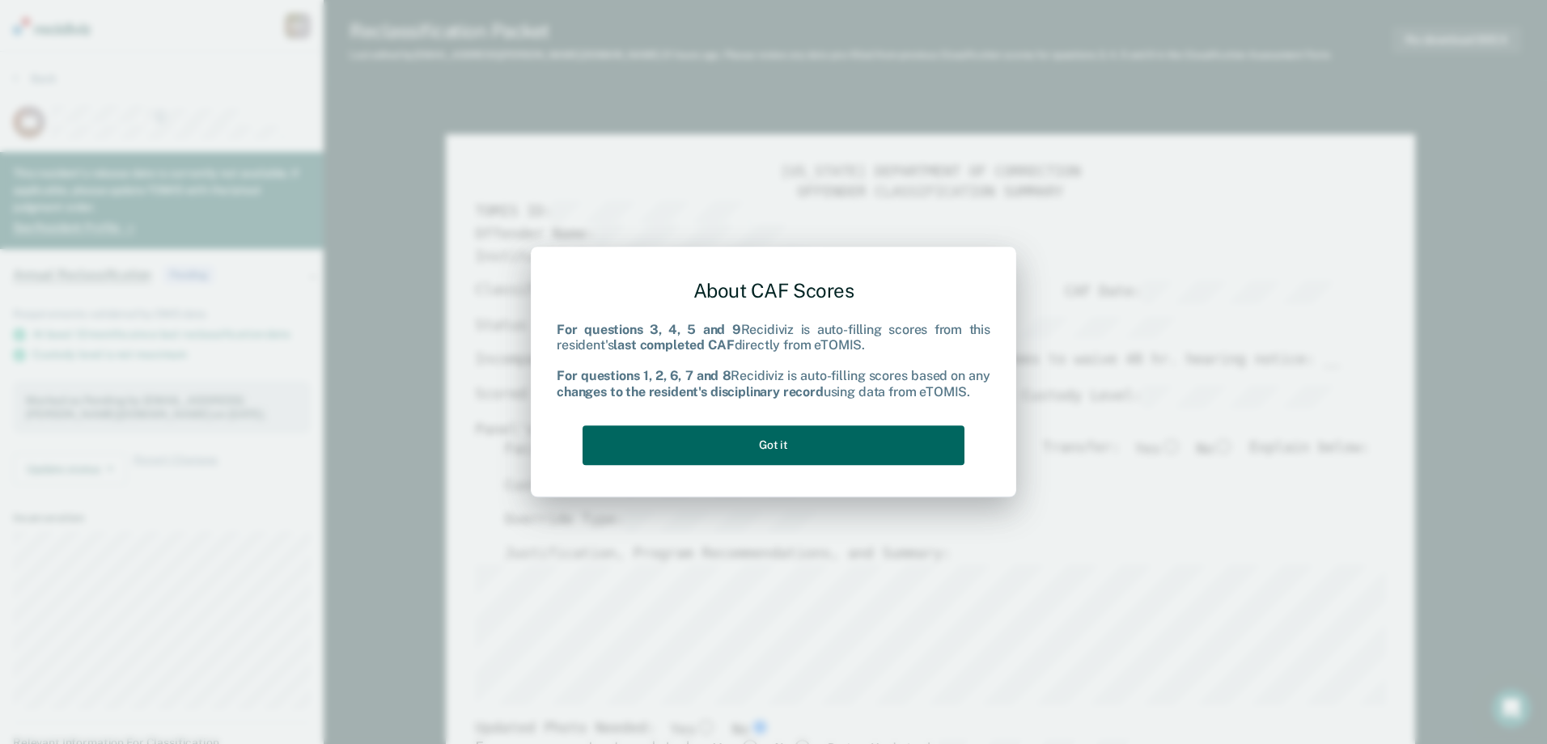
click at [829, 443] on button "Got it" at bounding box center [774, 446] width 382 height 40
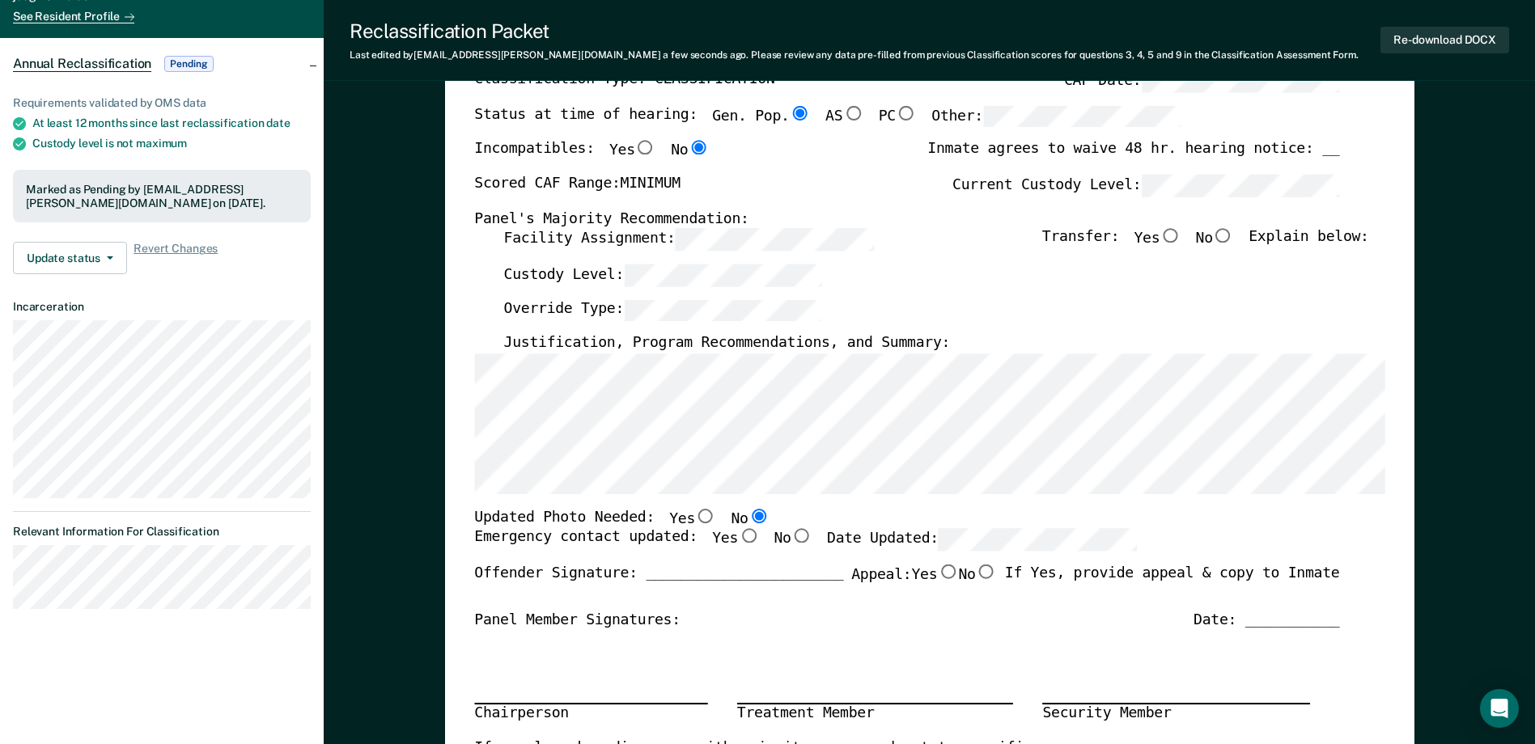
scroll to position [243, 0]
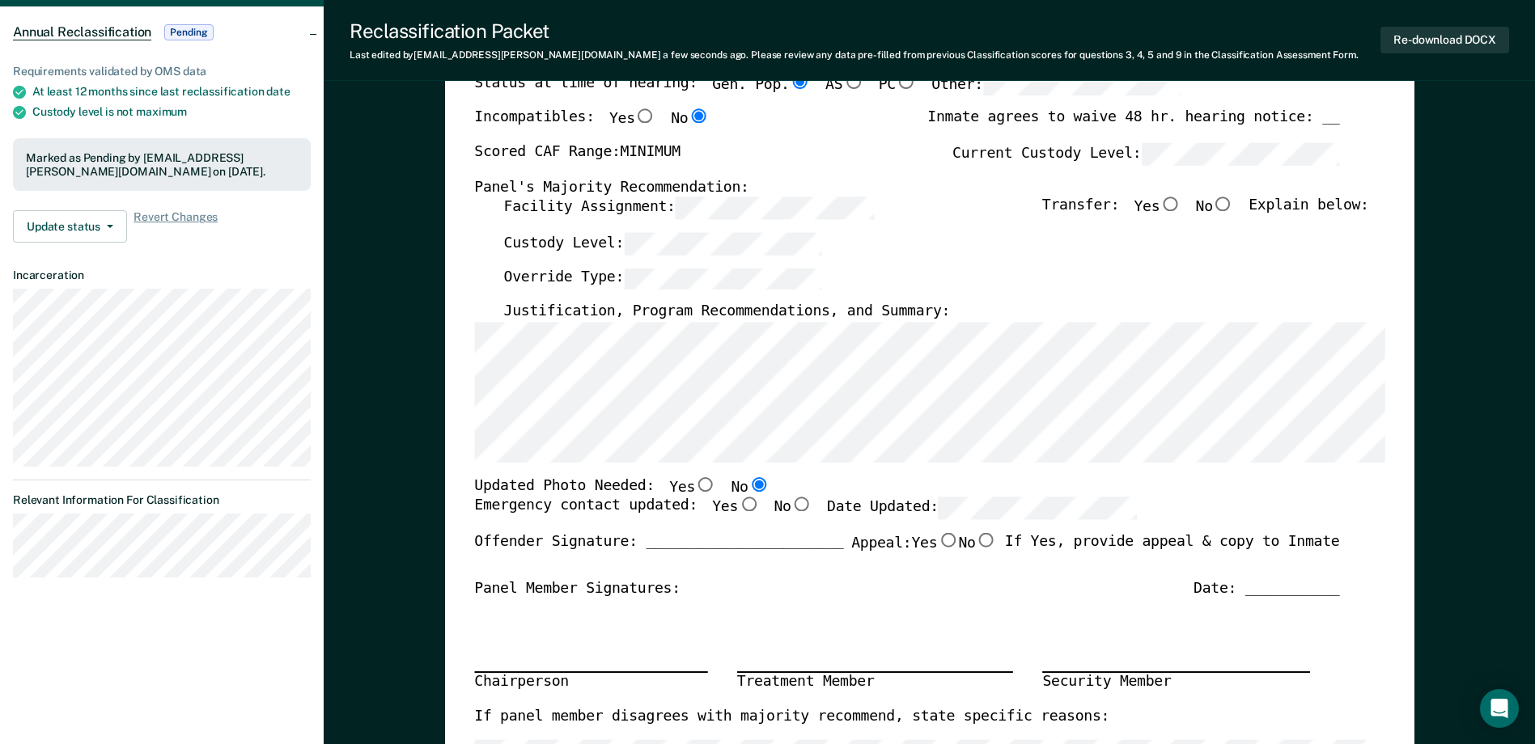
click at [738, 511] on input "Yes" at bounding box center [748, 505] width 21 height 15
type textarea "x"
radio input "true"
click at [1230, 206] on input "No" at bounding box center [1223, 204] width 21 height 15
type textarea "x"
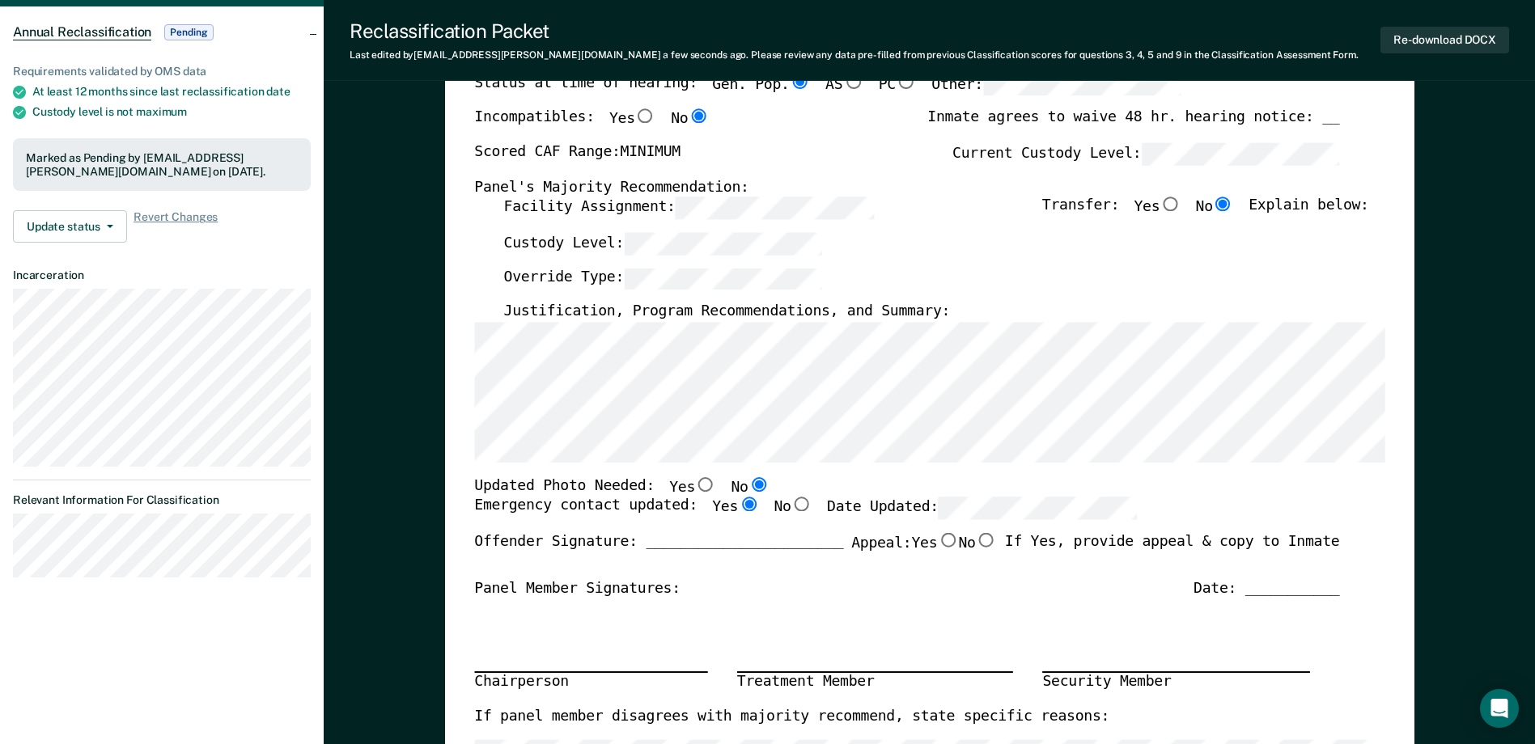
radio input "true"
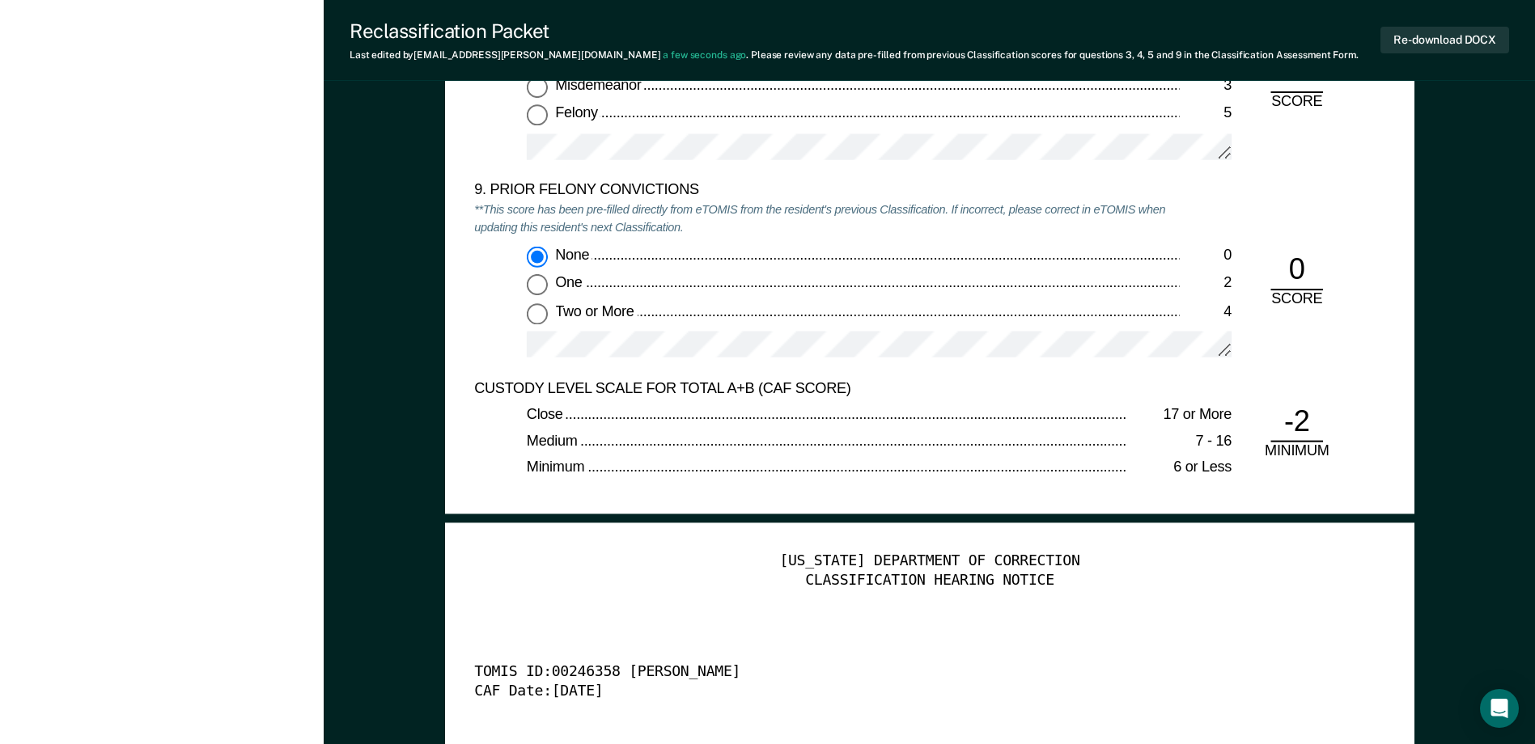
scroll to position [3560, 0]
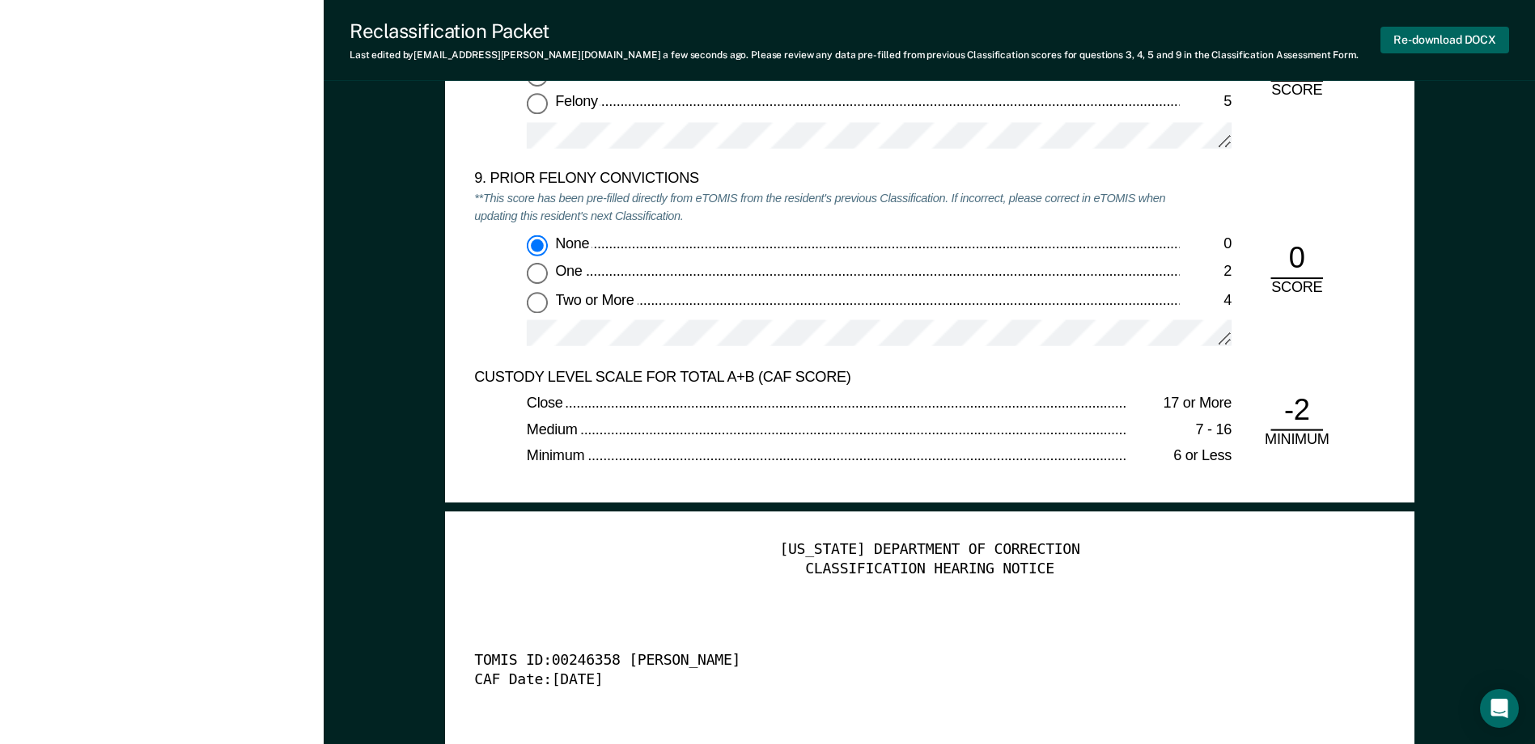
click at [1417, 40] on button "Re-download DOCX" at bounding box center [1444, 40] width 129 height 27
type textarea "x"
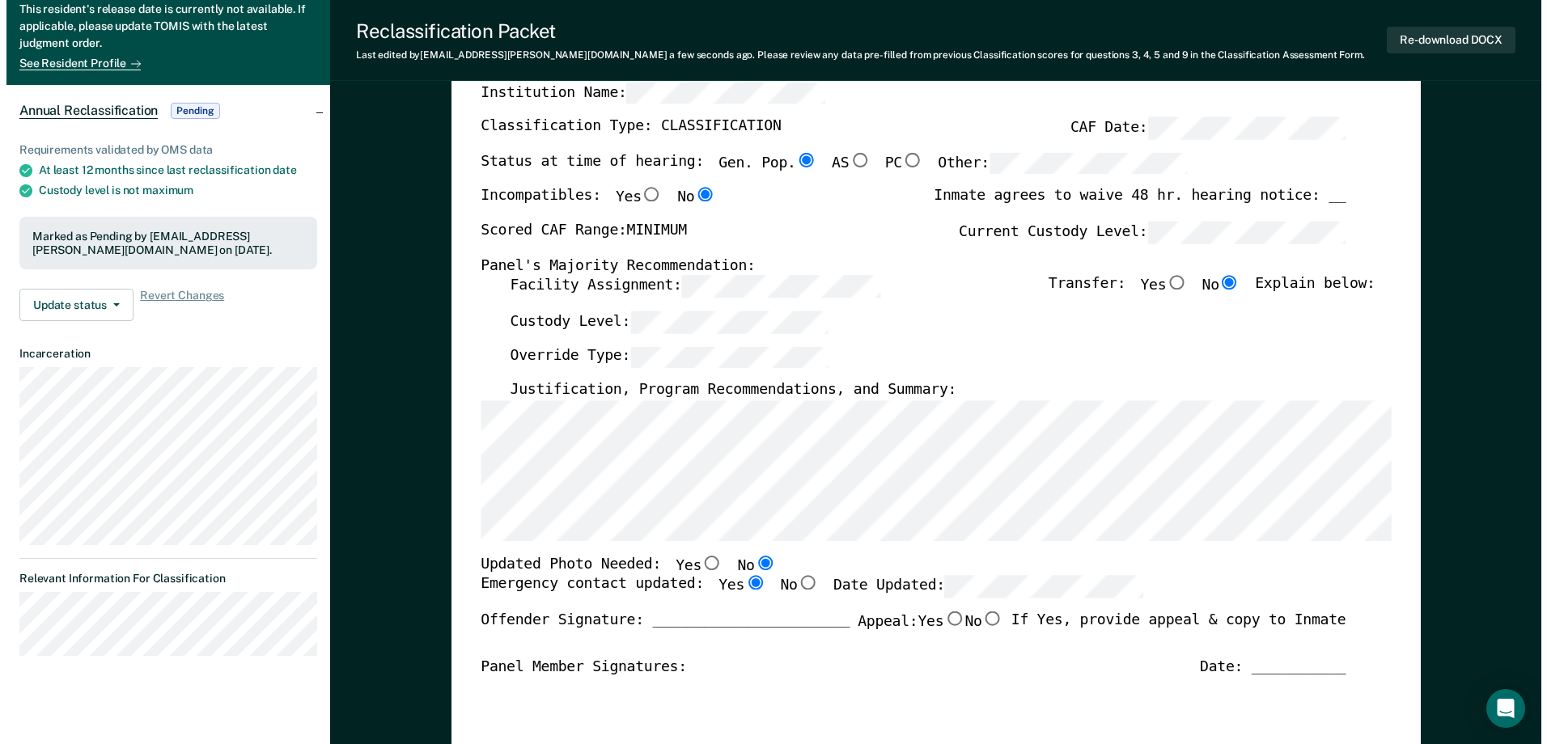
scroll to position [0, 0]
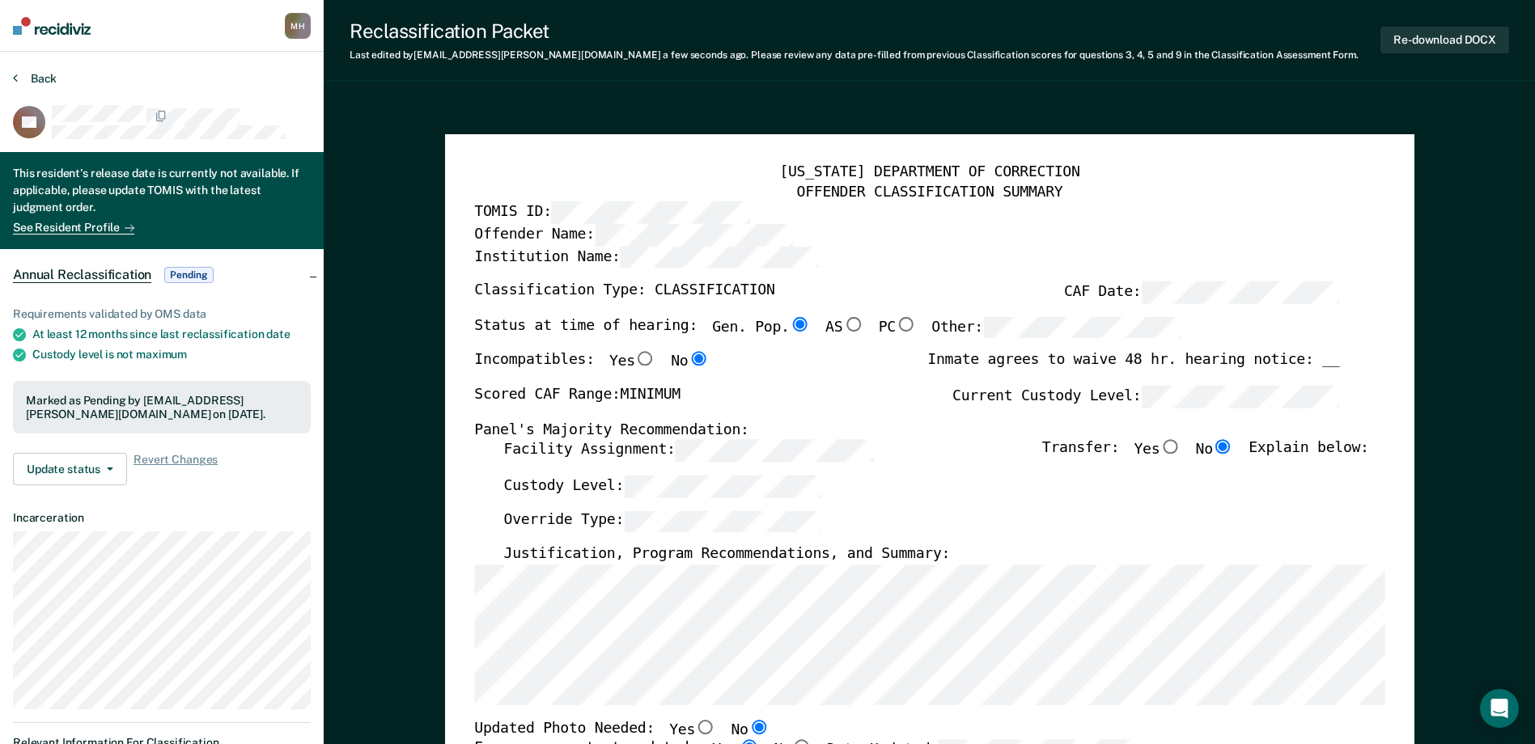
click at [47, 84] on button "Back" at bounding box center [35, 78] width 44 height 15
